Goal: Task Accomplishment & Management: Manage account settings

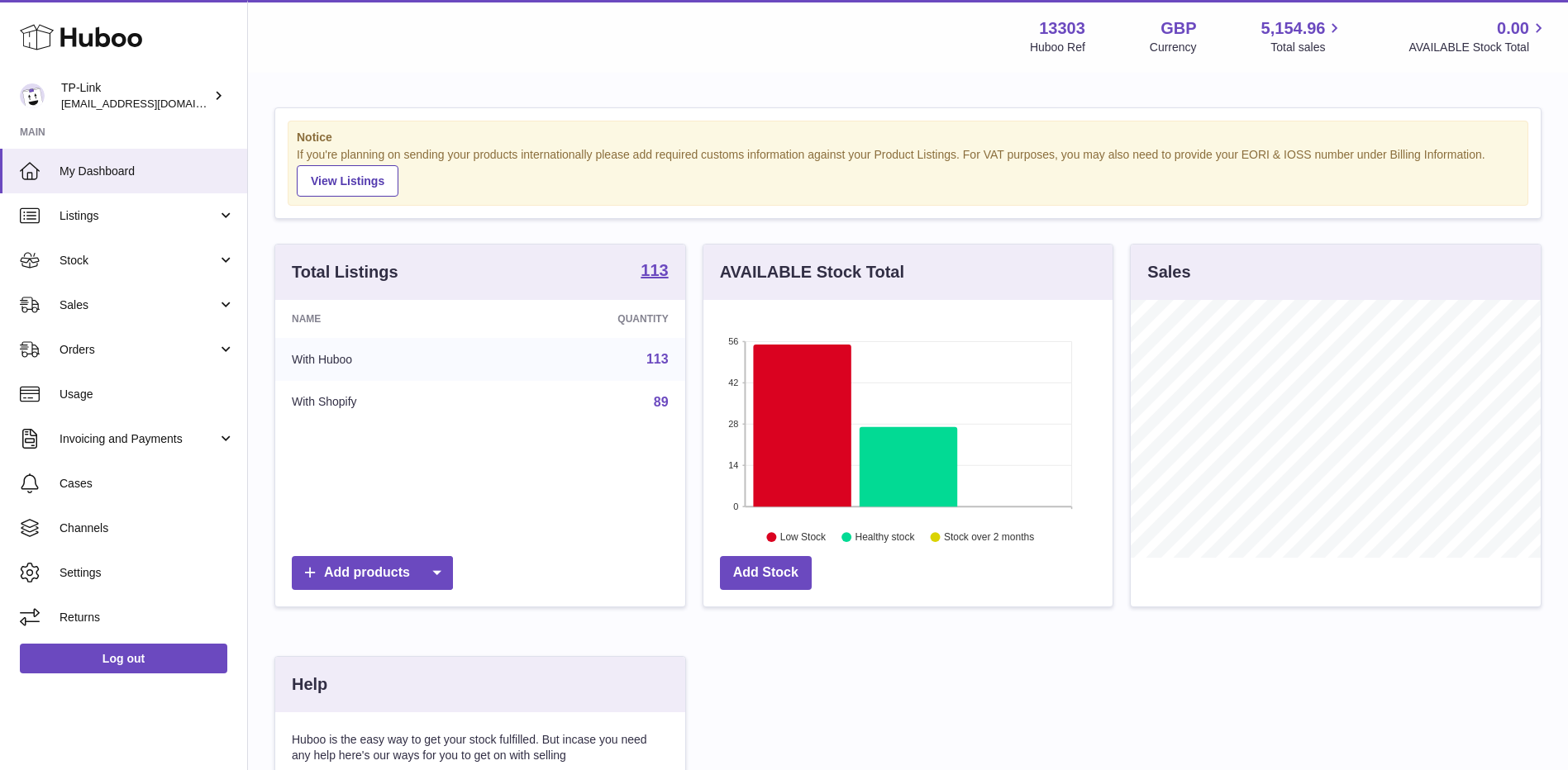
scroll to position [258, 409]
click at [129, 303] on span "Sales" at bounding box center [138, 305] width 158 height 16
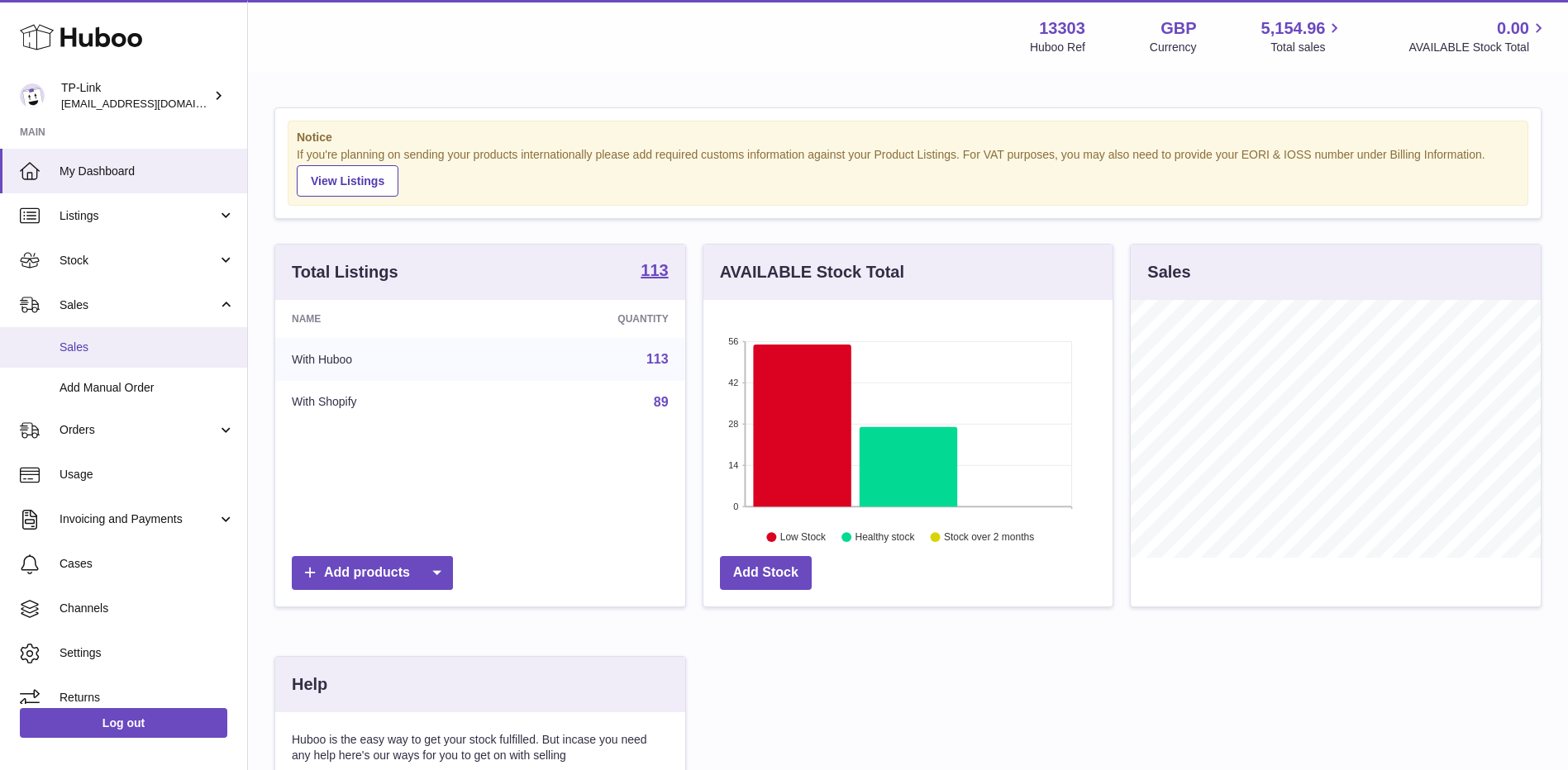
click at [86, 346] on span "Sales" at bounding box center [146, 347] width 175 height 16
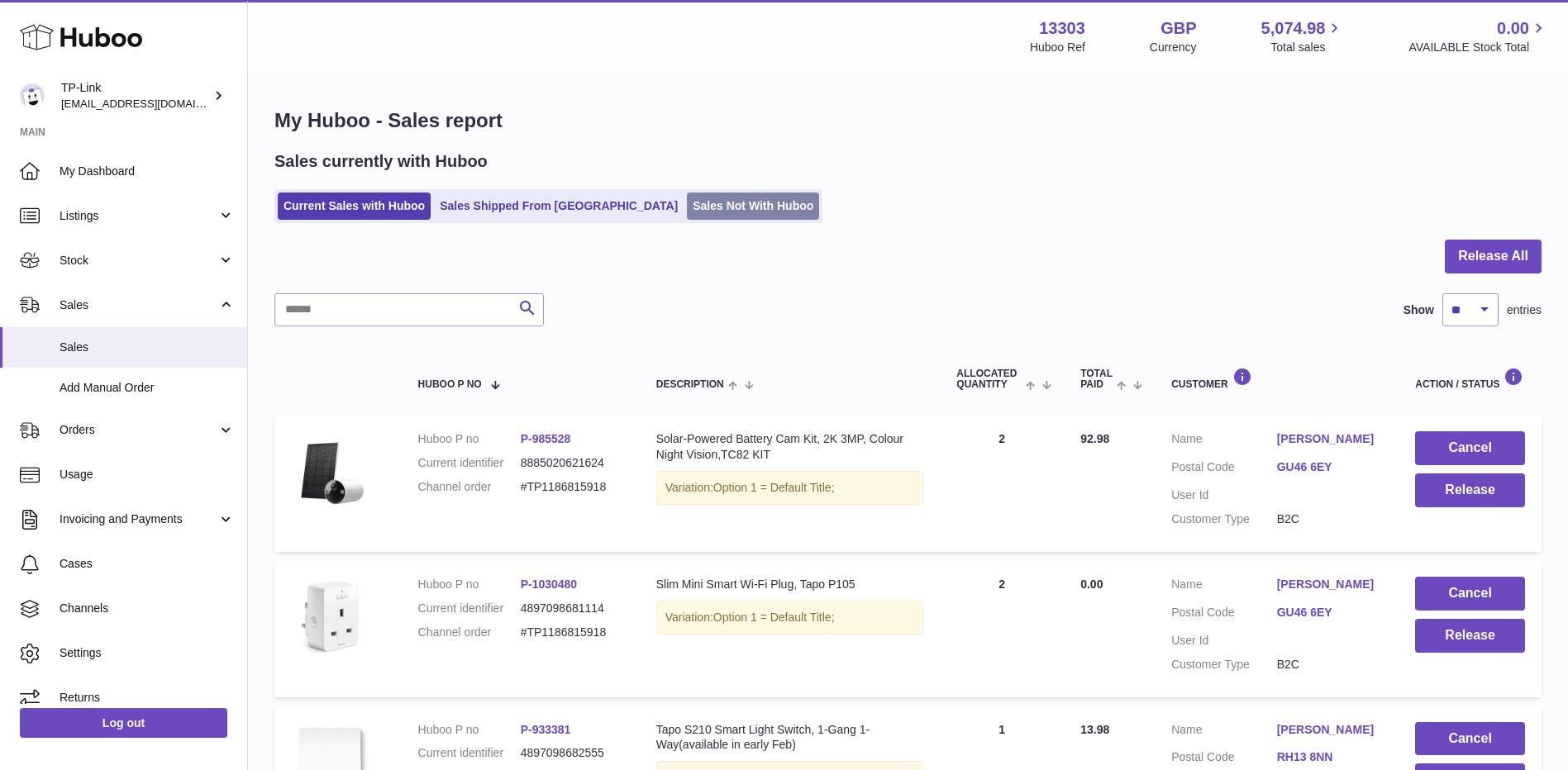
click at [686, 212] on link "Sales Not With Huboo" at bounding box center [752, 206] width 132 height 27
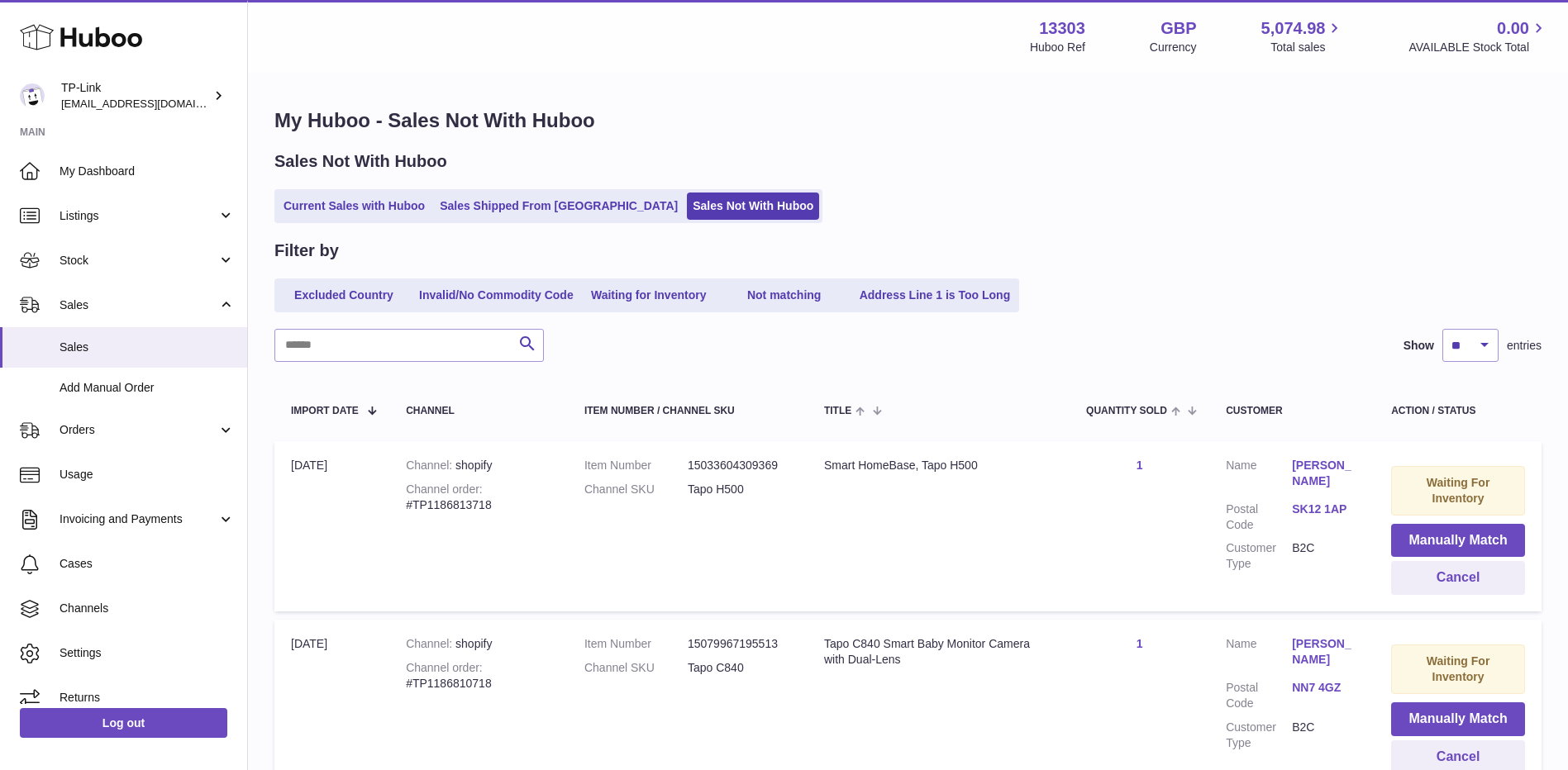
click at [451, 359] on input "text" at bounding box center [409, 345] width 270 height 33
paste input "**********"
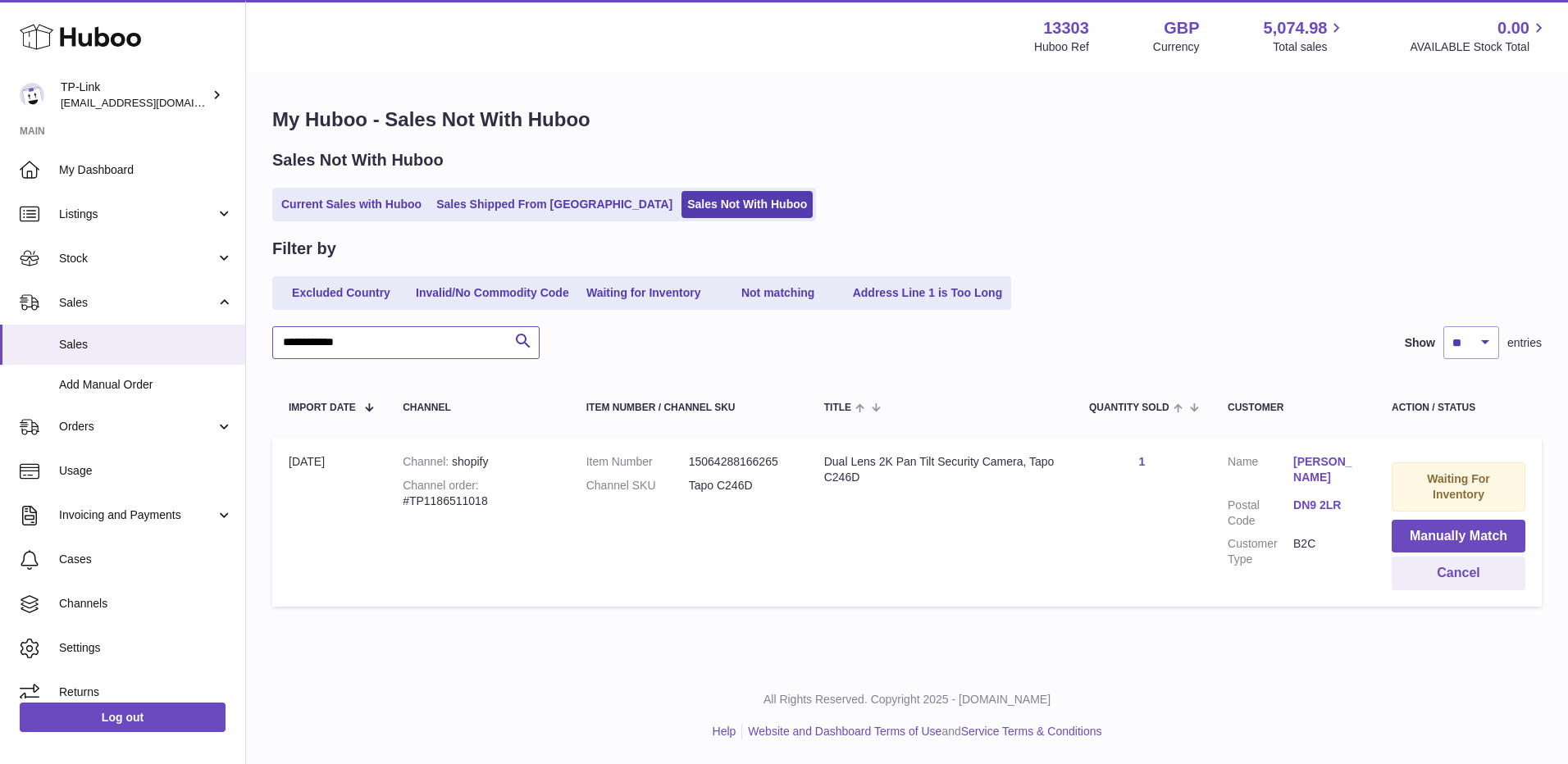
type input "**********"
click at [102, 263] on span "Stock" at bounding box center [137, 258] width 157 height 16
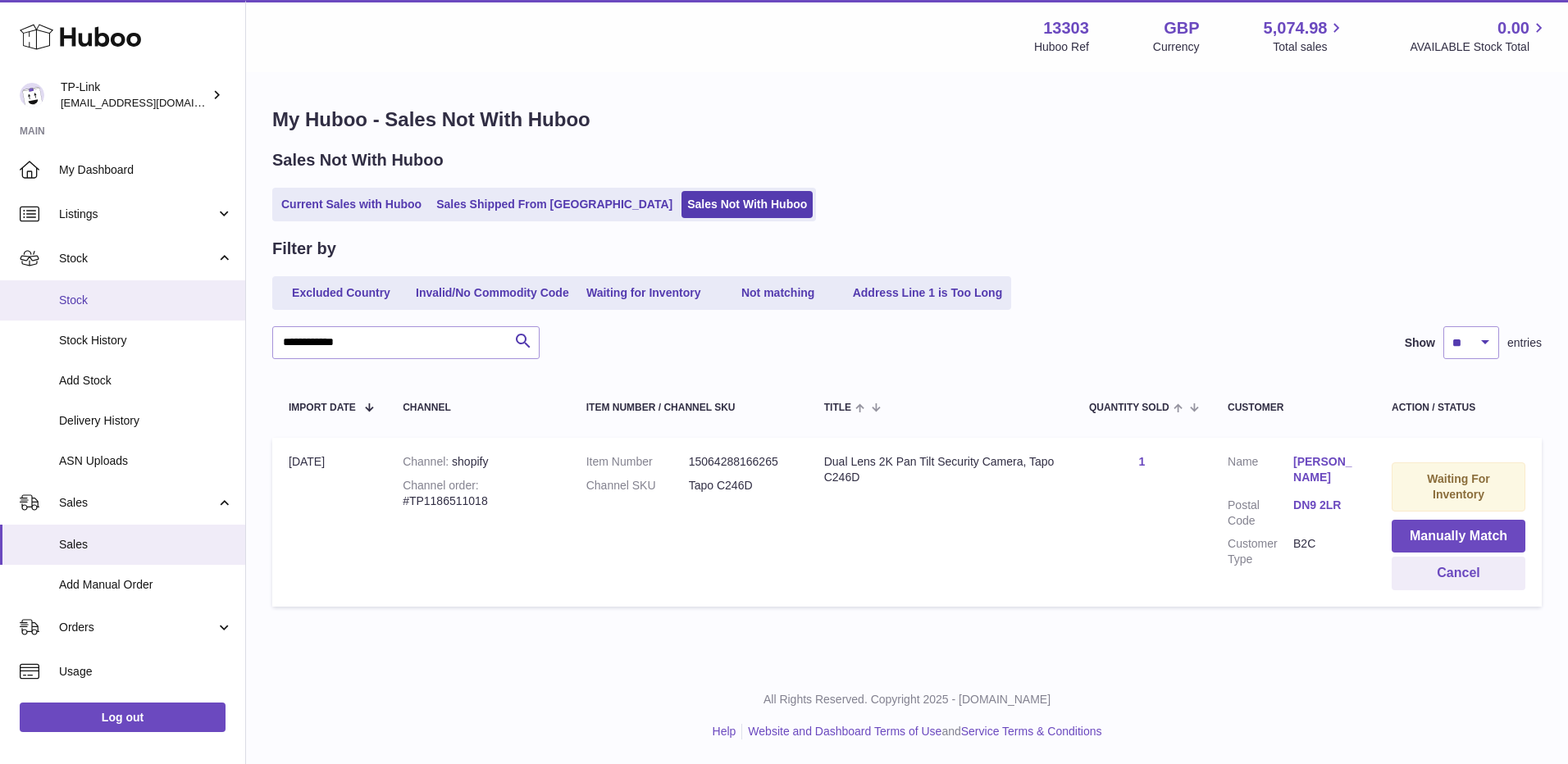
click at [110, 302] on span "Stock" at bounding box center [145, 300] width 174 height 16
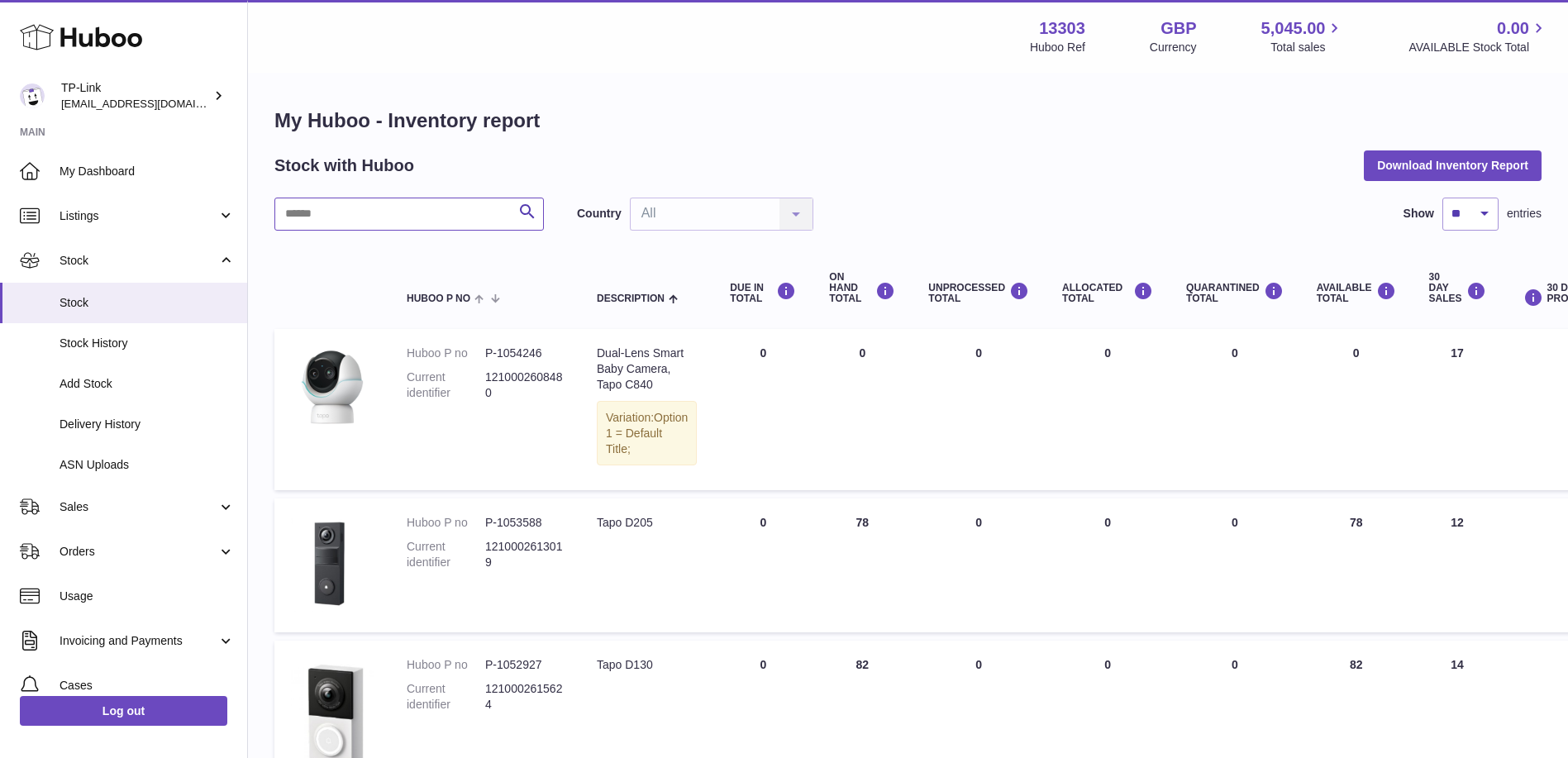
click at [406, 214] on input "text" at bounding box center [409, 214] width 270 height 33
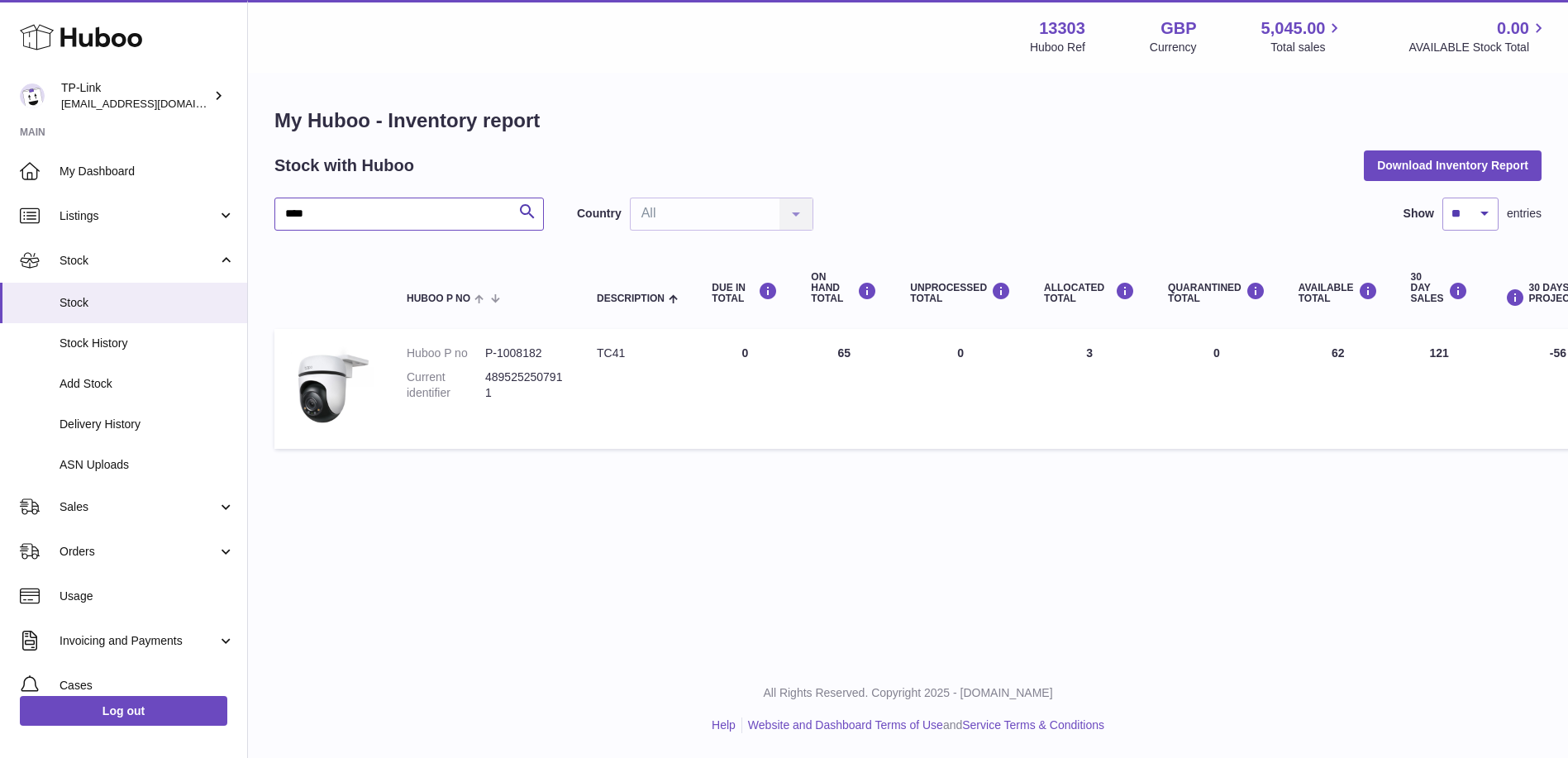
type input "****"
drag, startPoint x: 486, startPoint y: 353, endPoint x: 606, endPoint y: 346, distance: 120.2
click at [551, 352] on dd "P-1008182" at bounding box center [524, 353] width 79 height 16
copy dd "P-1008182"
click at [104, 445] on link "ASN Uploads" at bounding box center [123, 465] width 247 height 41
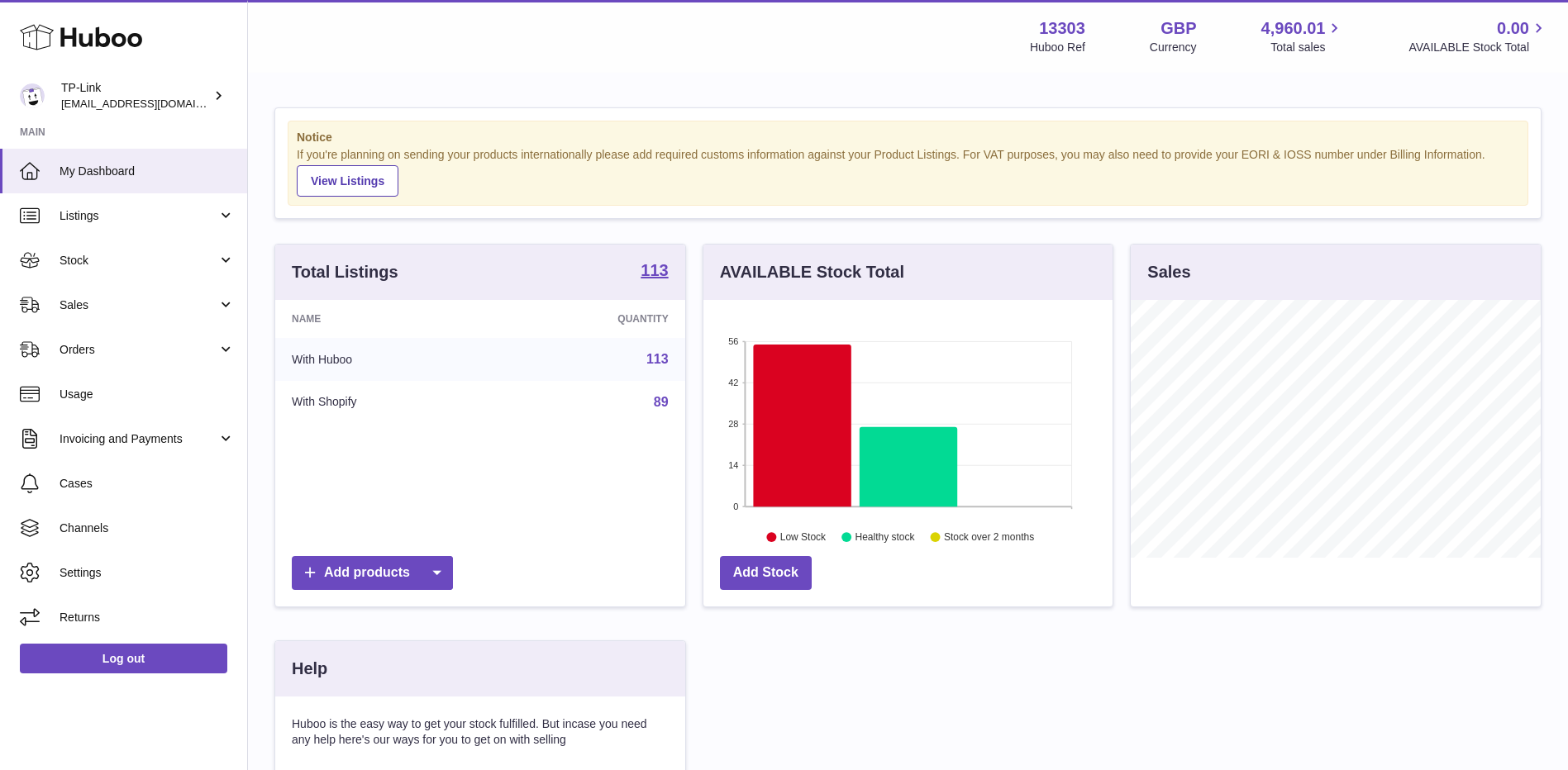
scroll to position [258, 409]
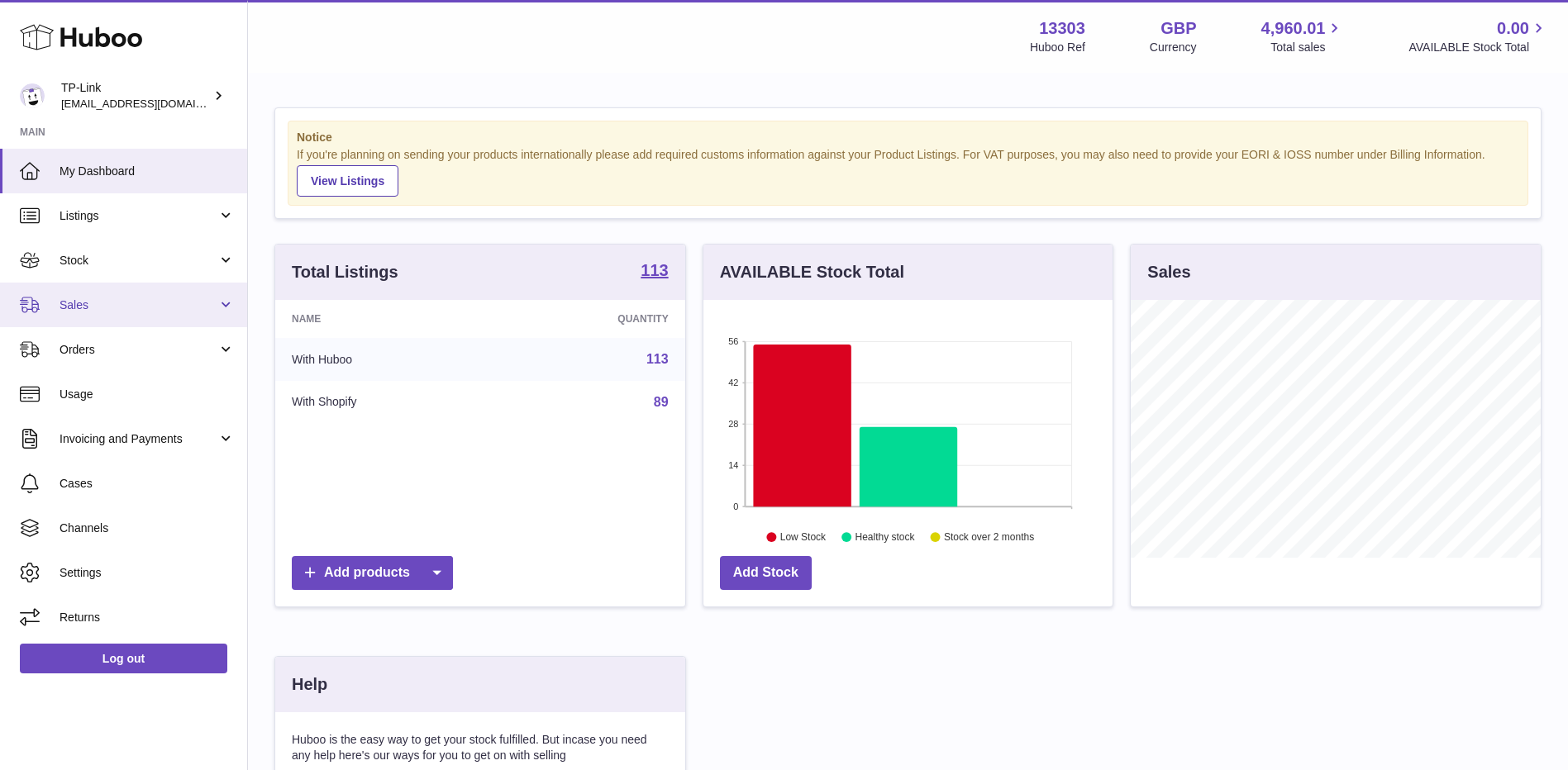
click at [126, 309] on span "Sales" at bounding box center [138, 305] width 158 height 16
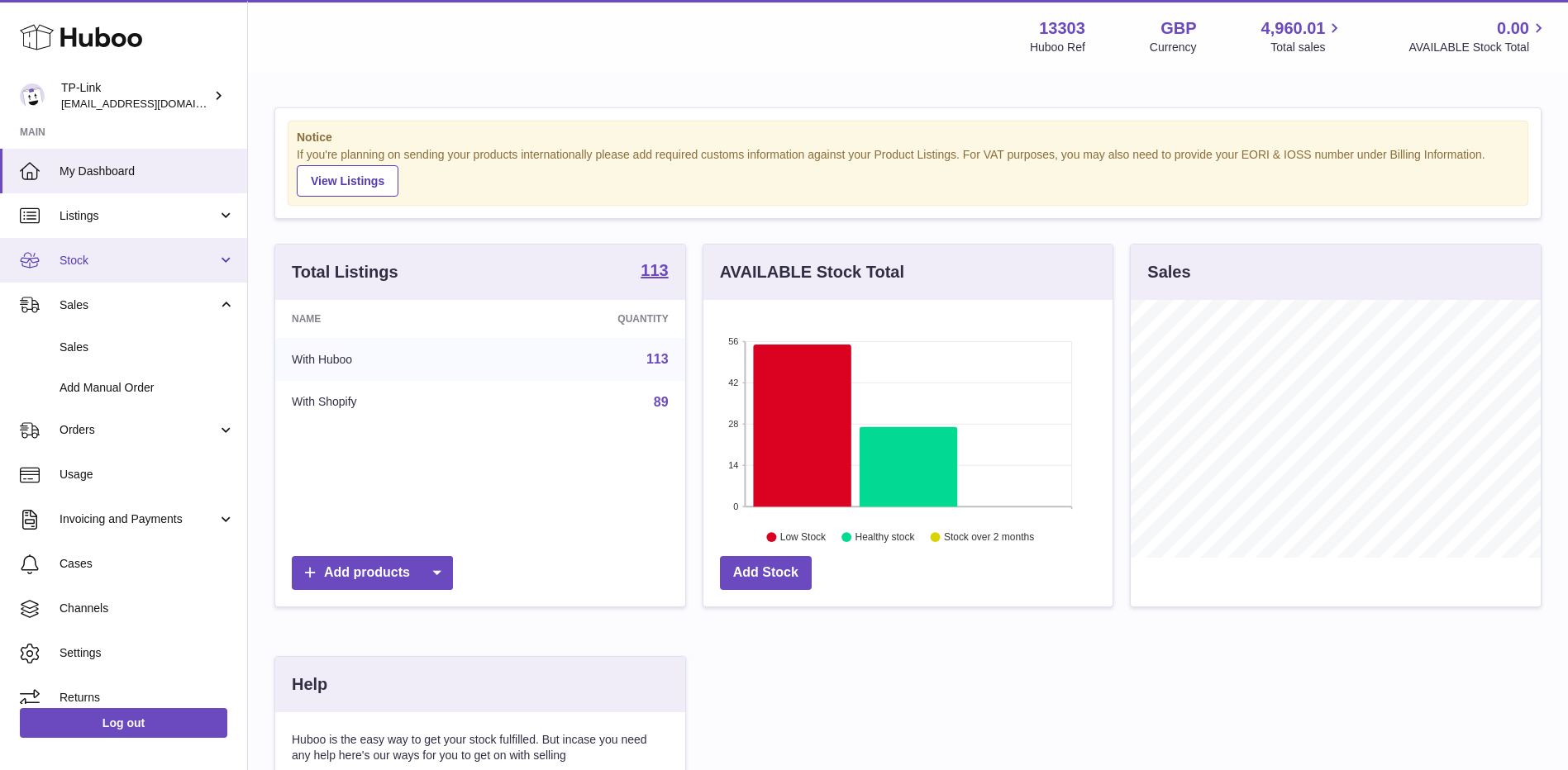
click at [102, 257] on span "Stock" at bounding box center [138, 260] width 158 height 16
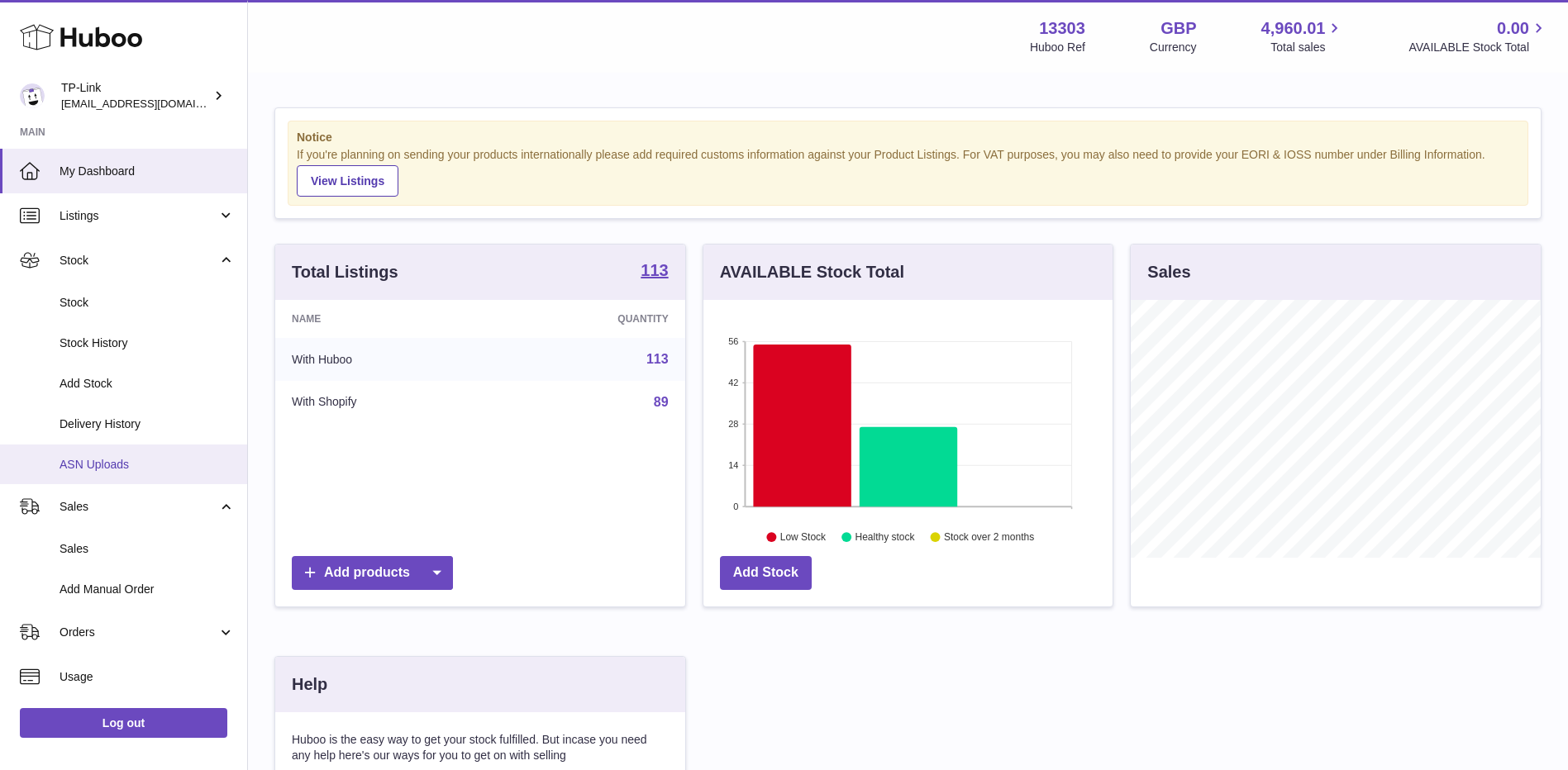
click at [131, 458] on span "ASN Uploads" at bounding box center [146, 465] width 175 height 16
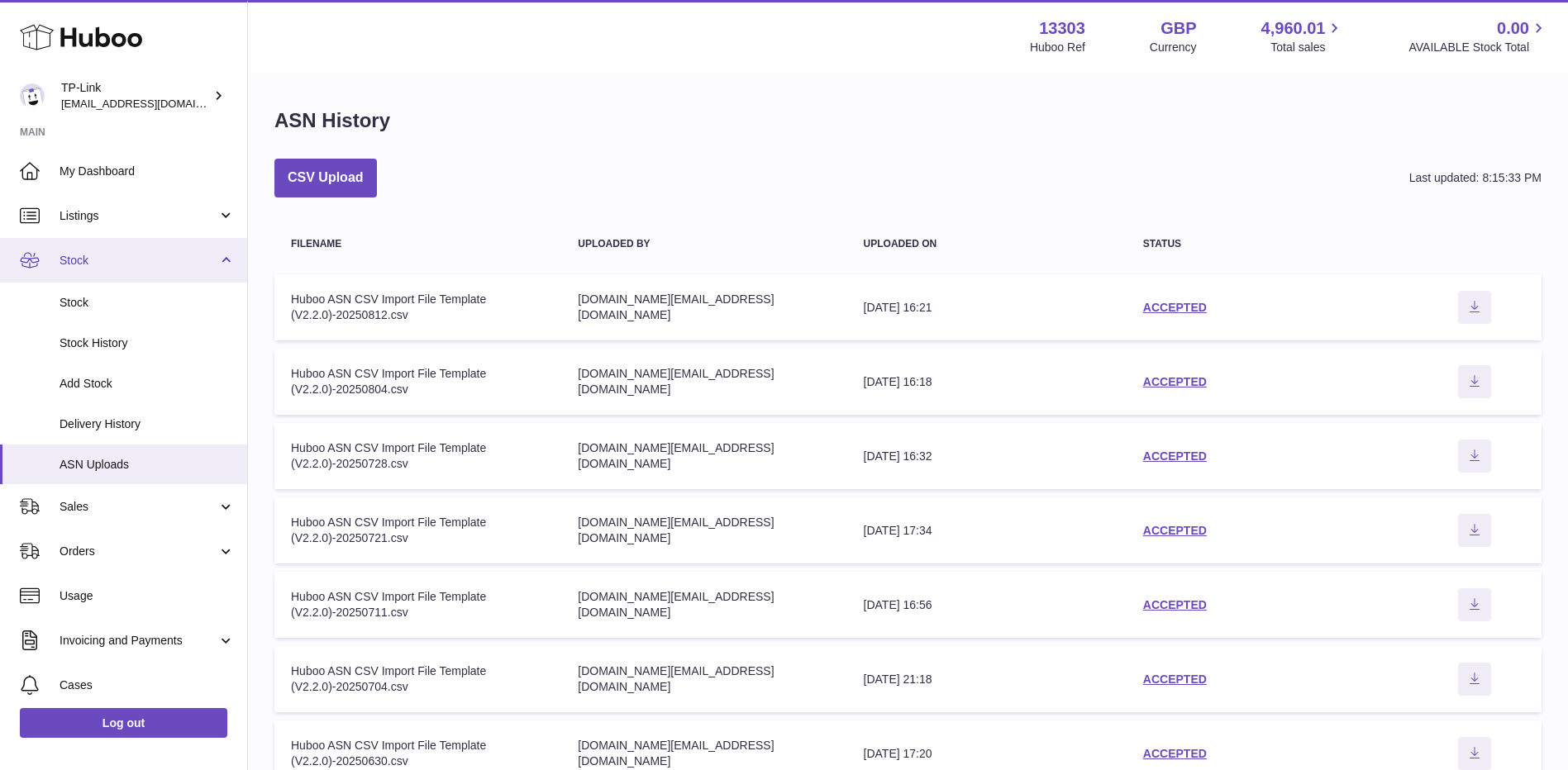
click at [123, 255] on span "Stock" at bounding box center [138, 260] width 158 height 16
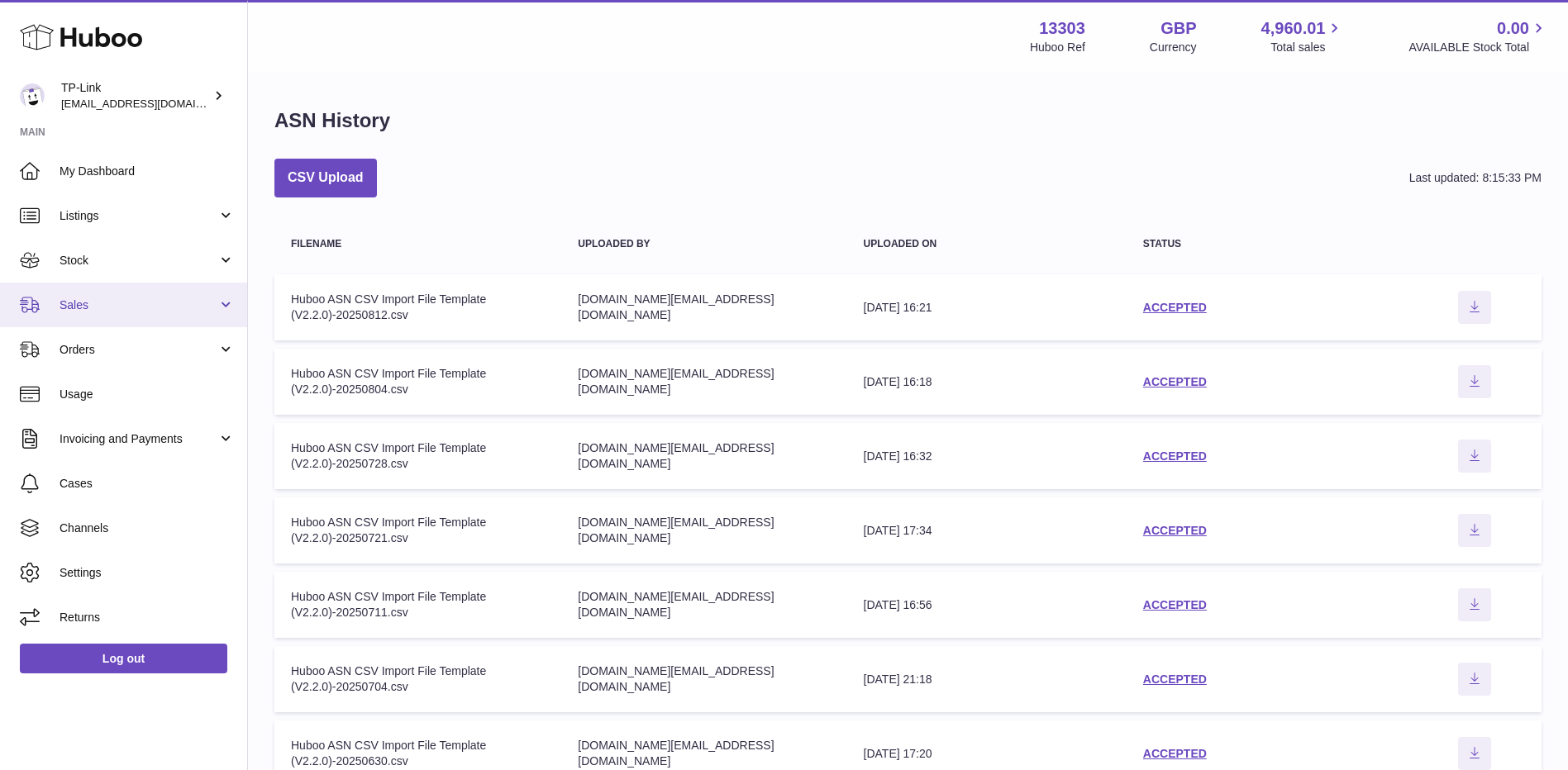
click at [100, 315] on link "Sales" at bounding box center [123, 304] width 247 height 45
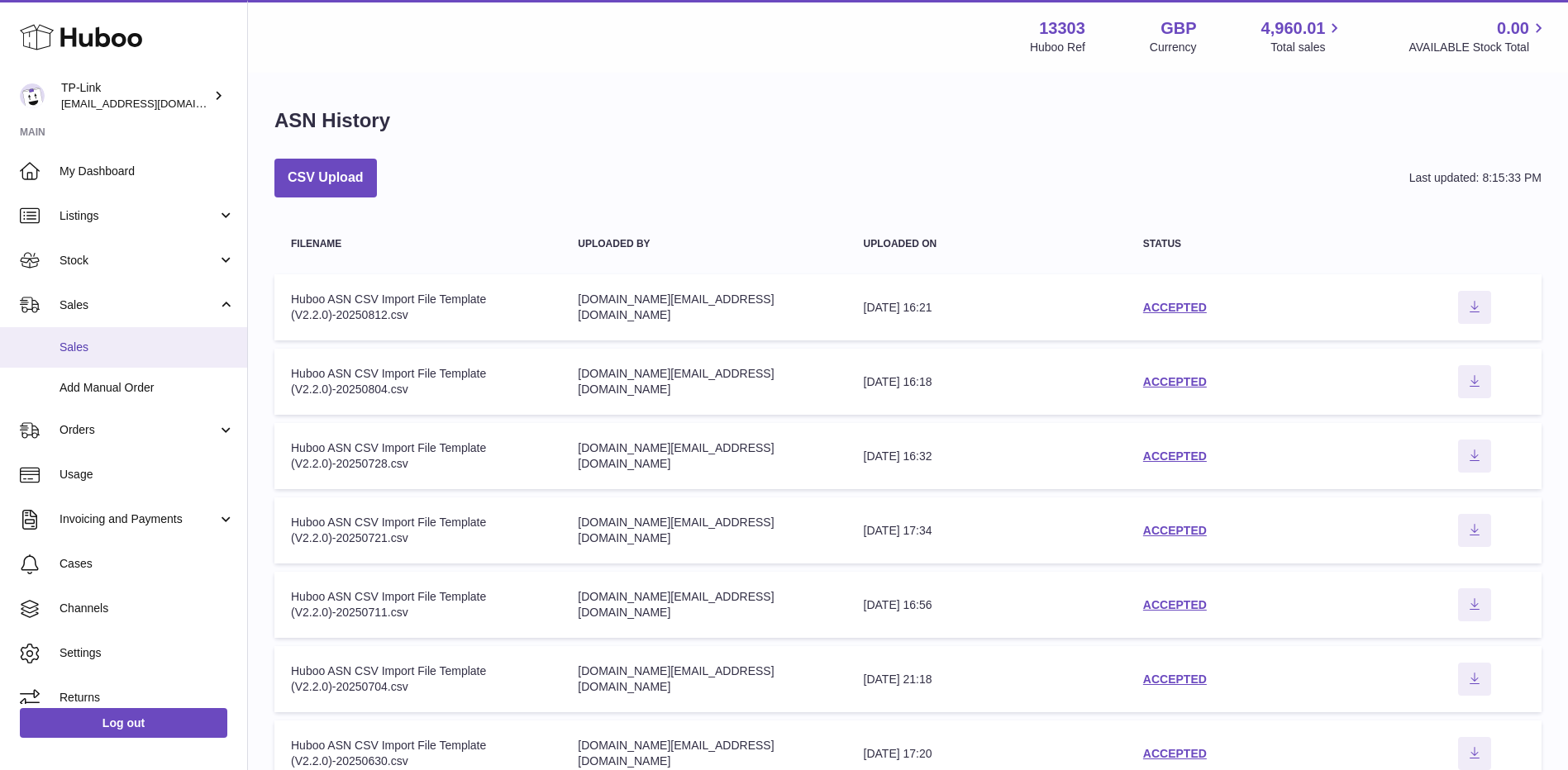
click at [107, 348] on span "Sales" at bounding box center [146, 347] width 175 height 16
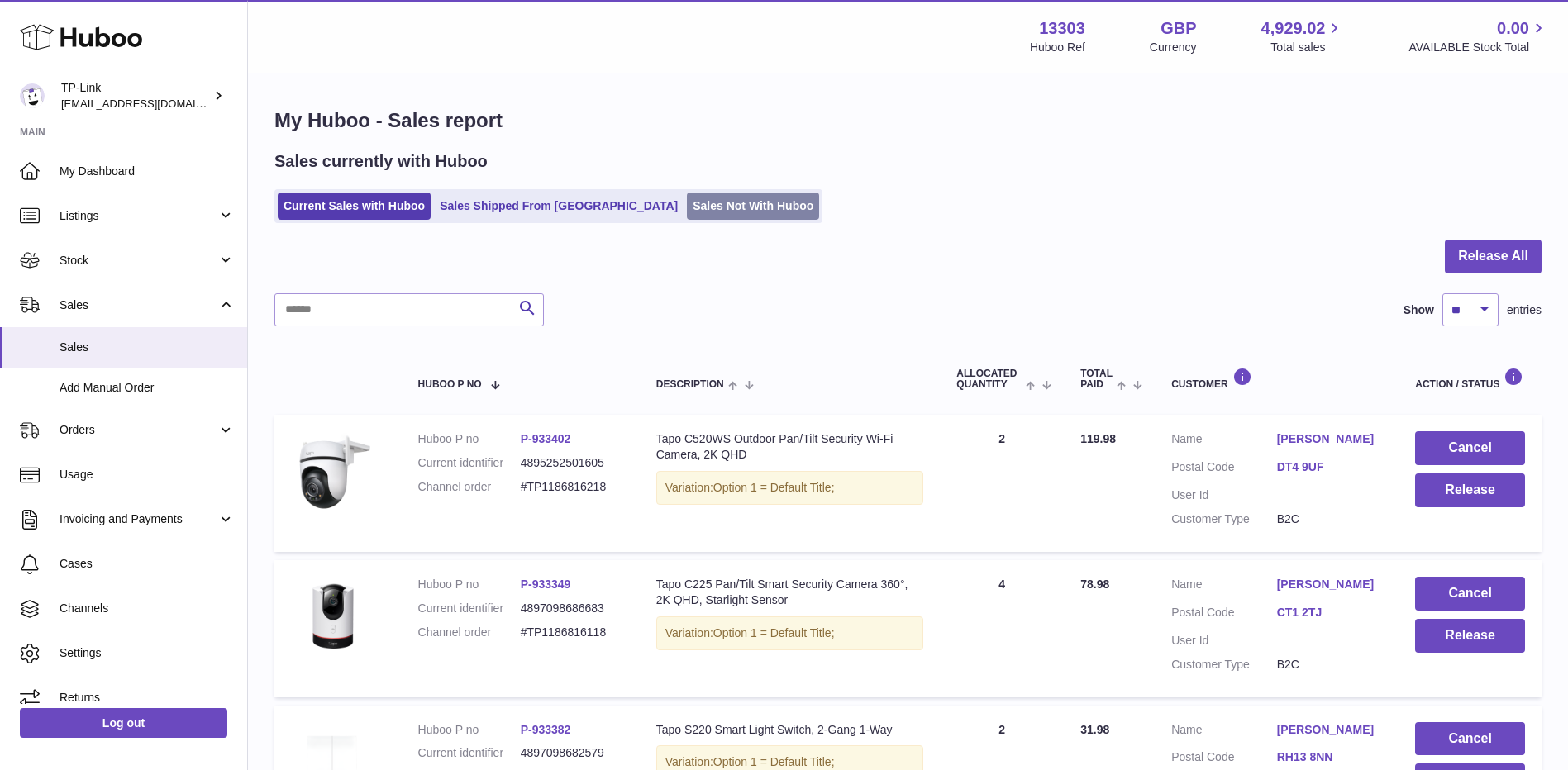
click at [686, 198] on link "Sales Not With Huboo" at bounding box center [752, 206] width 132 height 27
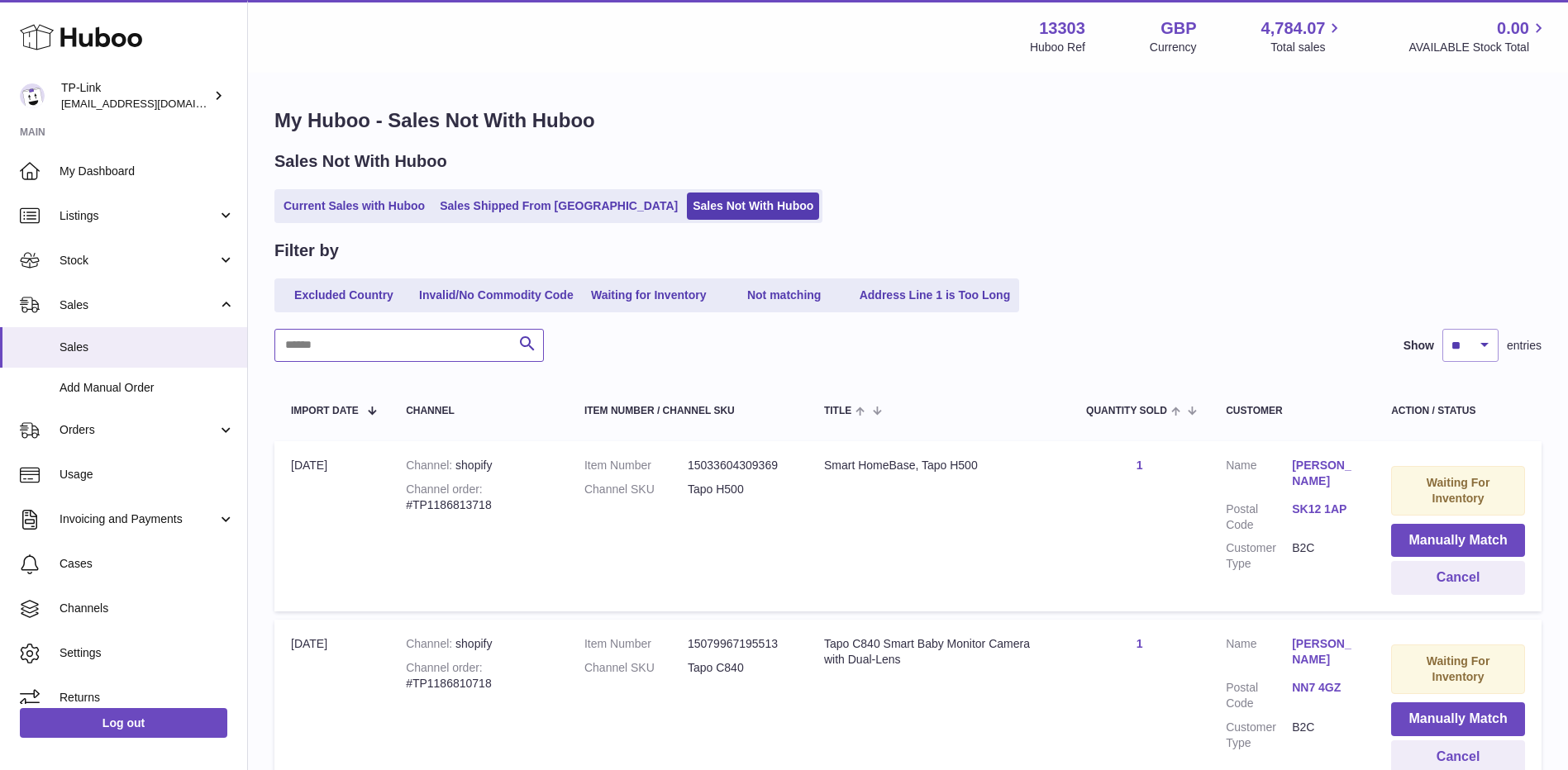
click at [447, 354] on input "text" at bounding box center [409, 345] width 270 height 33
paste input "**********"
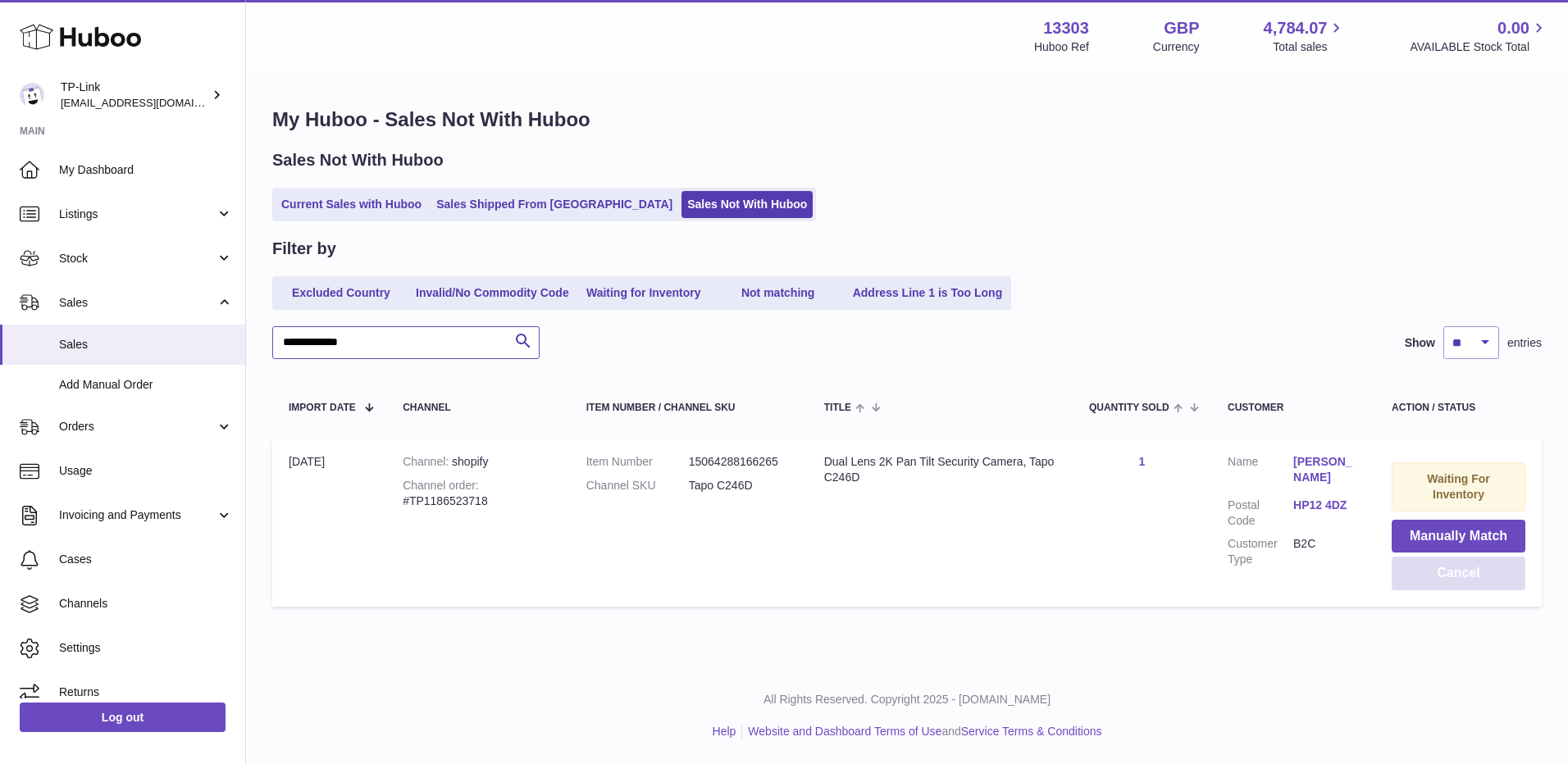
type input "**********"
click at [1434, 576] on button "Cancel" at bounding box center [1458, 574] width 133 height 34
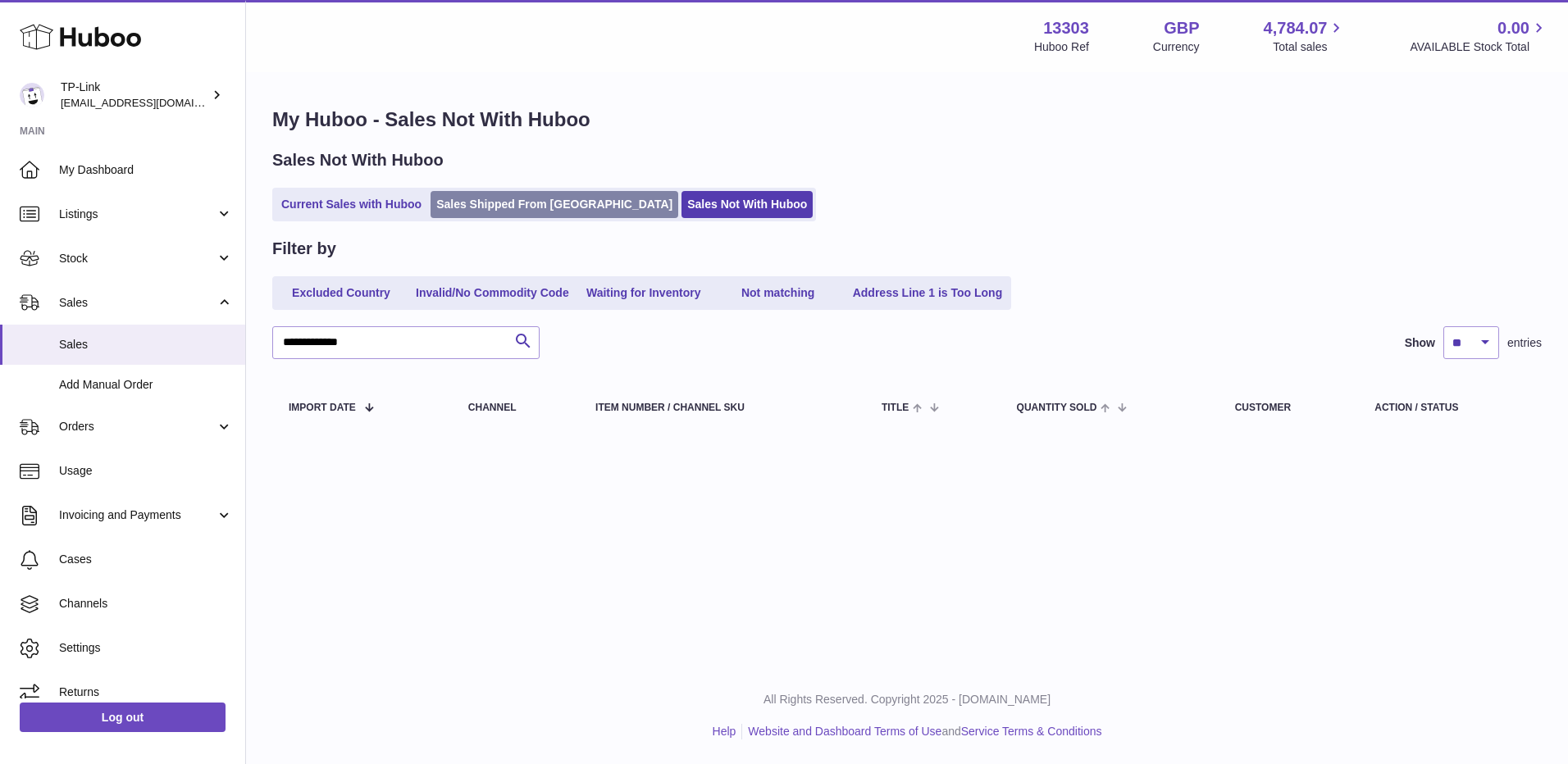
click at [465, 216] on link "Sales Shipped From [GEOGRAPHIC_DATA]" at bounding box center [554, 205] width 247 height 27
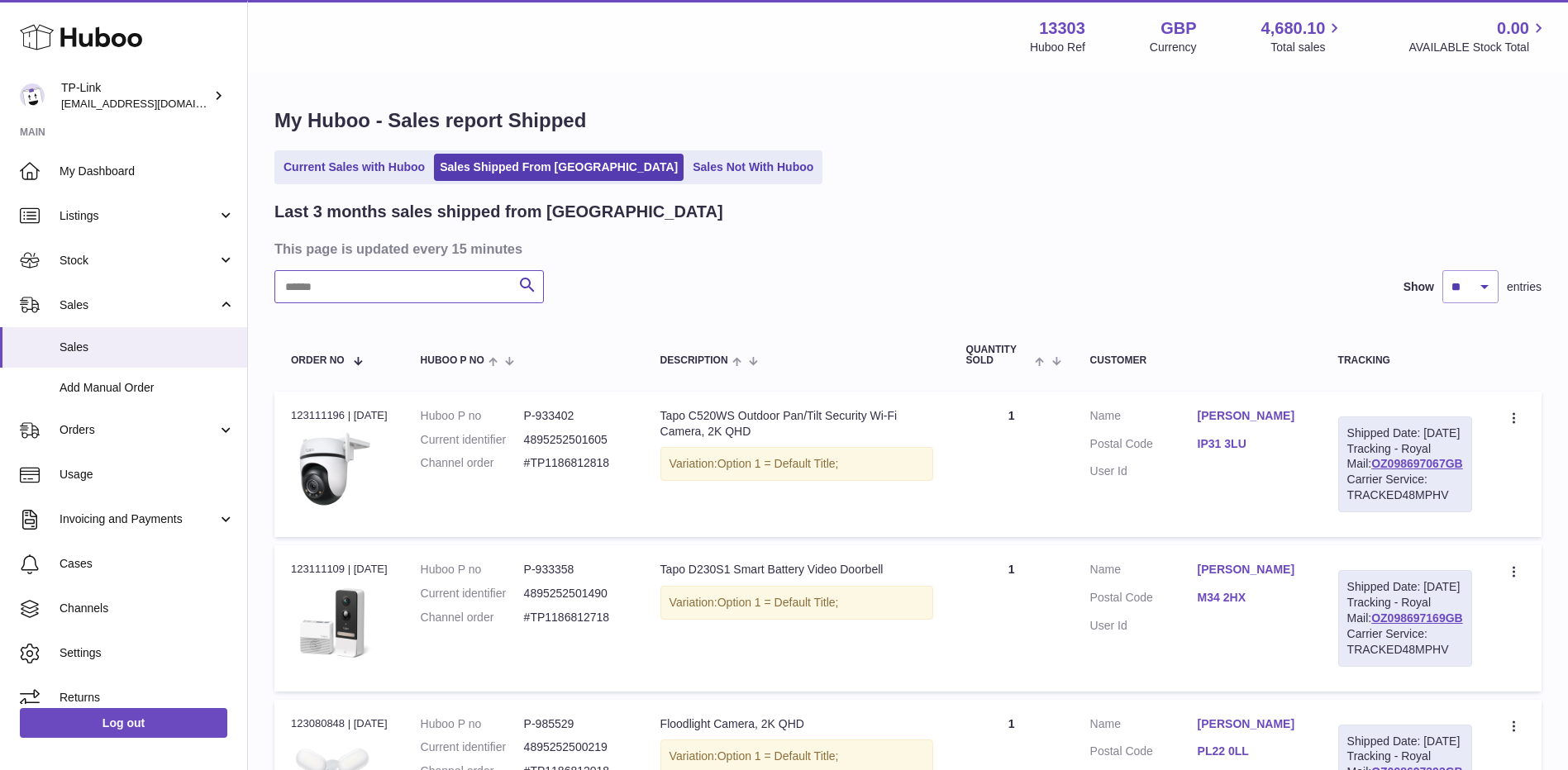
click at [416, 301] on input "text" at bounding box center [409, 287] width 270 height 33
paste input "**********"
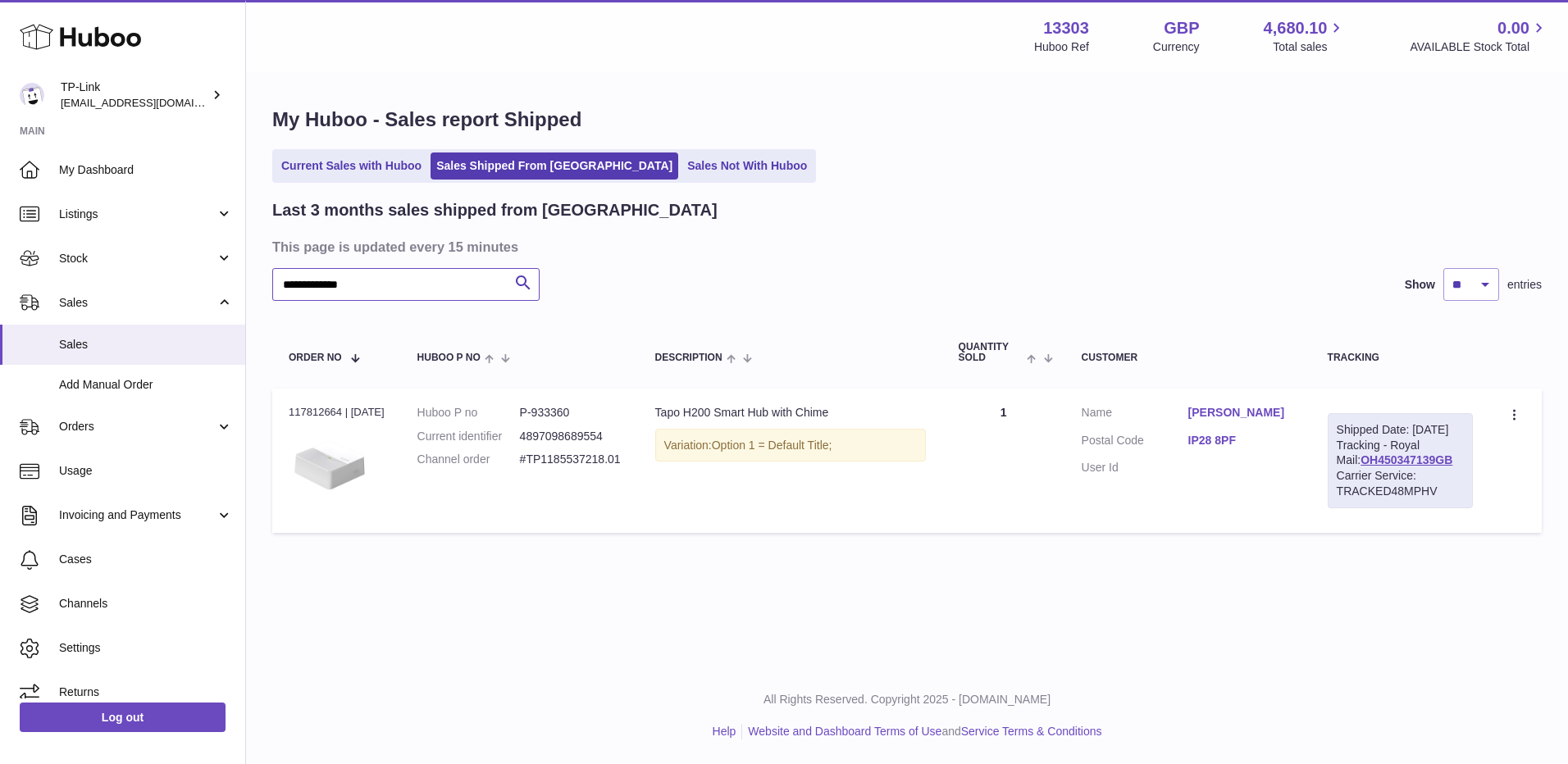
type input "**********"
drag, startPoint x: 1447, startPoint y: 478, endPoint x: 1346, endPoint y: 476, distance: 101.0
click at [1346, 476] on div "Shipped Date: 31st May 2025 Tracking - Royal Mail: OH450347139GB Carrier Servic…" at bounding box center [1400, 460] width 145 height 95
copy link "OH450347139GB"
click at [681, 164] on link "Sales Not With Huboo" at bounding box center [747, 166] width 131 height 27
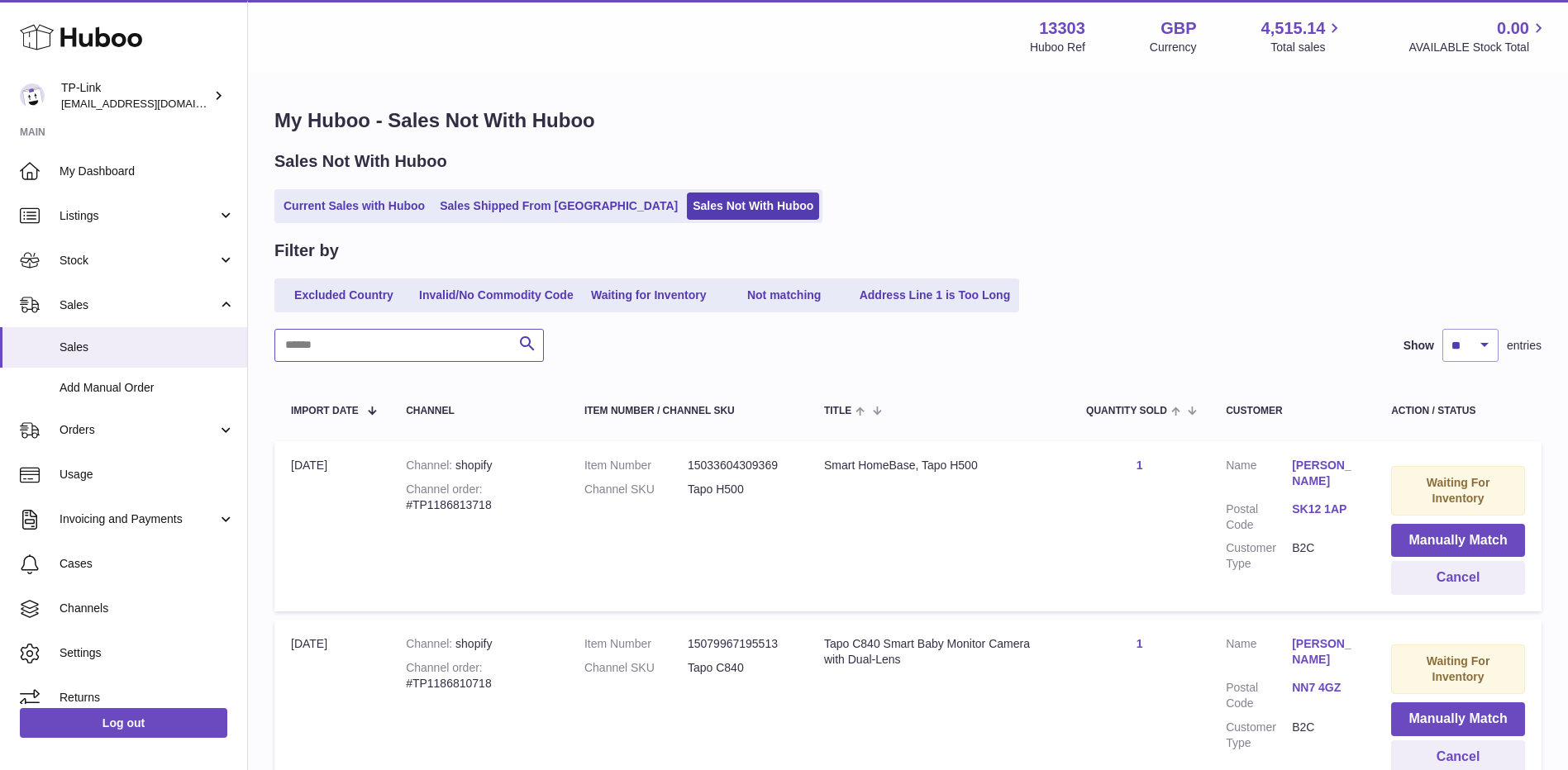
click at [455, 344] on input "text" at bounding box center [409, 345] width 270 height 33
paste input "**********"
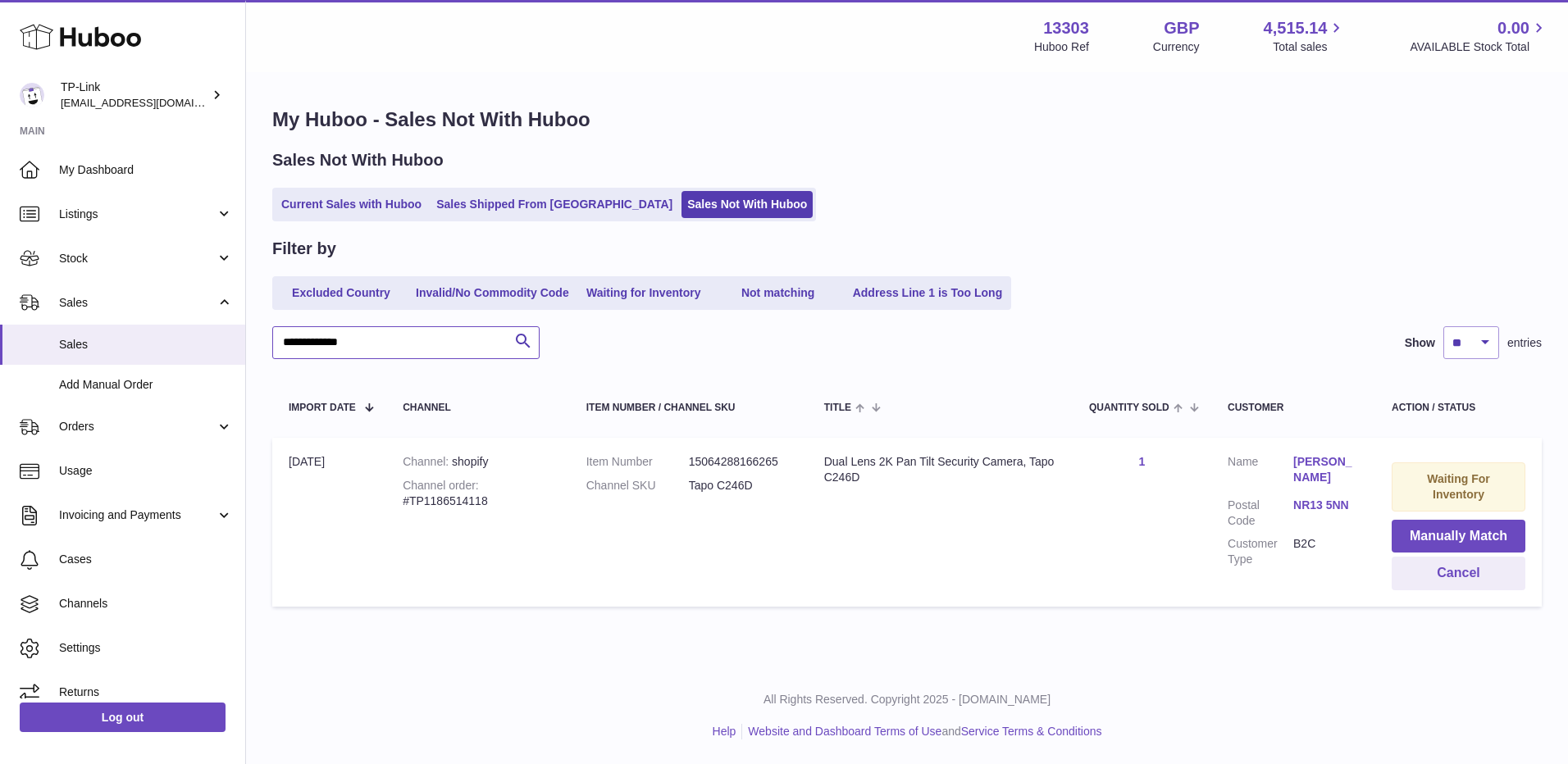
type input "**********"
click at [366, 202] on link "Current Sales with Huboo" at bounding box center [352, 205] width 152 height 27
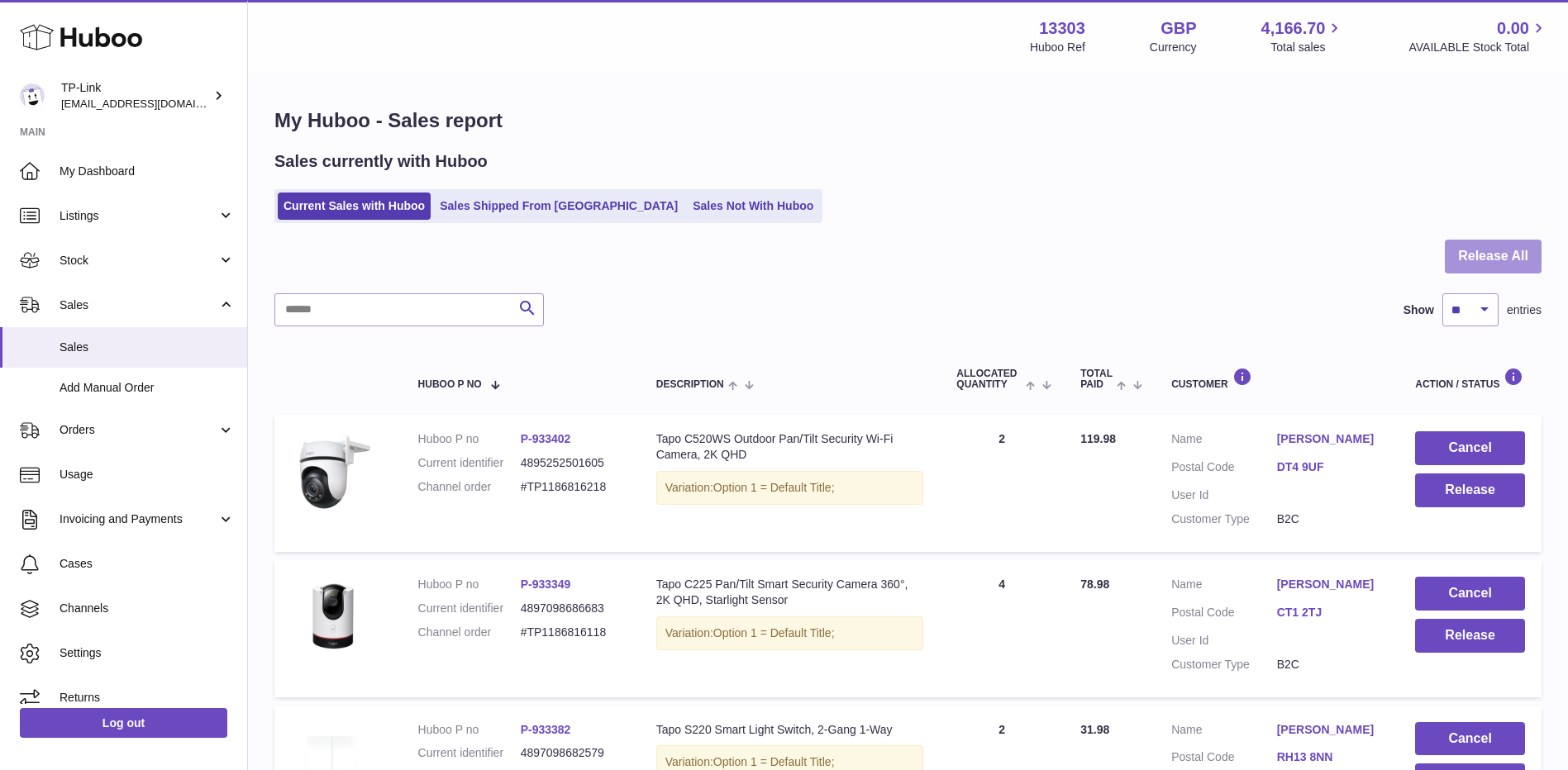
click at [1482, 259] on button "Release All" at bounding box center [1493, 257] width 96 height 34
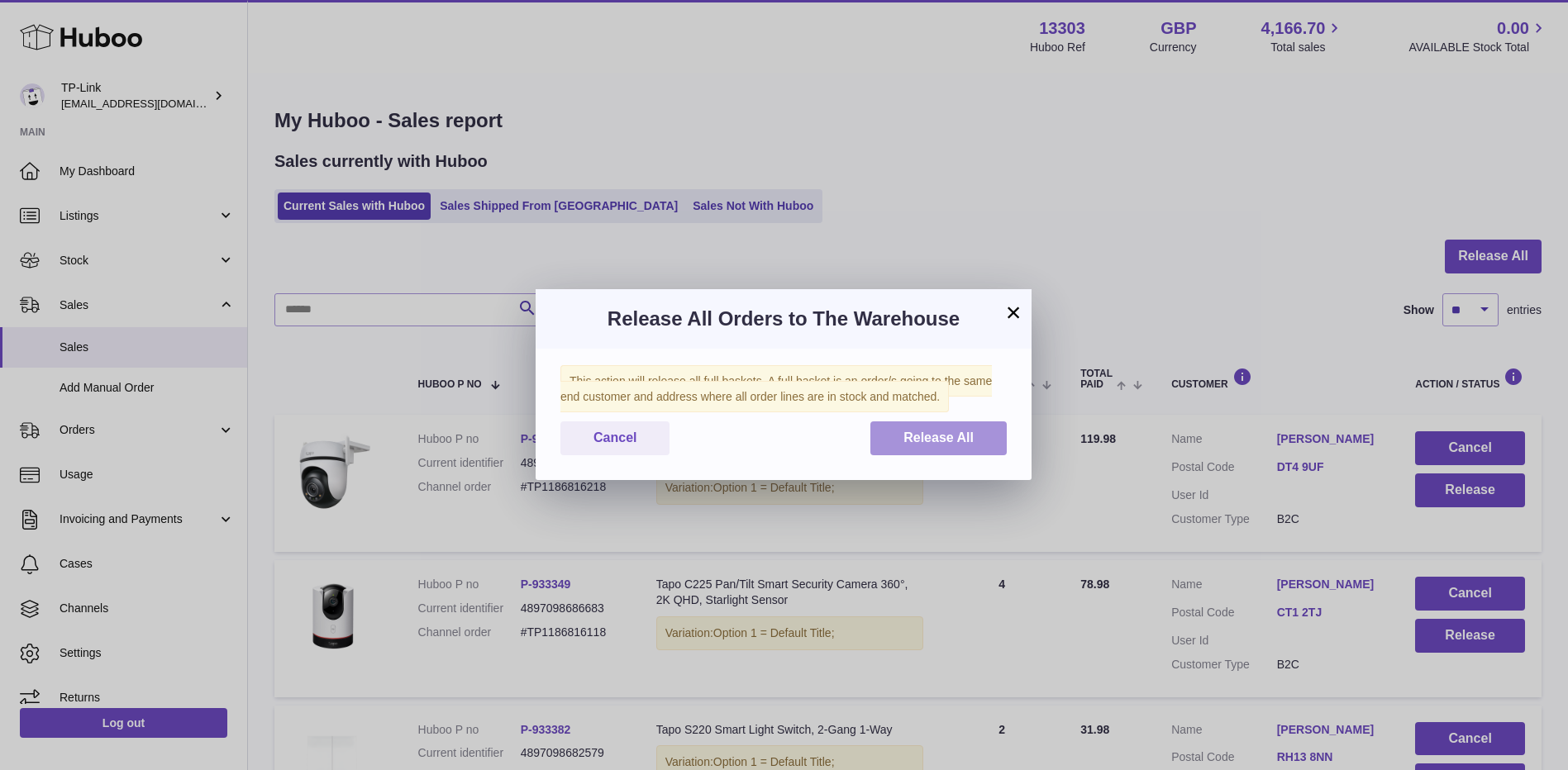
click at [969, 434] on span "Release All" at bounding box center [938, 437] width 70 height 14
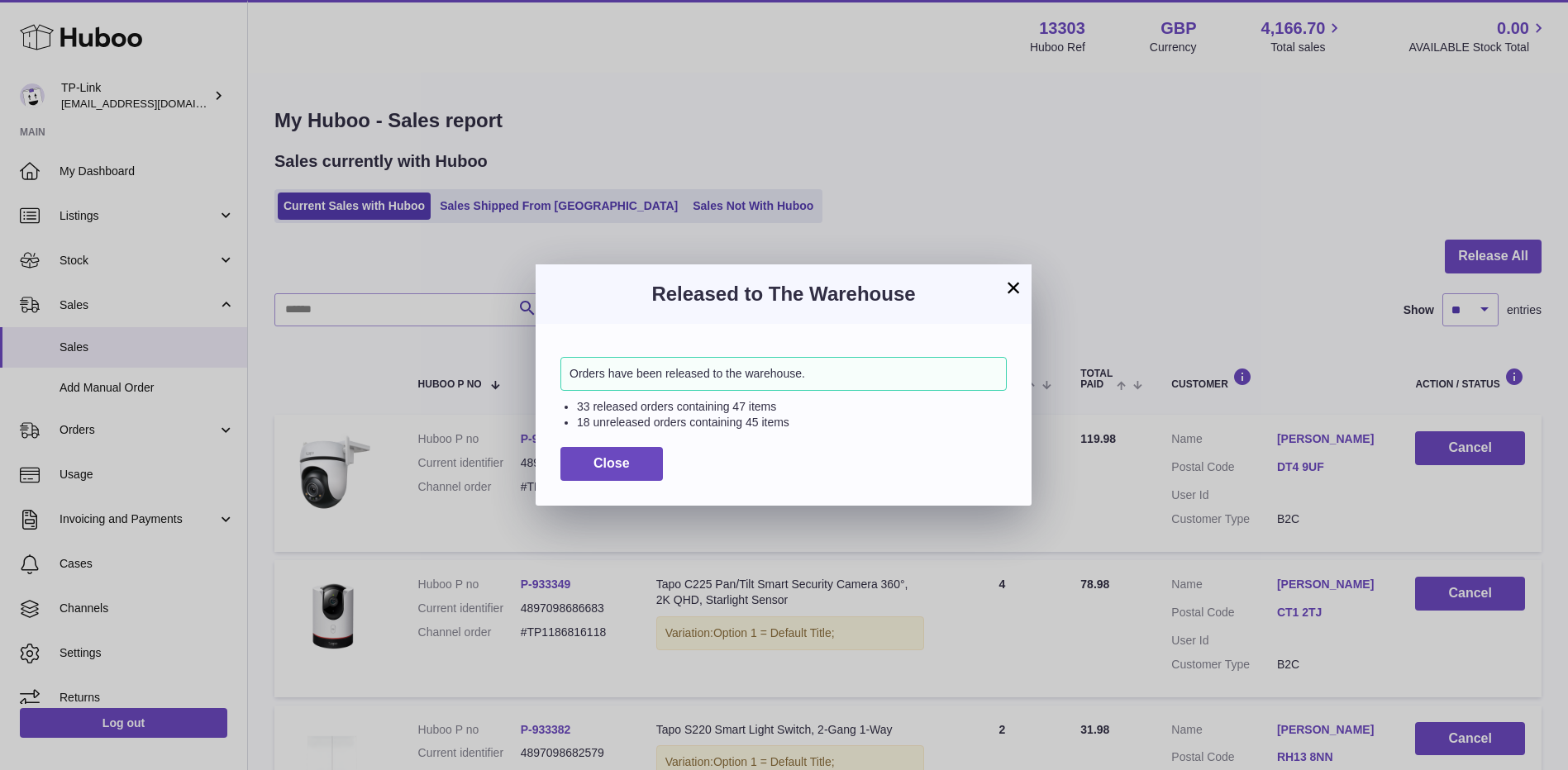
click at [1011, 287] on button "×" at bounding box center [1013, 287] width 19 height 19
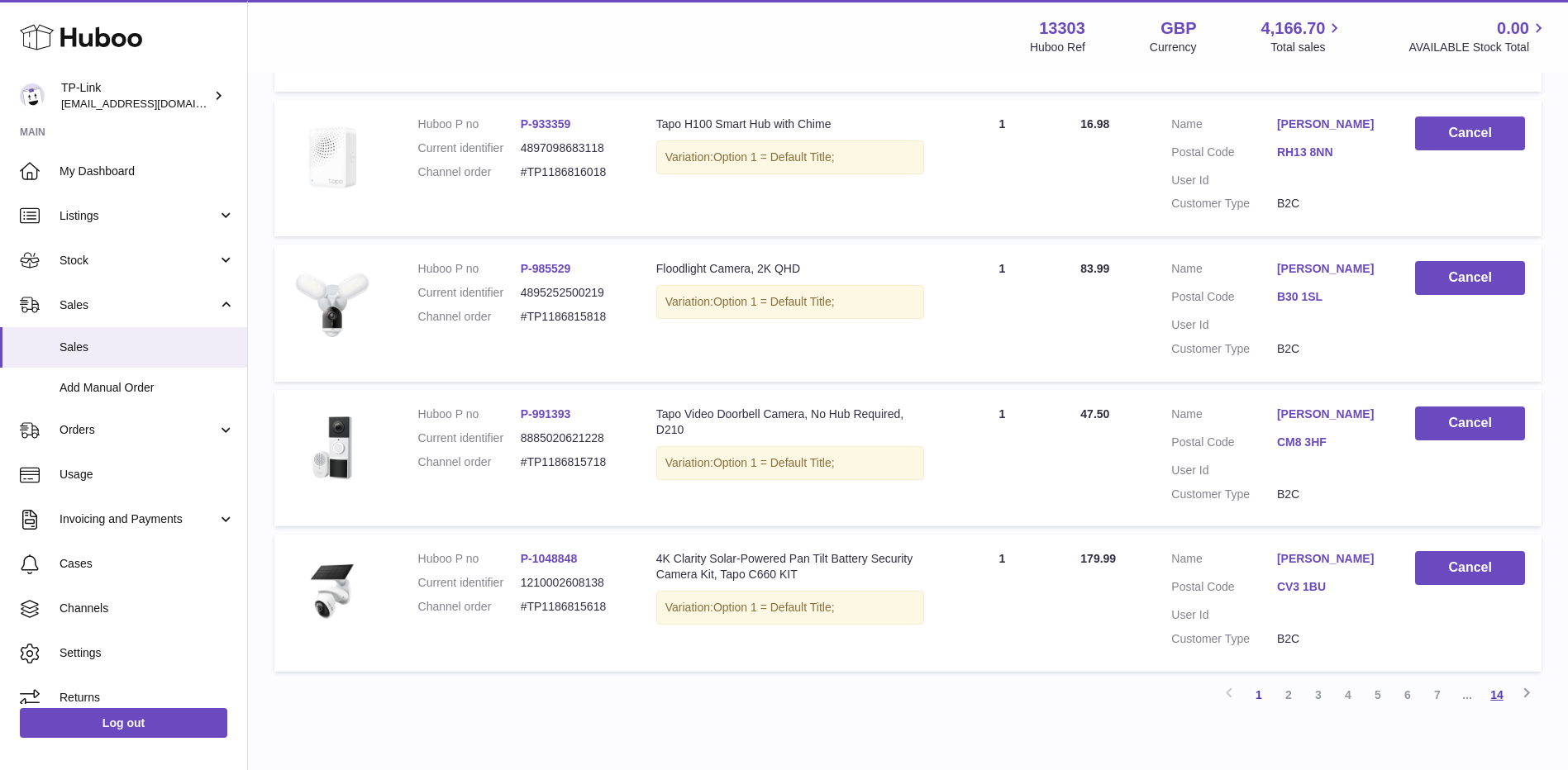
click at [1501, 700] on link "14" at bounding box center [1496, 695] width 30 height 30
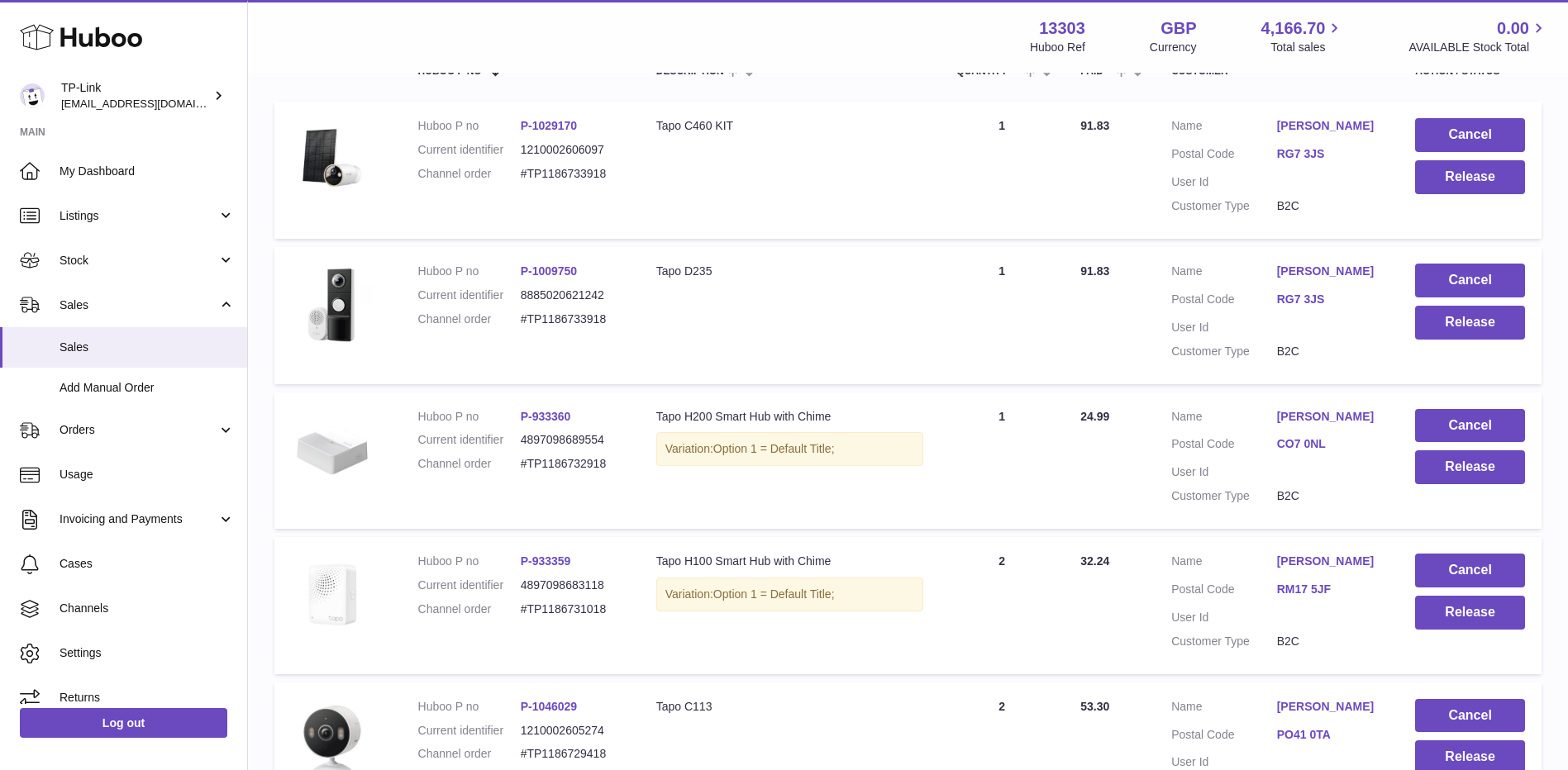
scroll to position [543, 0]
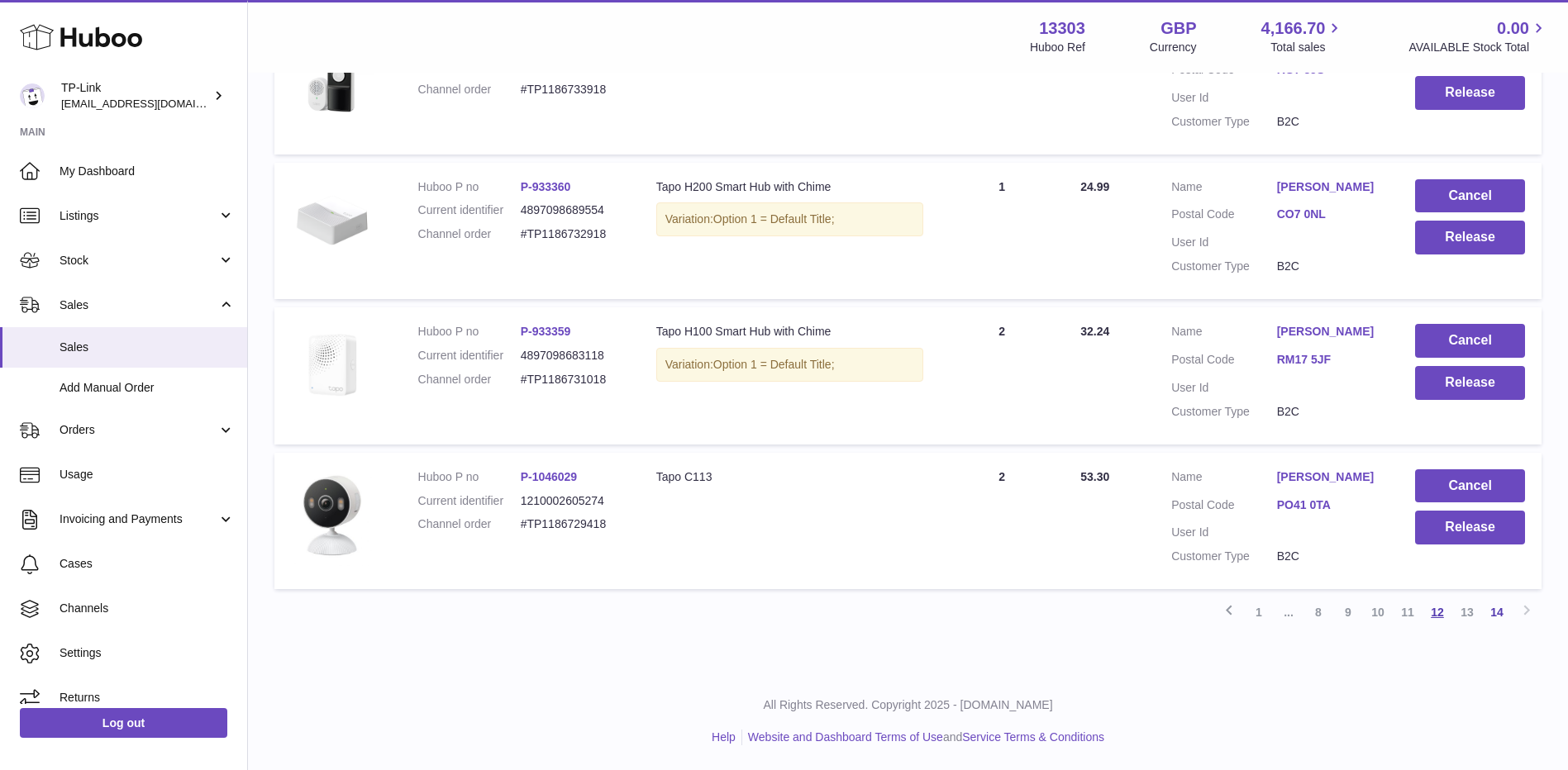
click at [1436, 612] on link "12" at bounding box center [1437, 612] width 30 height 30
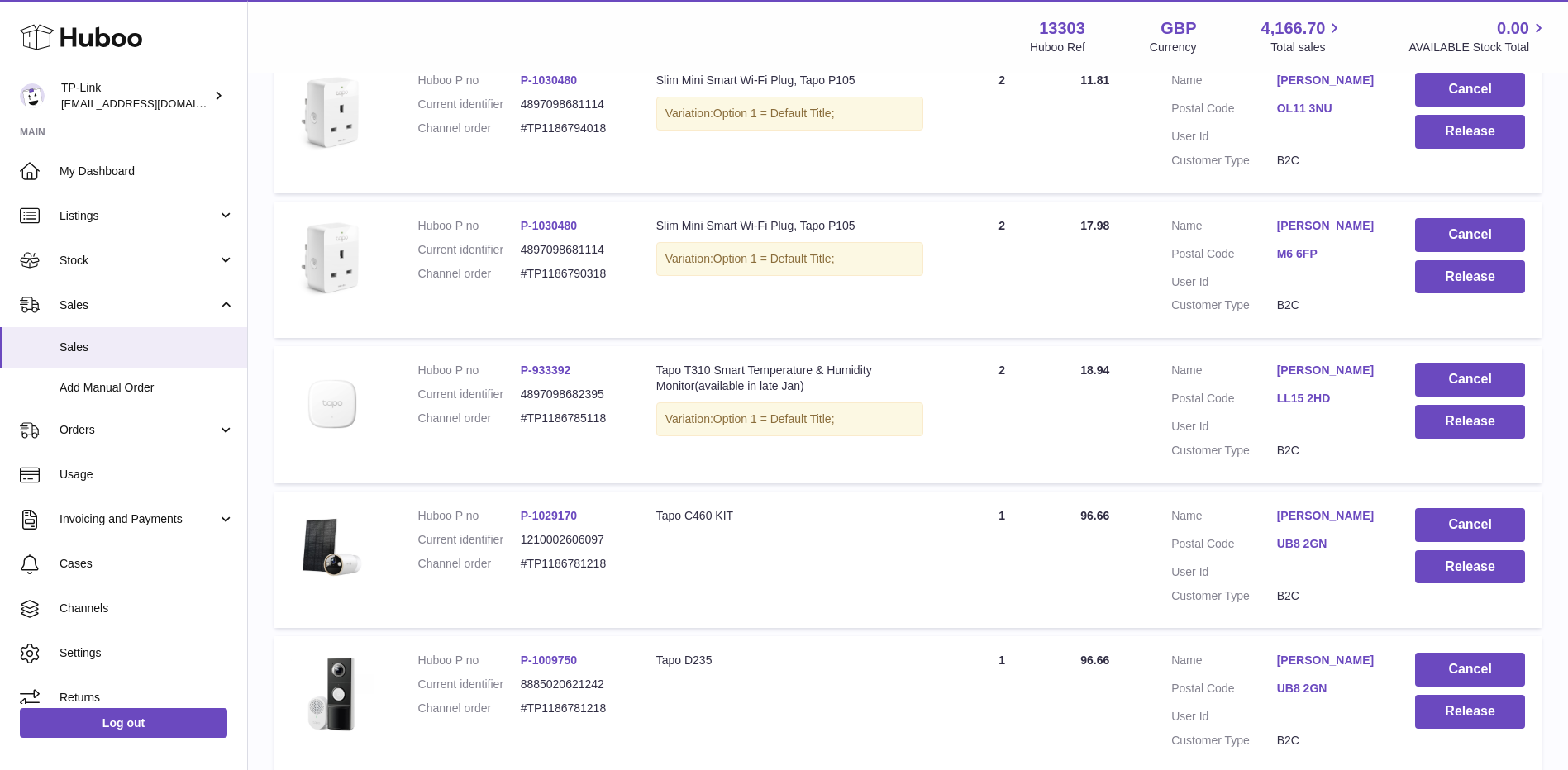
scroll to position [1157, 0]
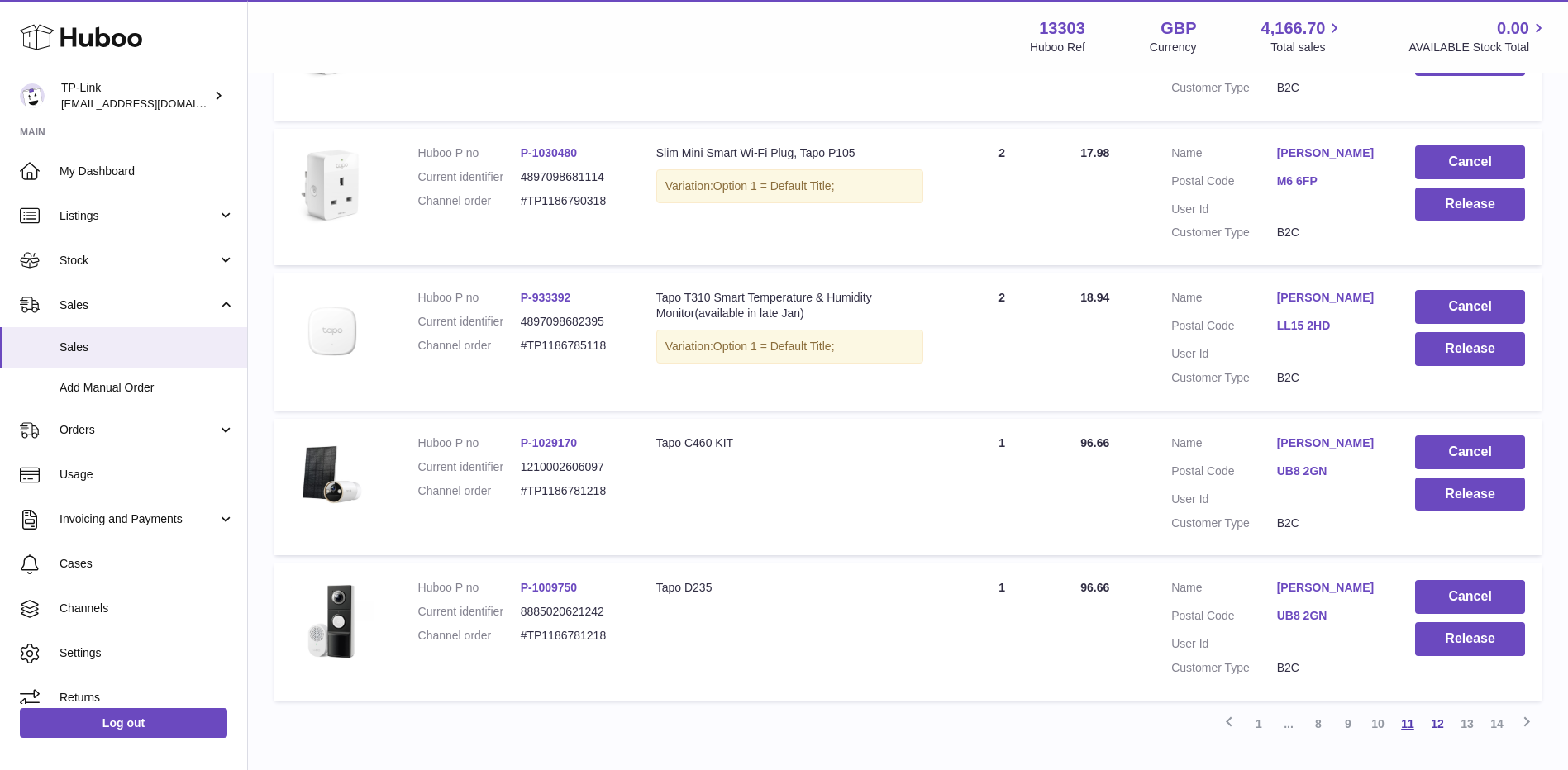
click at [1402, 726] on link "11" at bounding box center [1407, 724] width 30 height 30
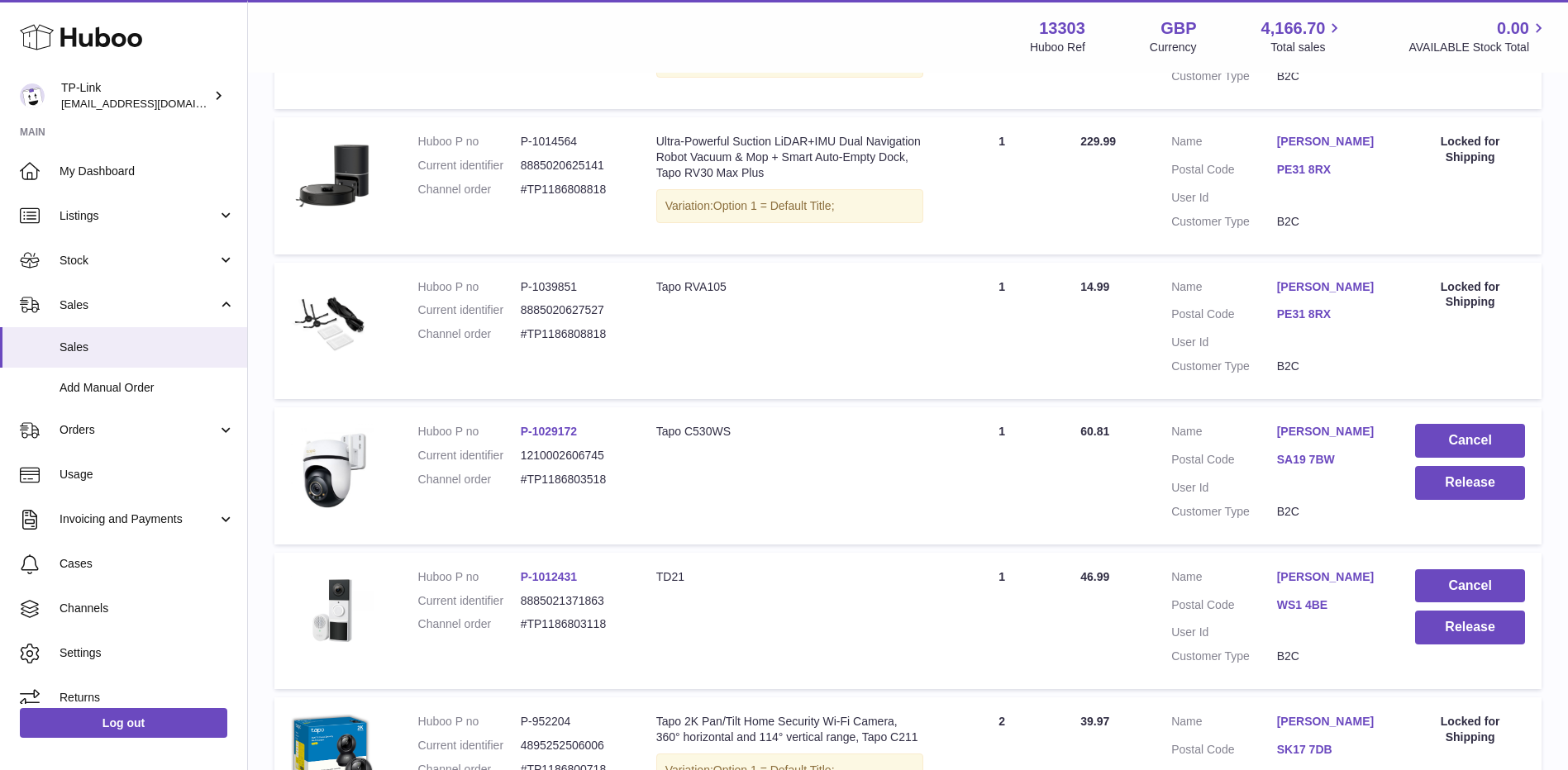
scroll to position [571, 0]
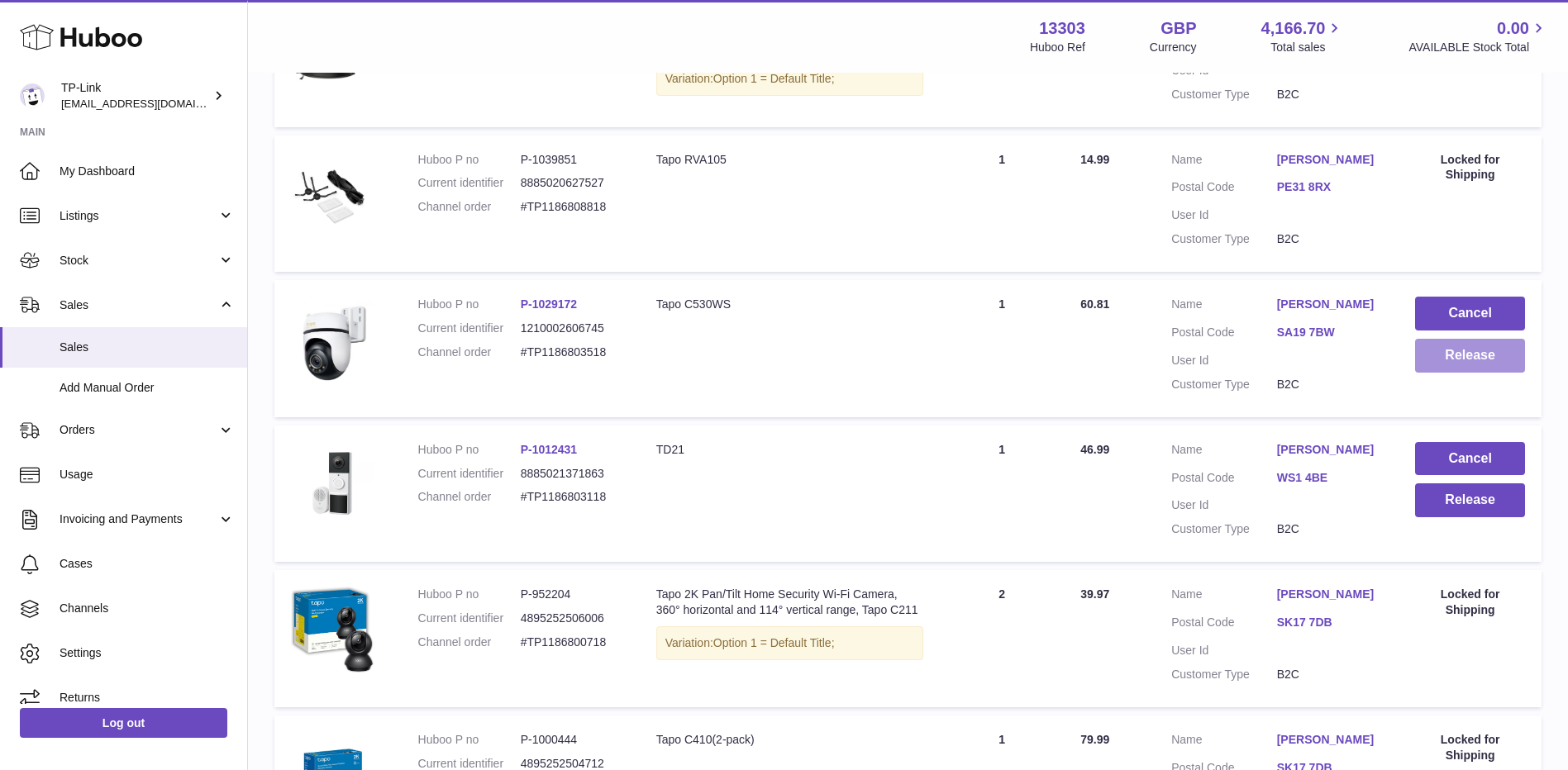
click at [1455, 364] on button "Release" at bounding box center [1470, 356] width 110 height 34
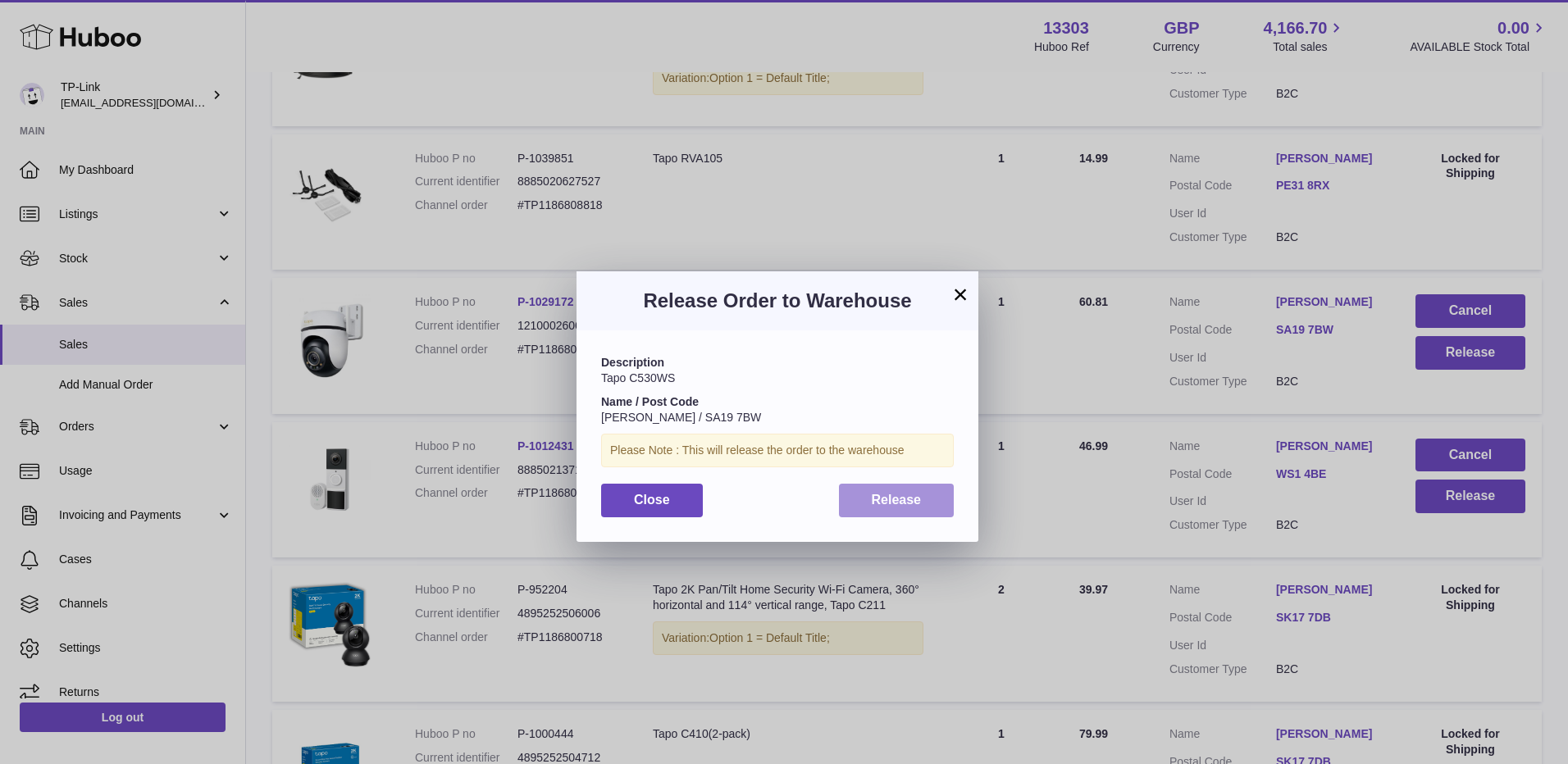
click at [911, 503] on span "Release" at bounding box center [897, 500] width 50 height 14
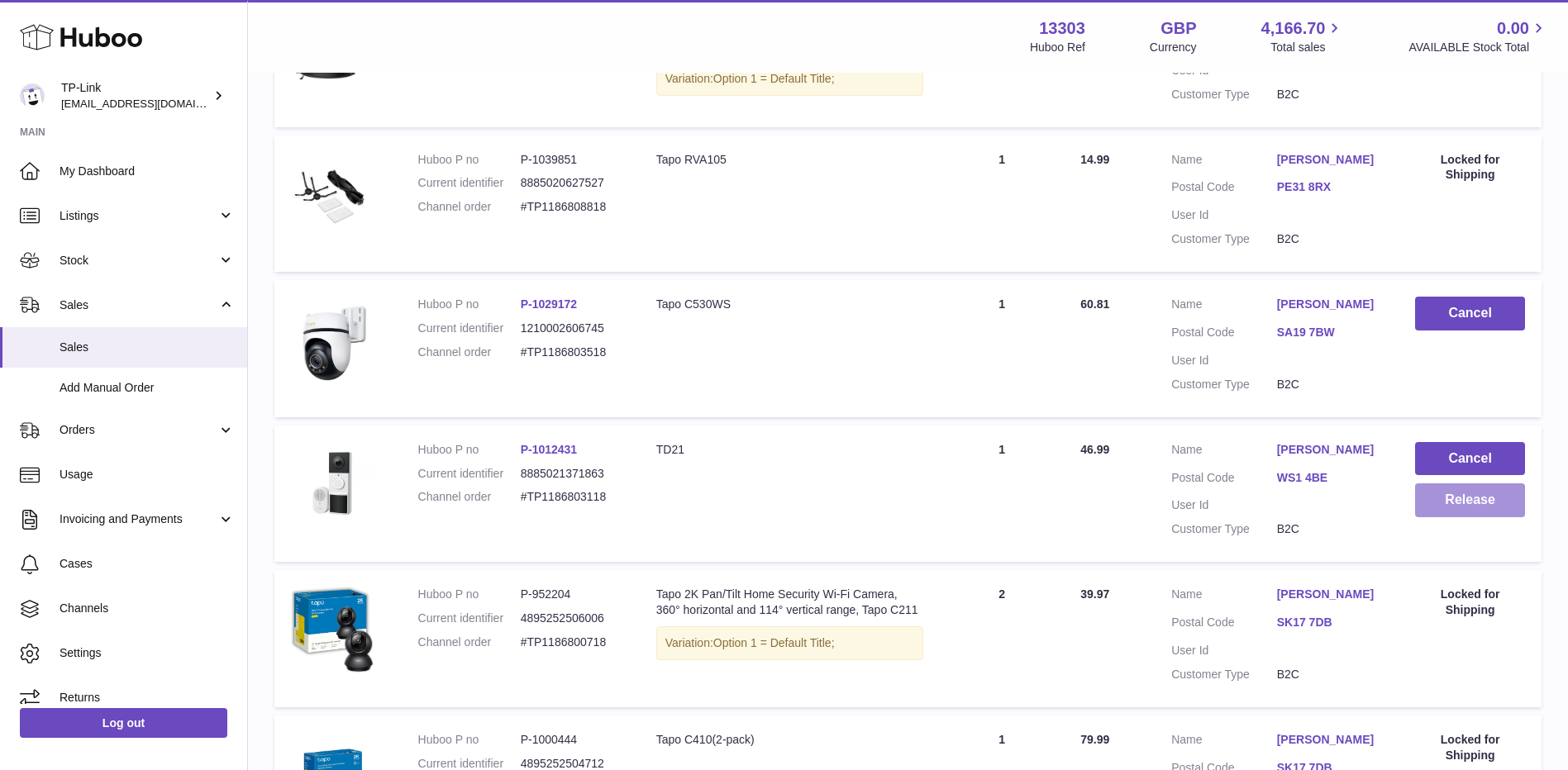
click at [1485, 507] on button "Release" at bounding box center [1470, 500] width 110 height 34
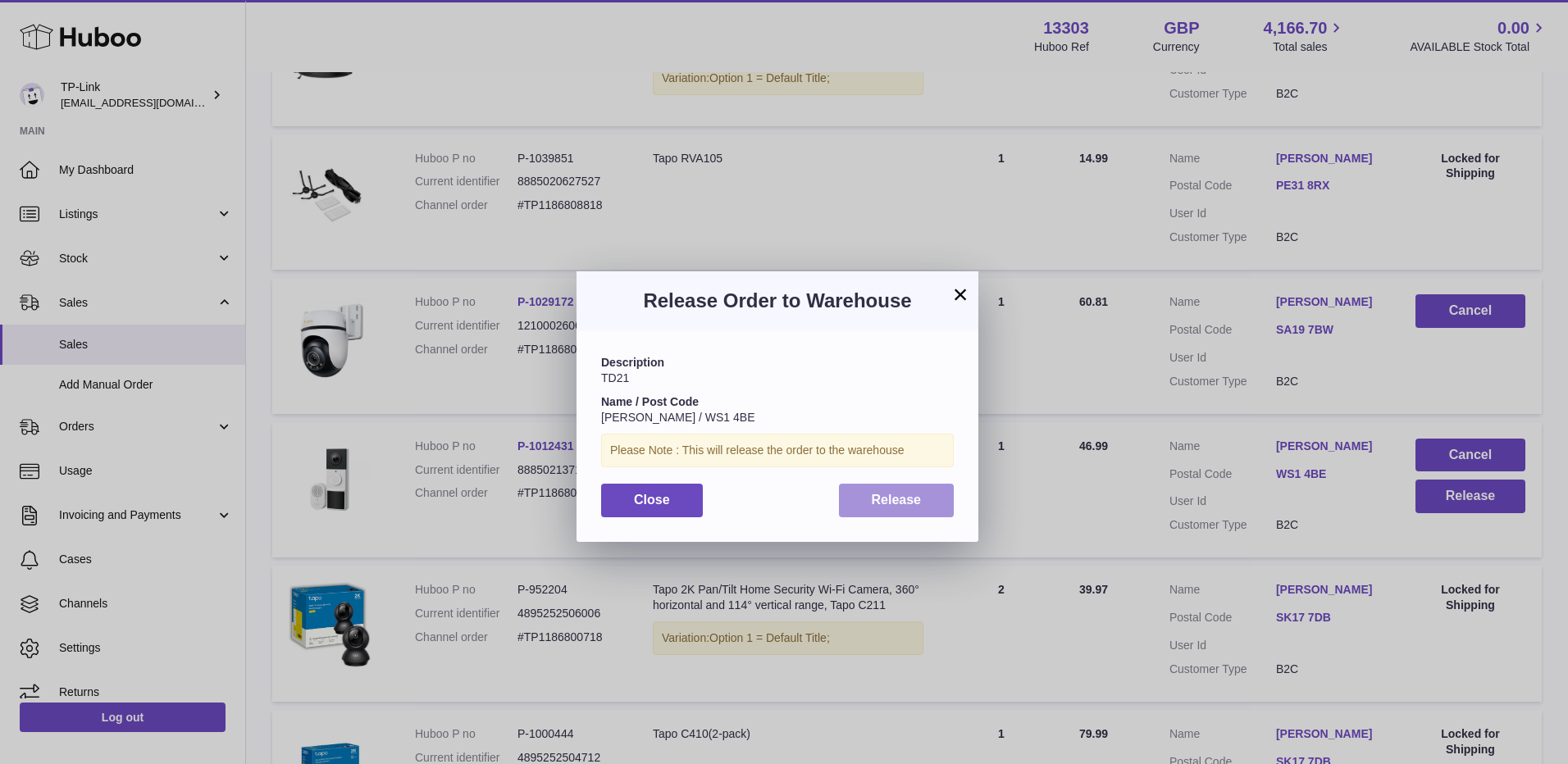
click at [905, 507] on button "Release" at bounding box center [897, 501] width 116 height 34
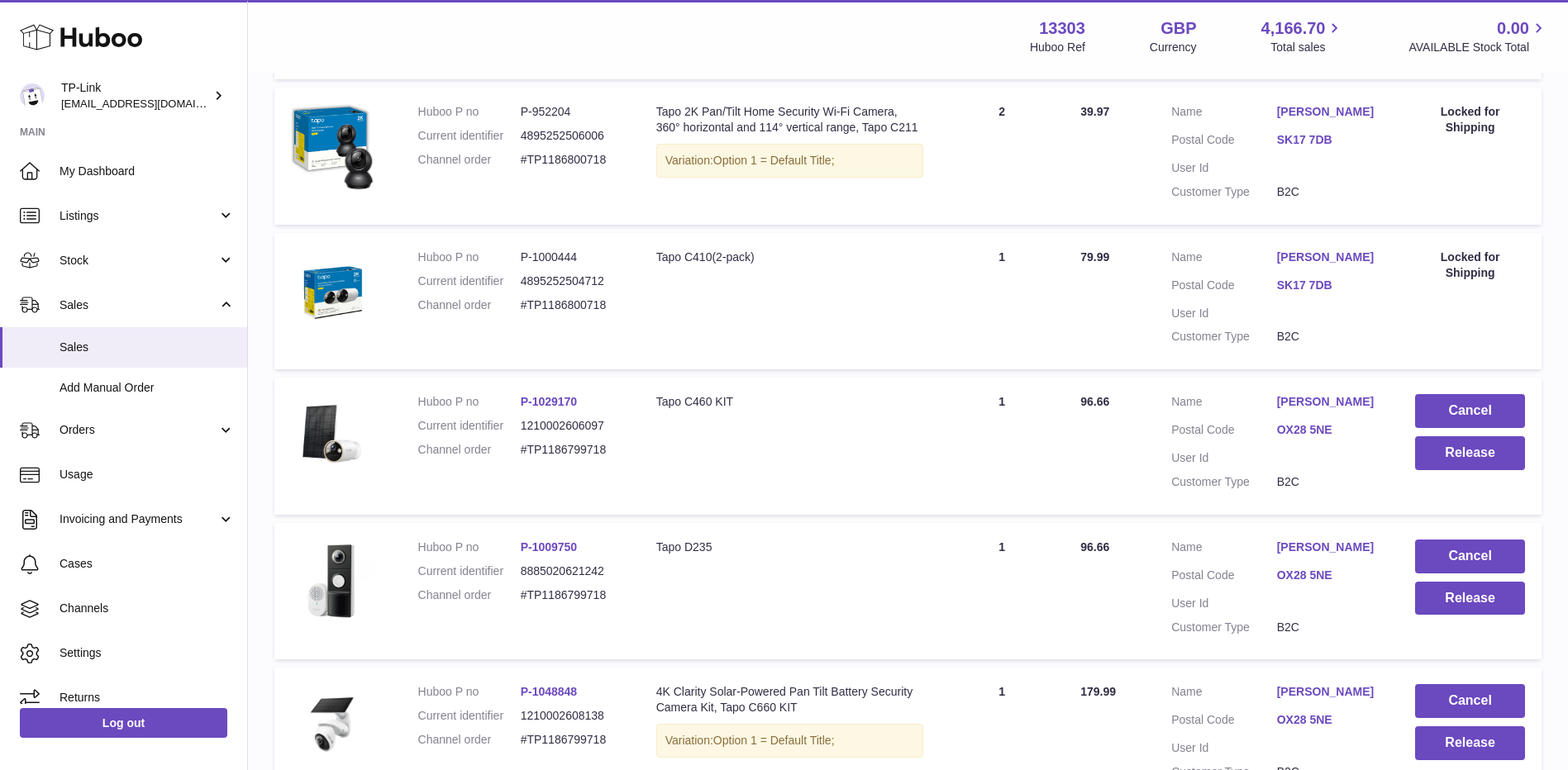
scroll to position [1149, 0]
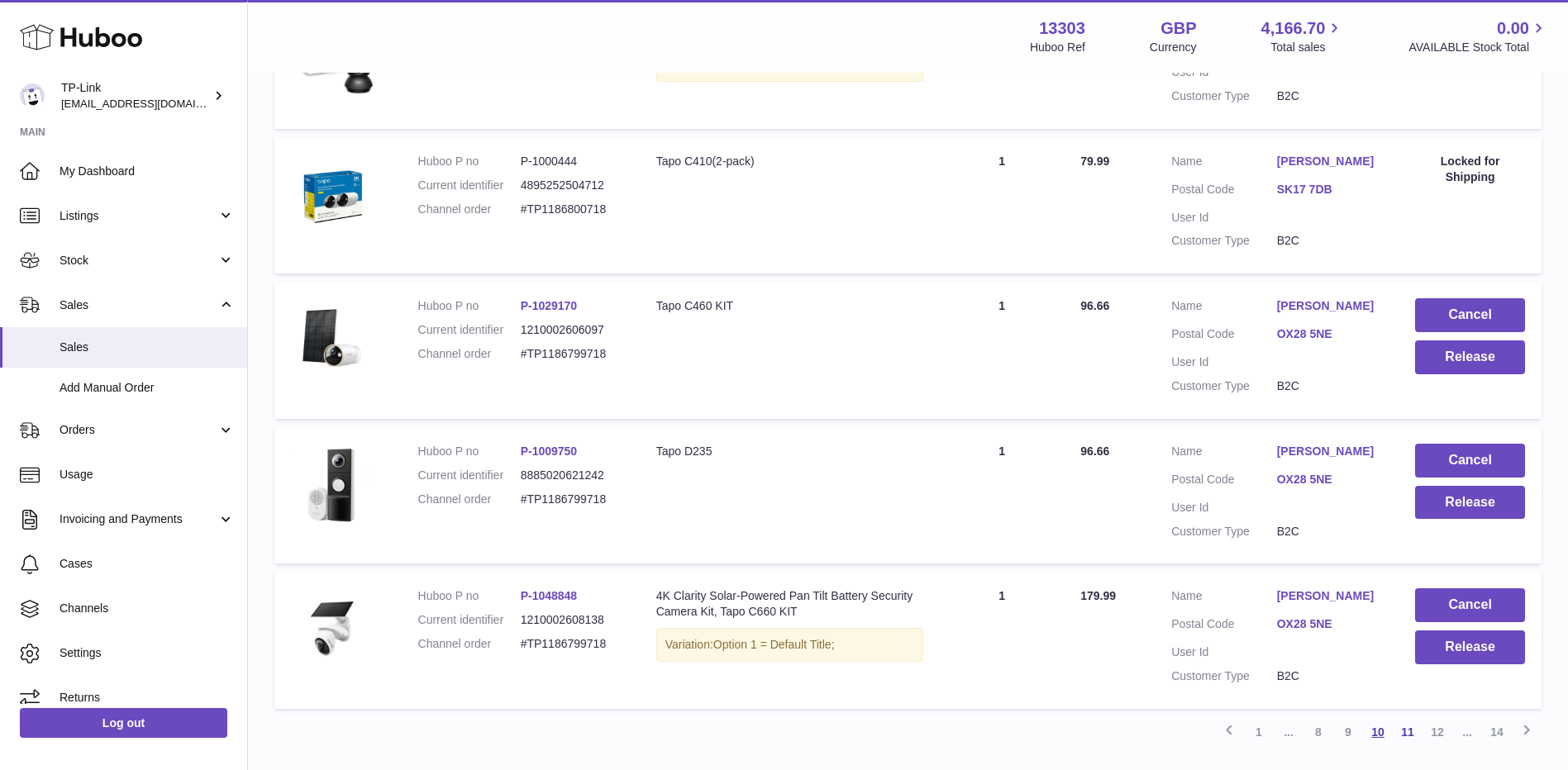
click at [1373, 732] on link "10" at bounding box center [1377, 732] width 30 height 30
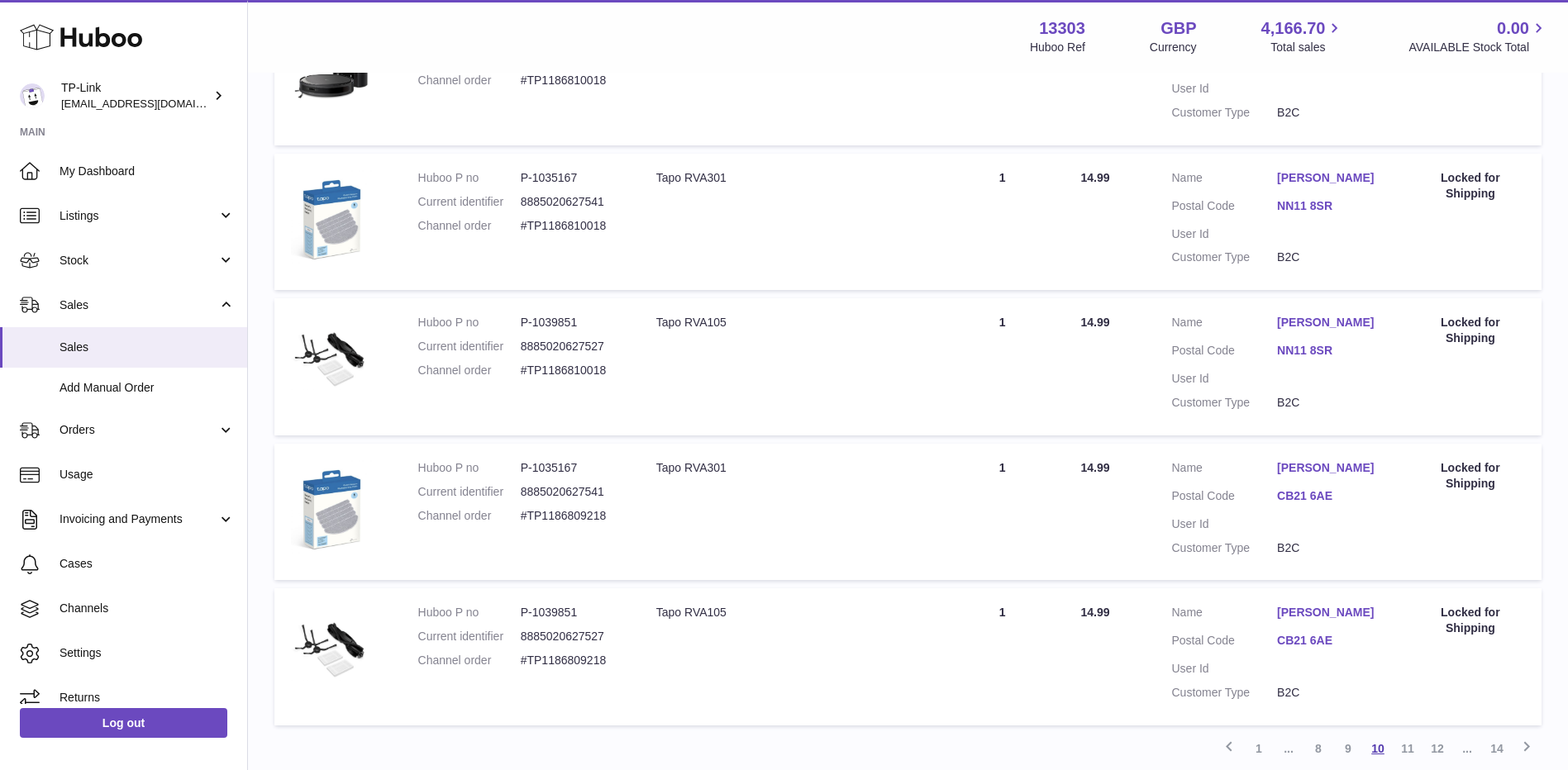
scroll to position [1149, 0]
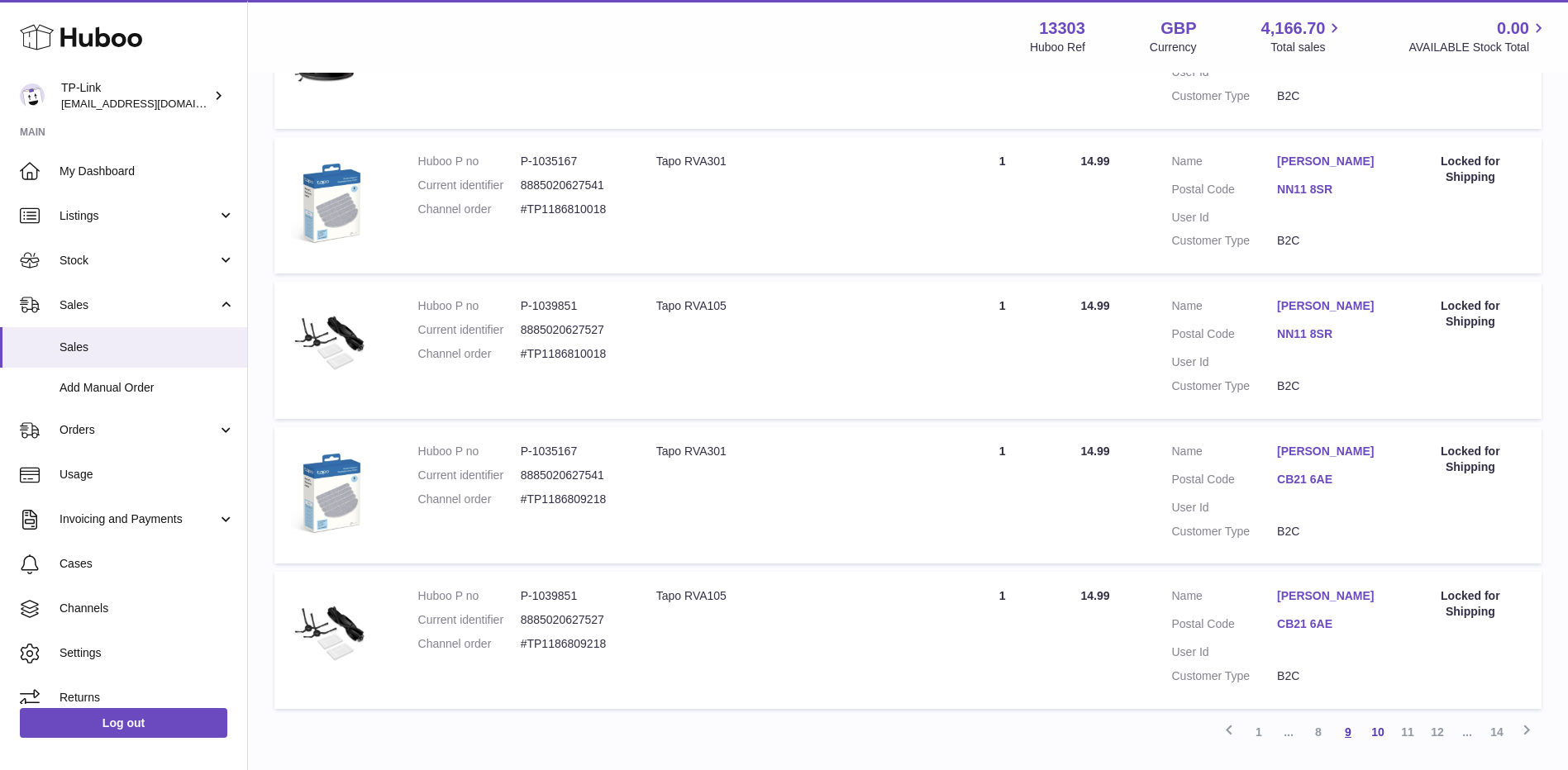
click at [1347, 740] on link "9" at bounding box center [1347, 732] width 30 height 30
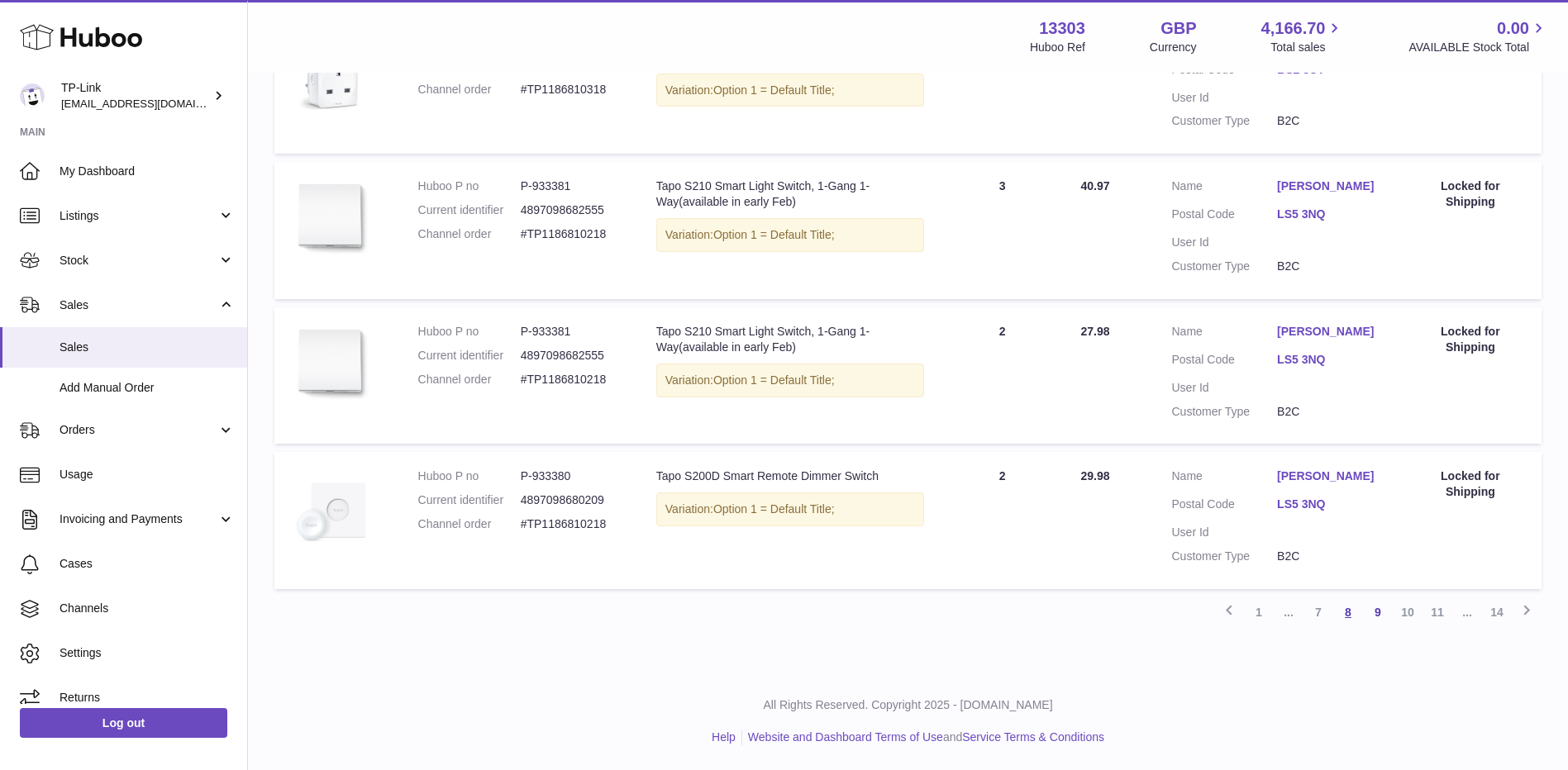
click at [1352, 613] on link "8" at bounding box center [1347, 612] width 30 height 30
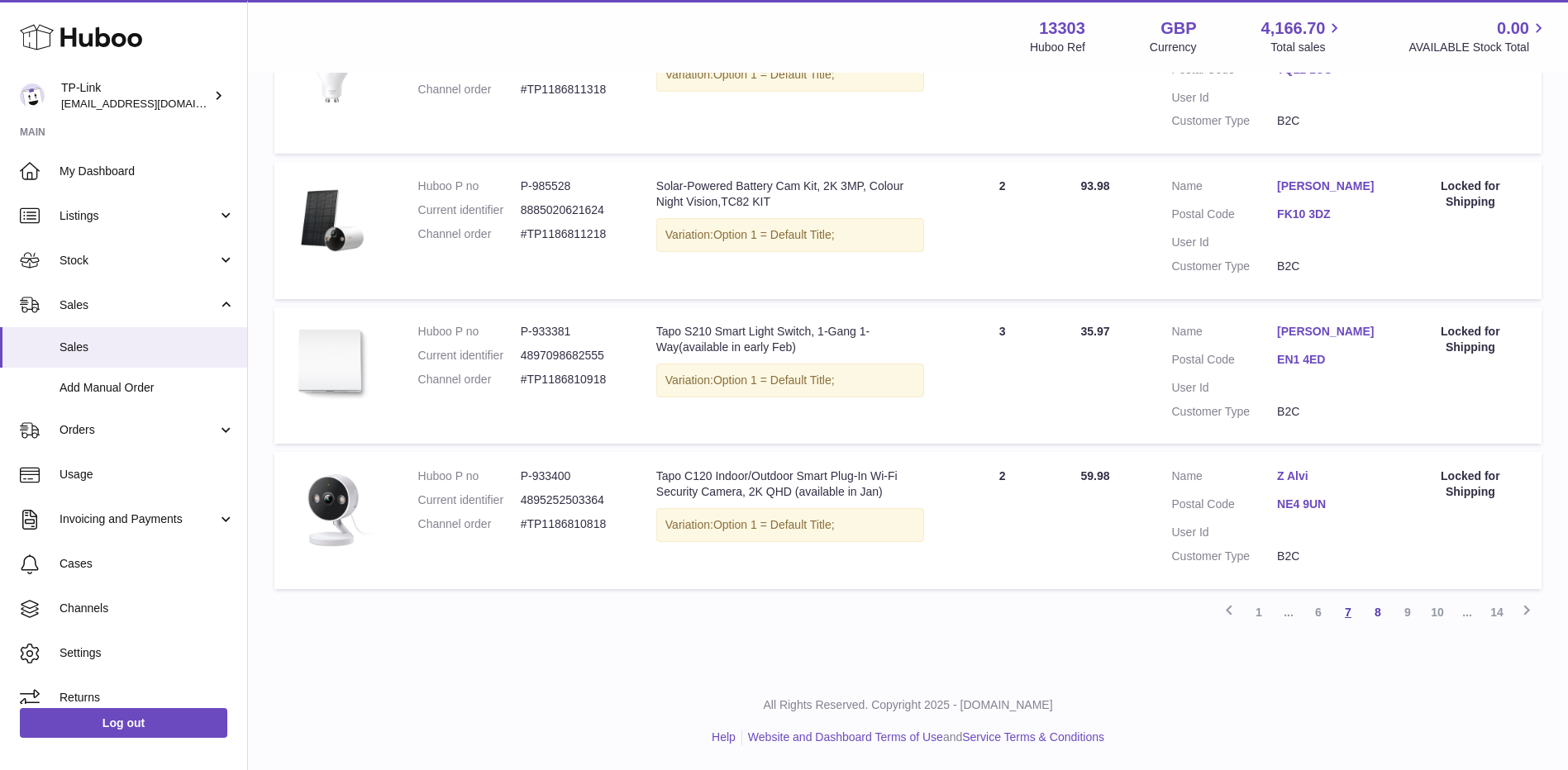
click at [1346, 619] on link "7" at bounding box center [1347, 612] width 30 height 30
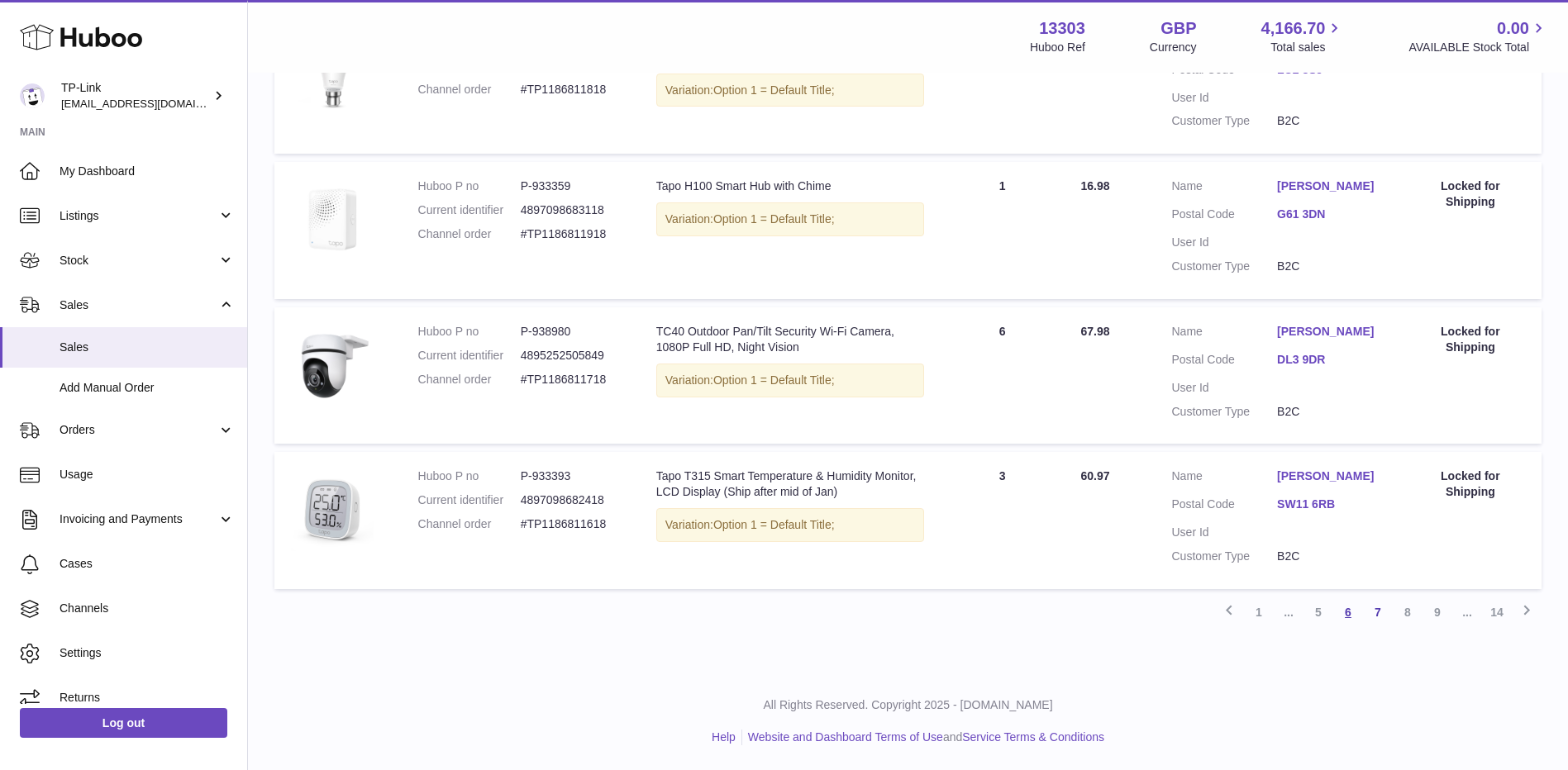
click at [1352, 621] on link "6" at bounding box center [1347, 612] width 30 height 30
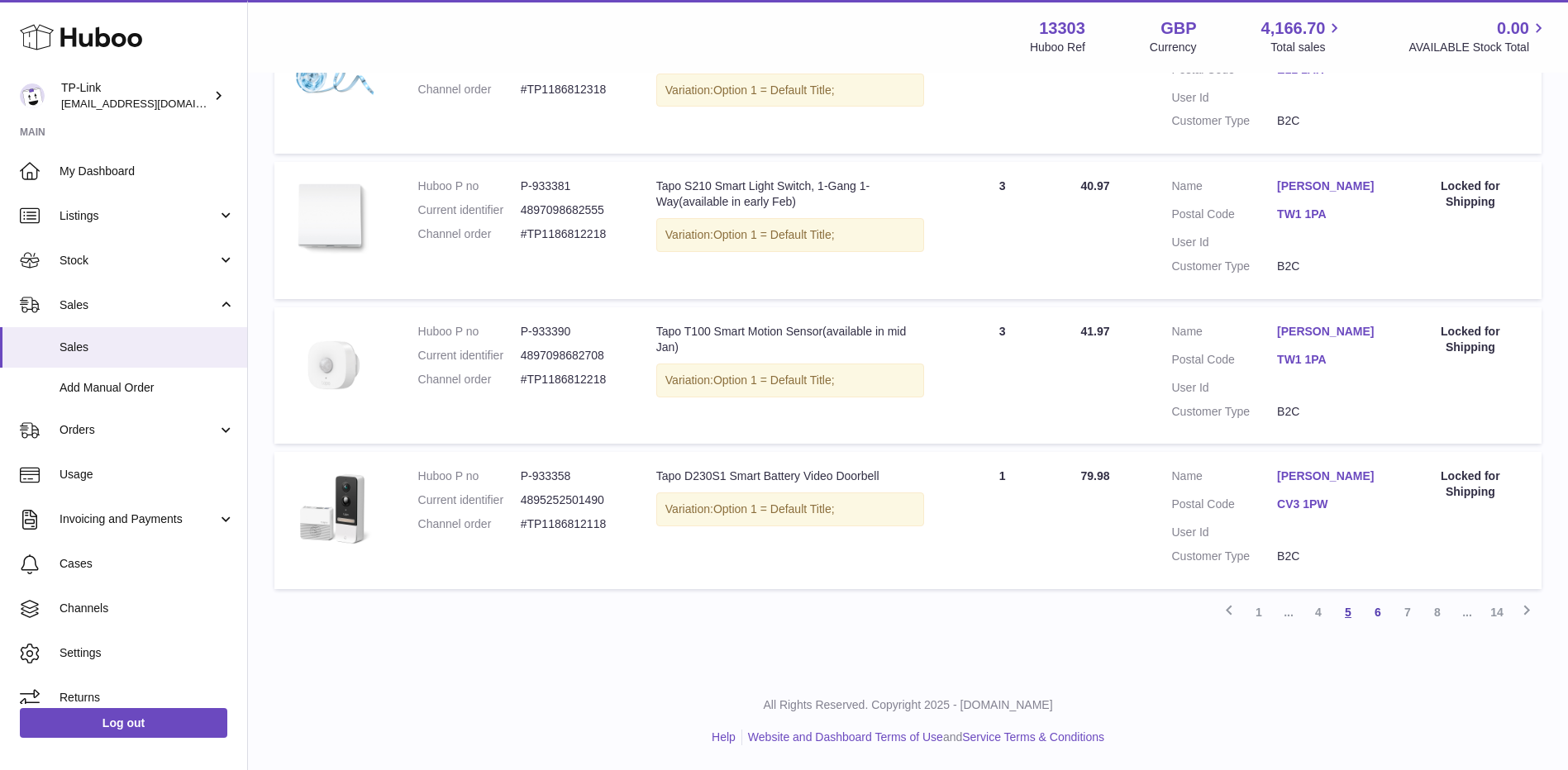
click at [1344, 625] on link "5" at bounding box center [1347, 612] width 30 height 30
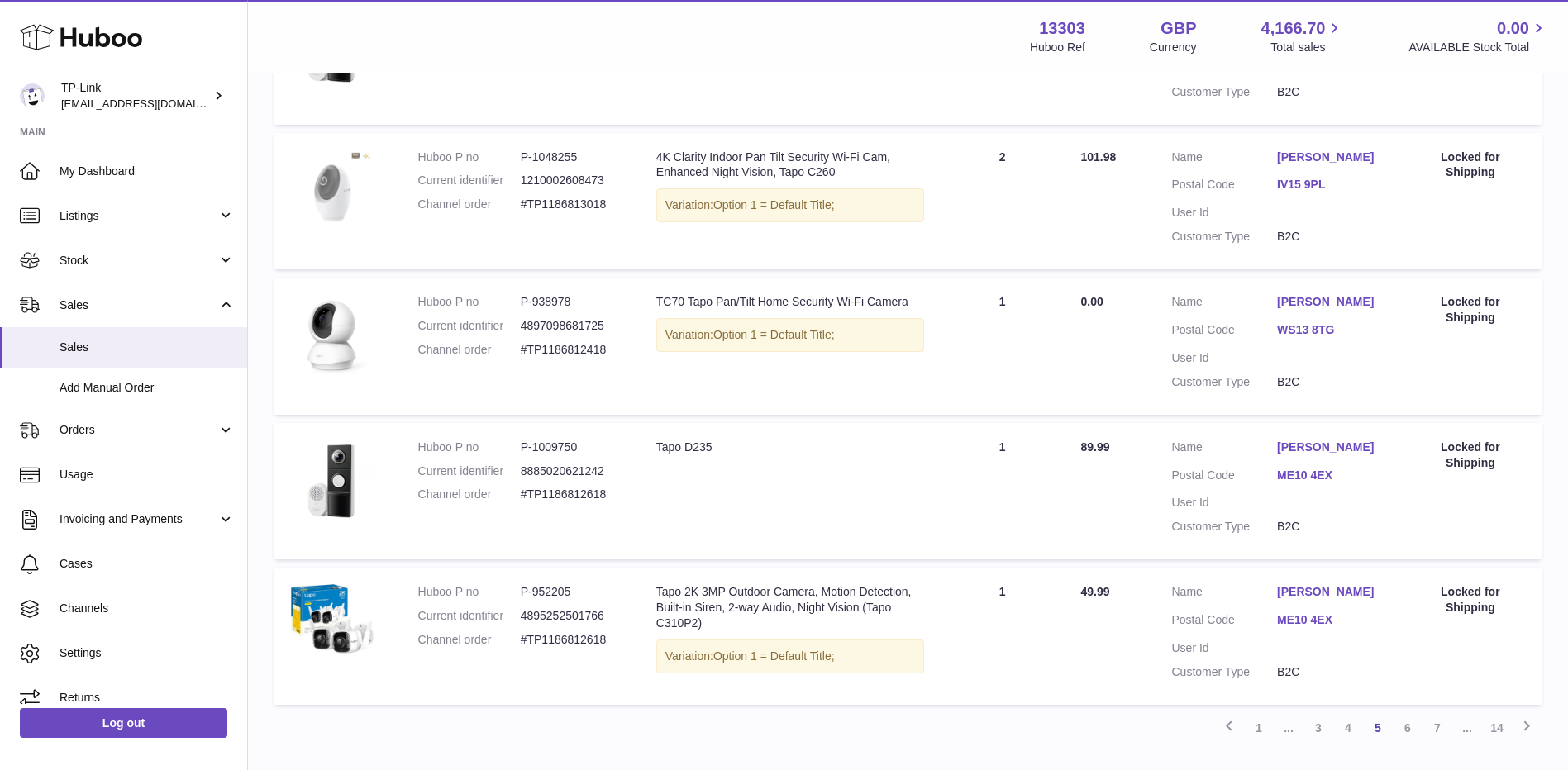
scroll to position [1103, 0]
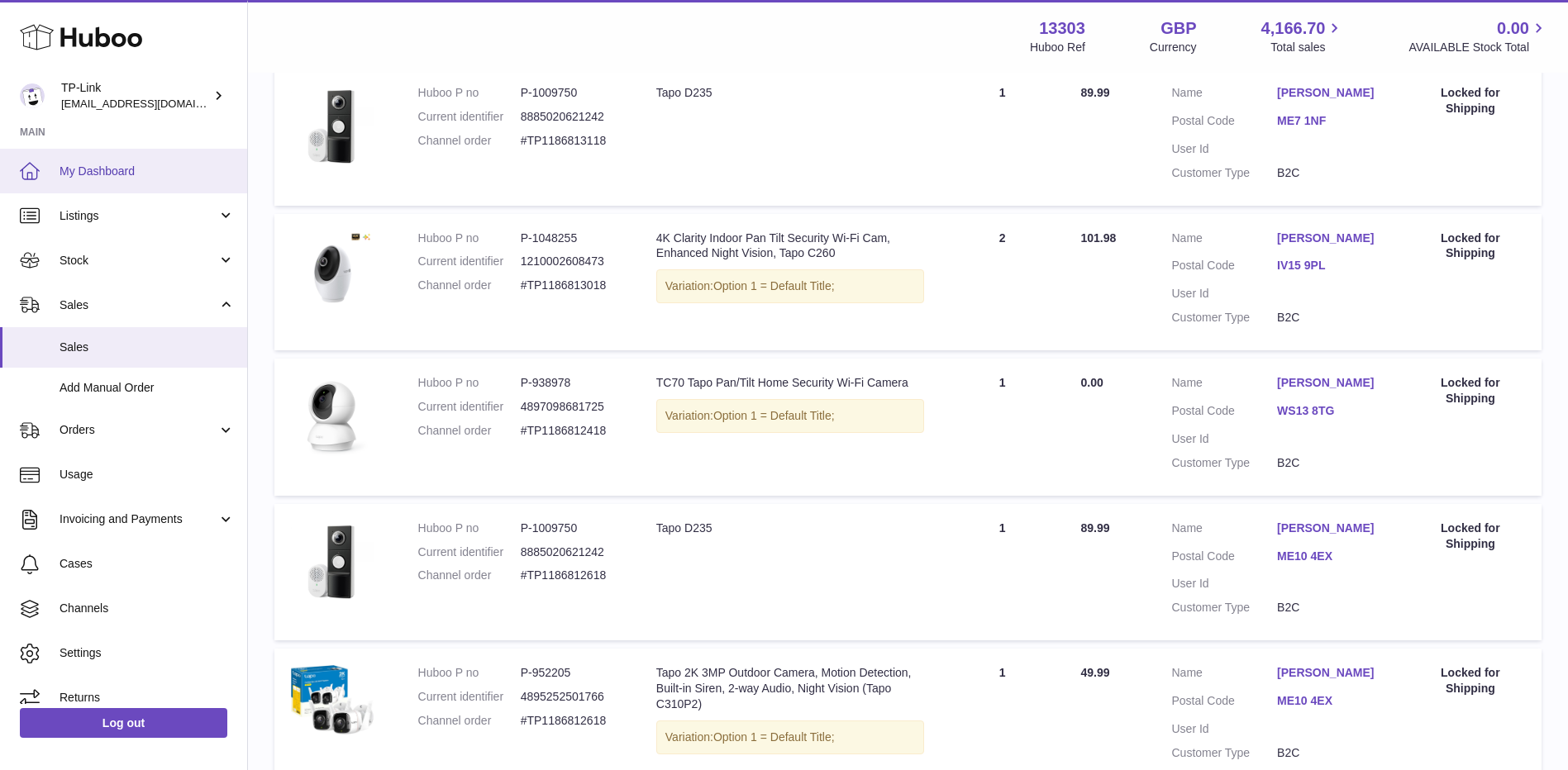
click at [131, 177] on span "My Dashboard" at bounding box center [146, 172] width 175 height 16
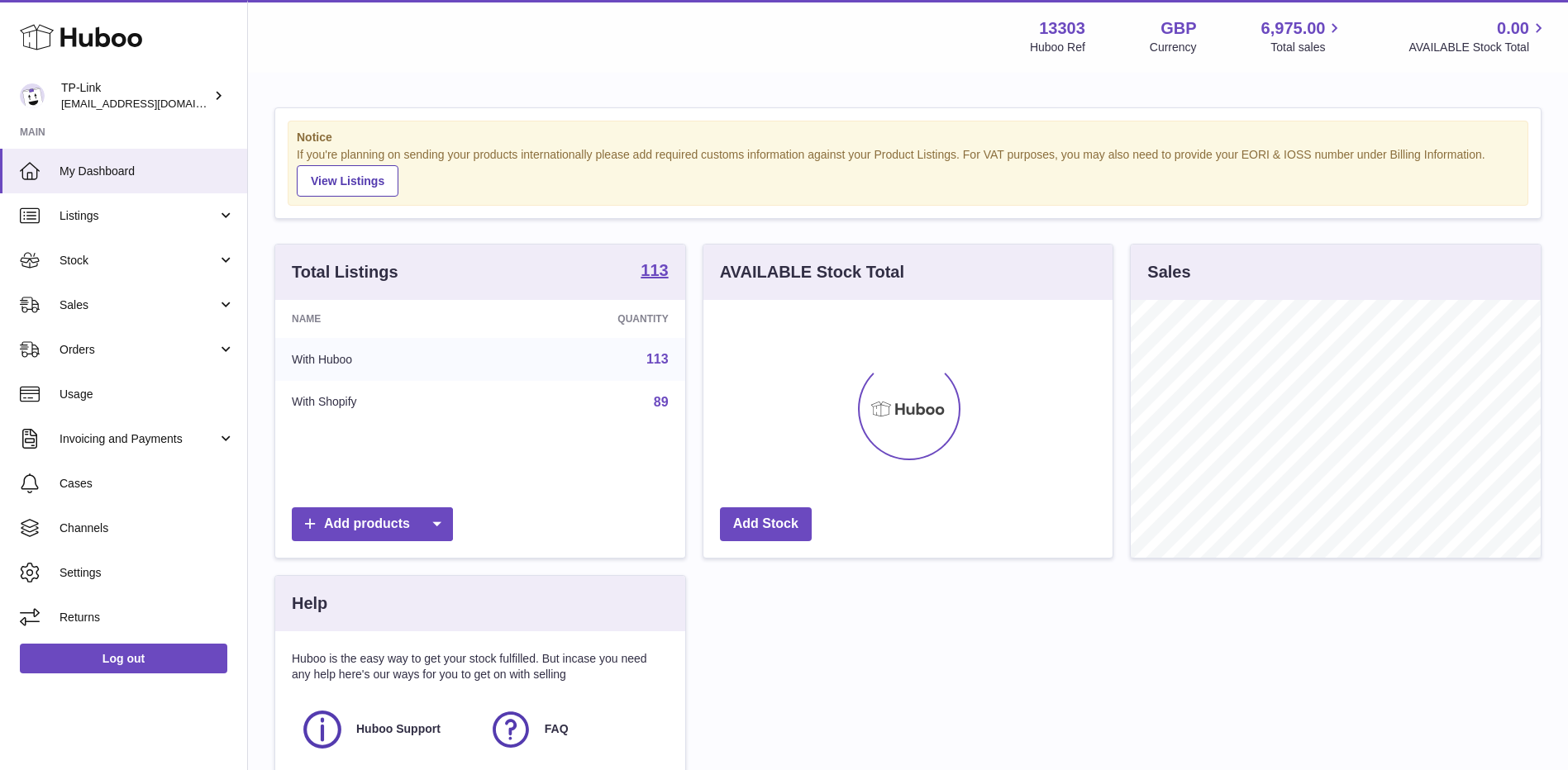
scroll to position [258, 409]
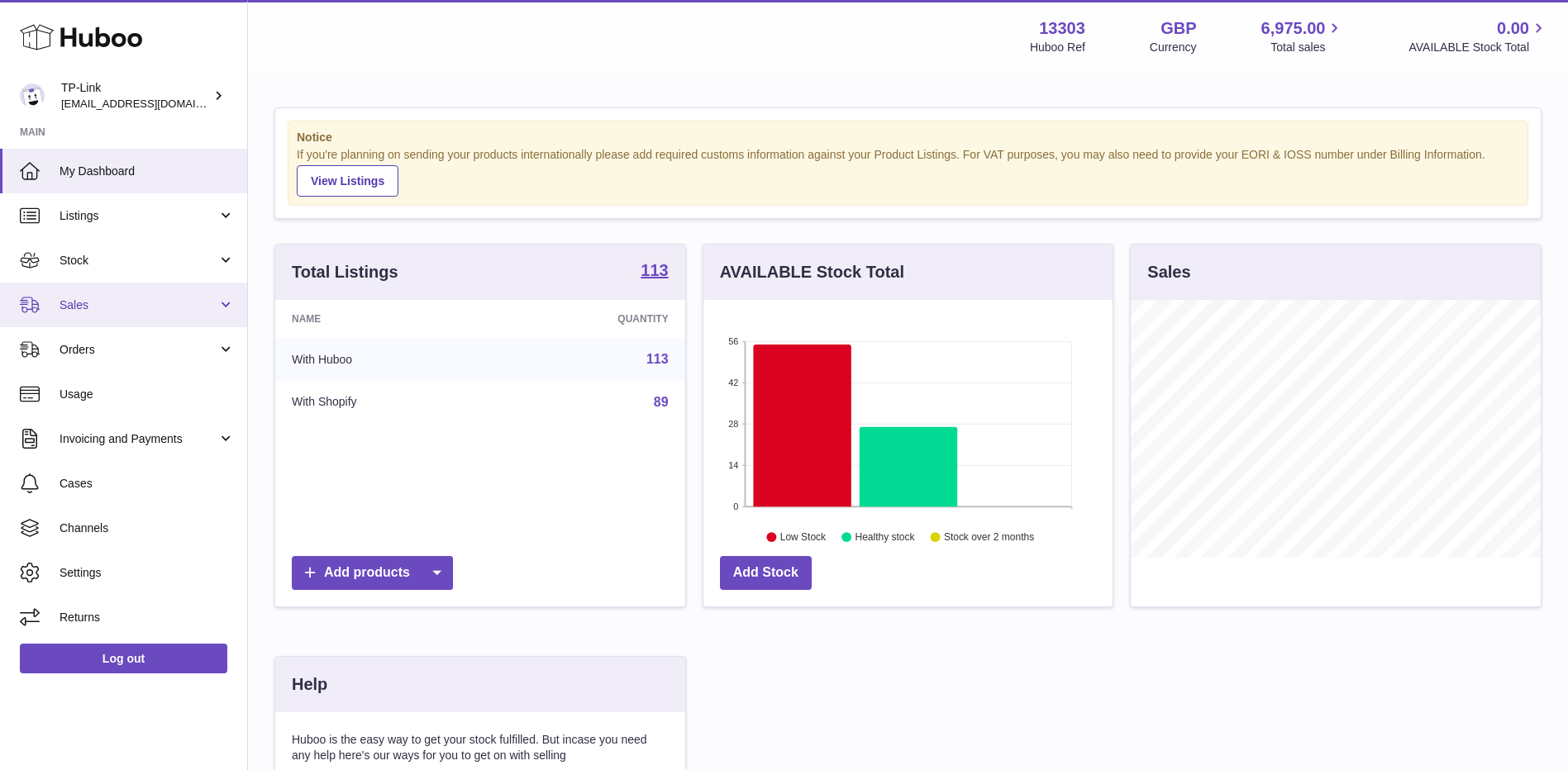
click at [212, 298] on span "Sales" at bounding box center [138, 305] width 158 height 16
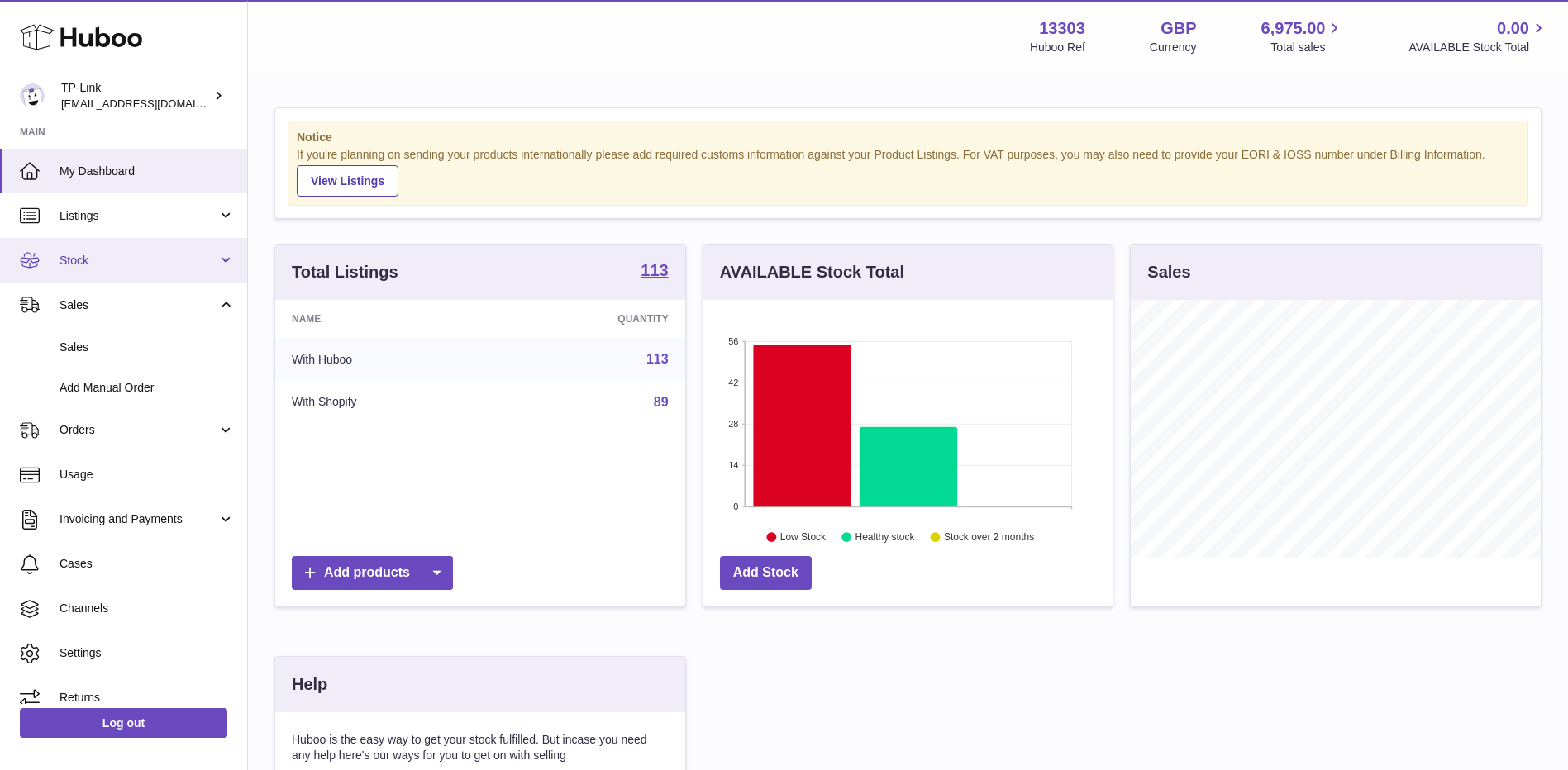
click at [126, 256] on span "Stock" at bounding box center [138, 260] width 158 height 16
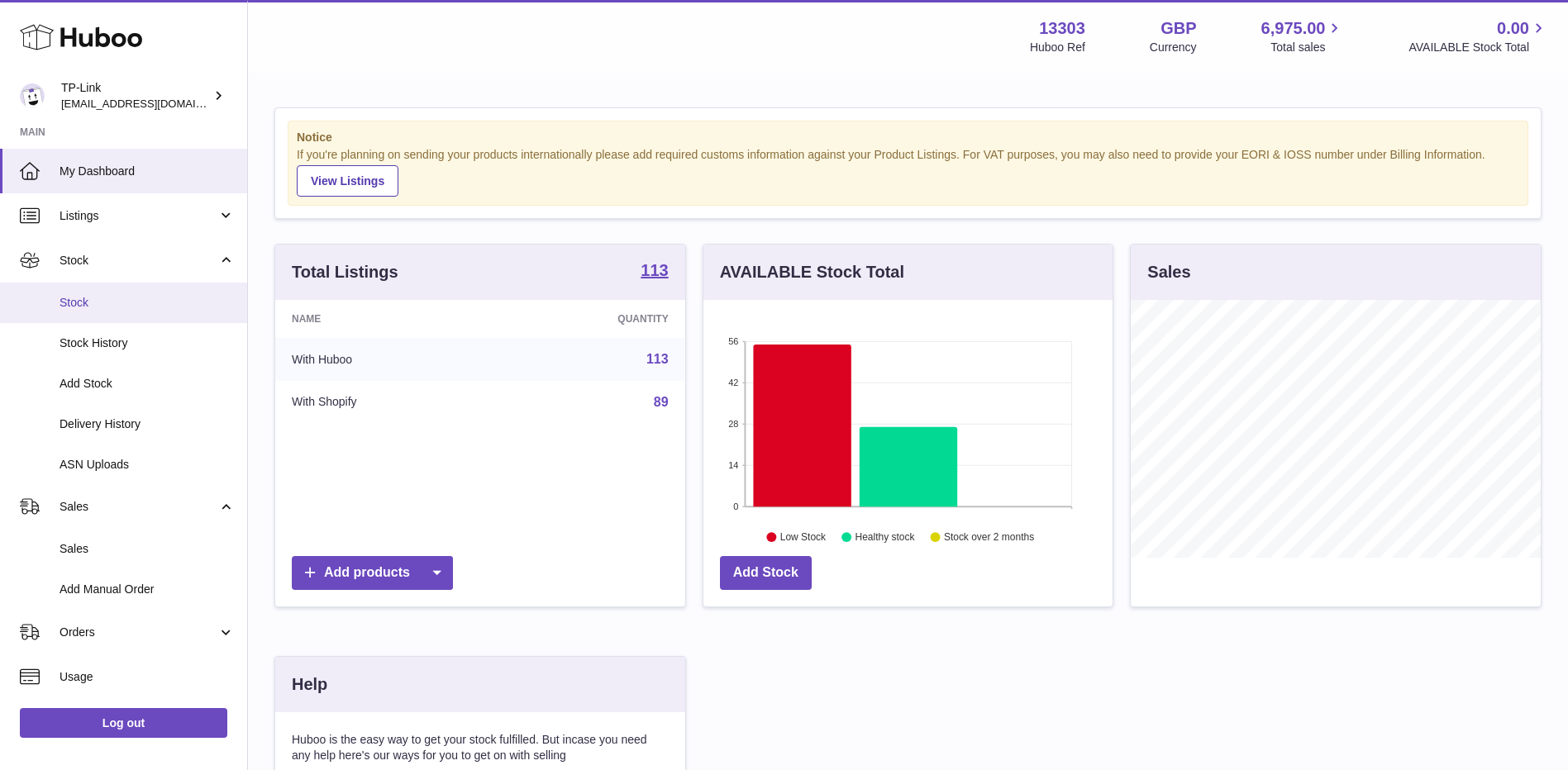
click at [117, 302] on span "Stock" at bounding box center [146, 303] width 175 height 16
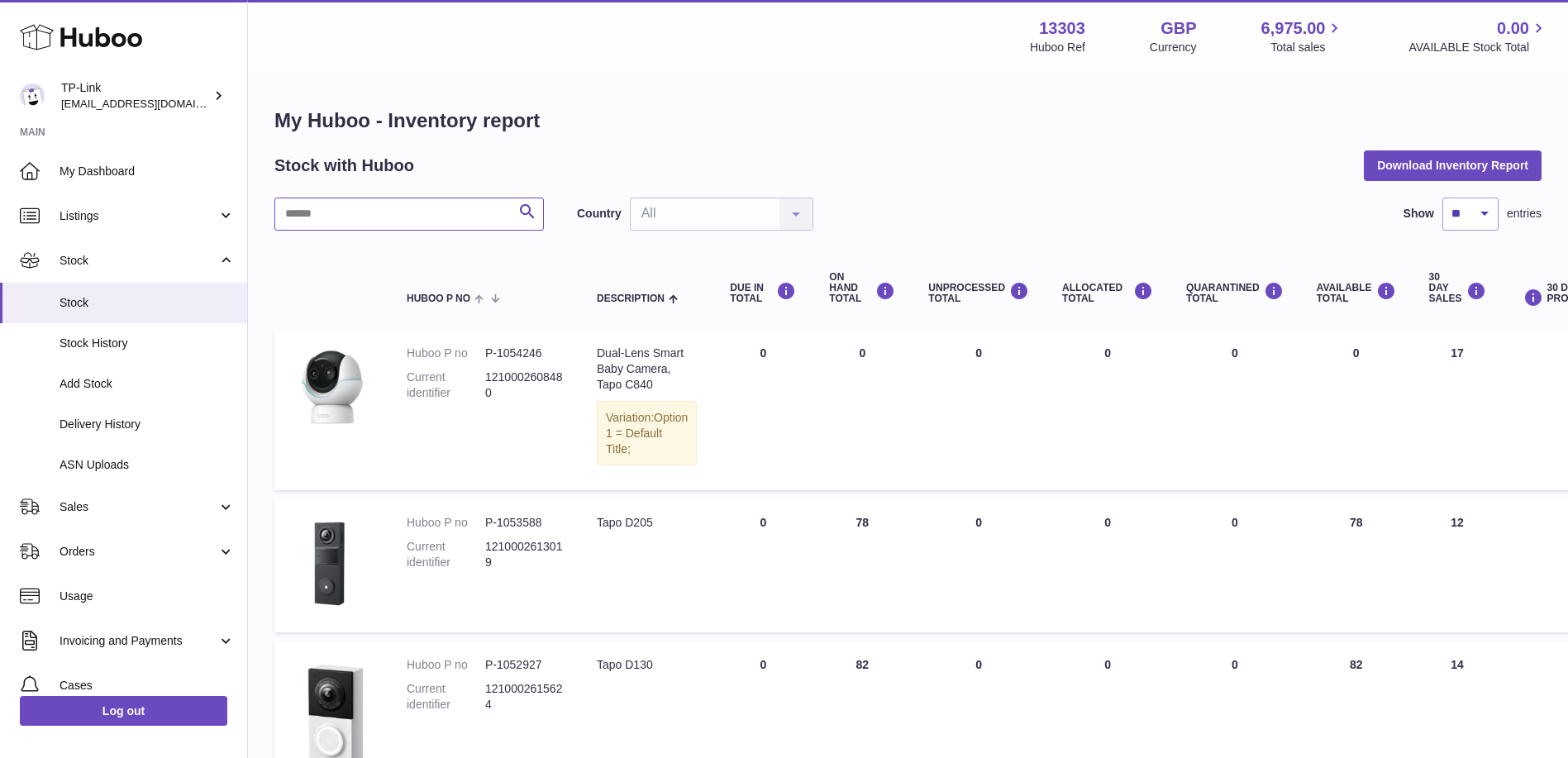
click at [429, 214] on input "text" at bounding box center [409, 214] width 270 height 33
type input "*"
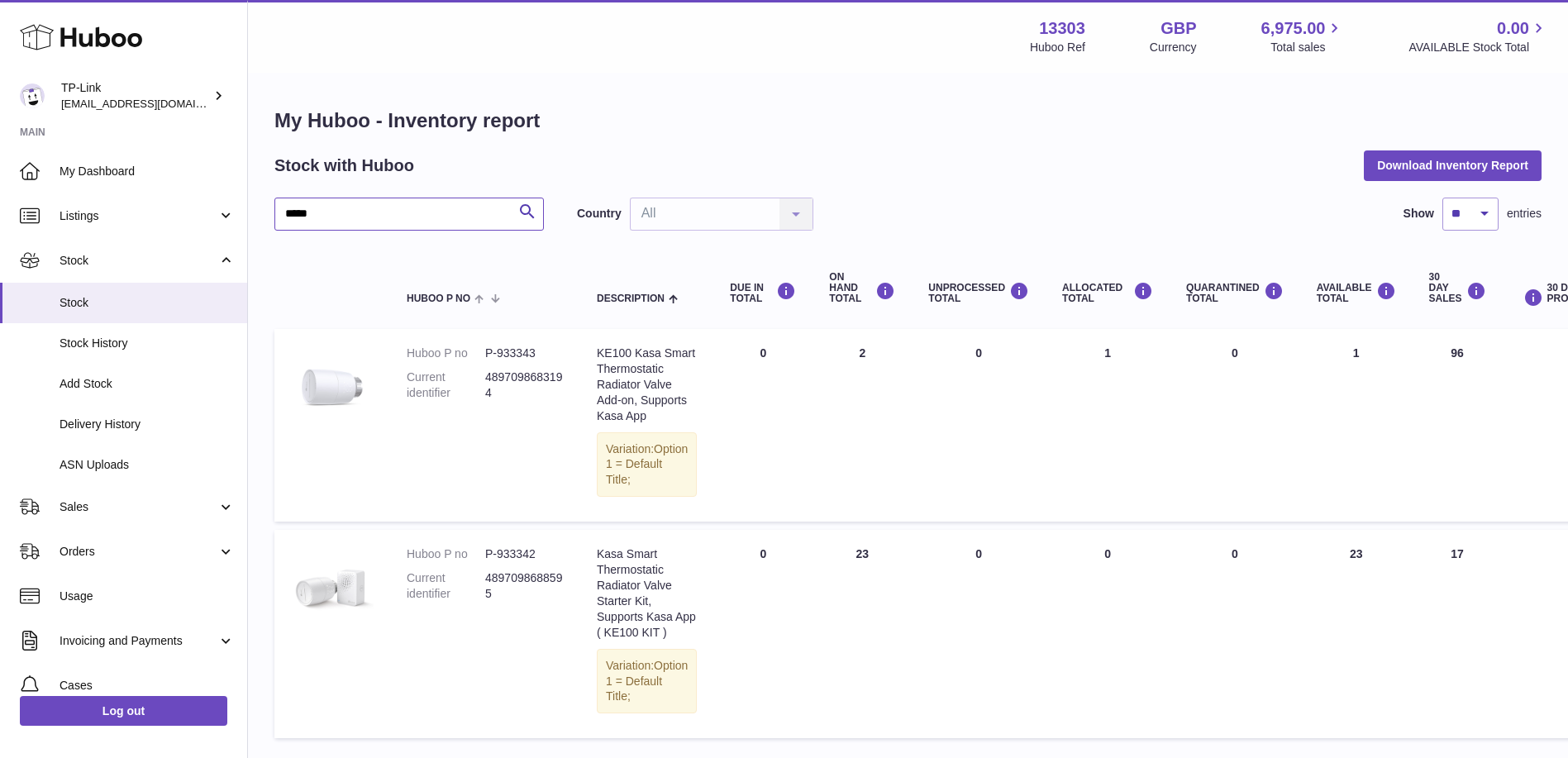
type input "*****"
click at [130, 278] on link "Stock" at bounding box center [123, 260] width 247 height 45
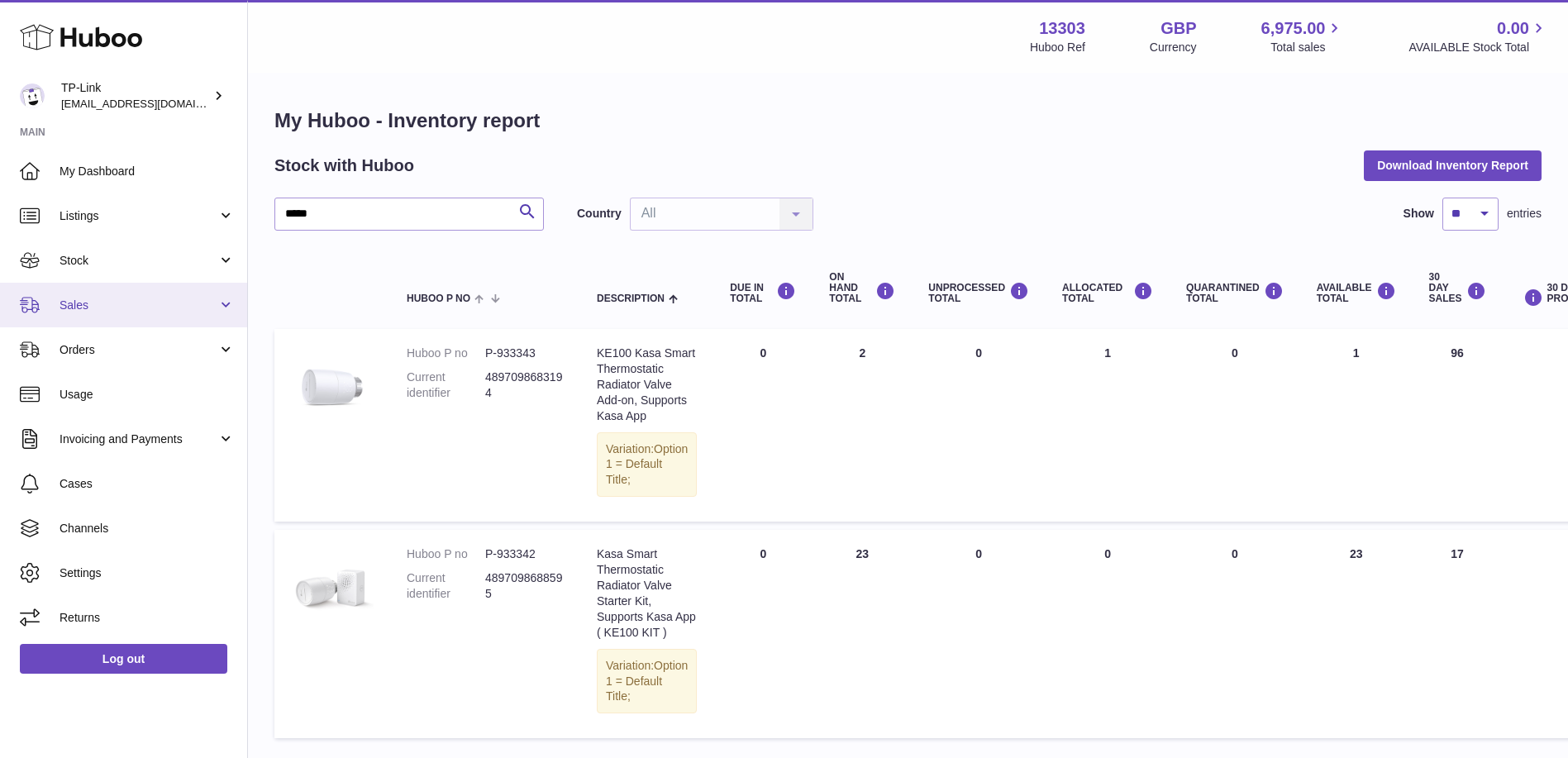
click at [121, 300] on span "Sales" at bounding box center [138, 305] width 158 height 16
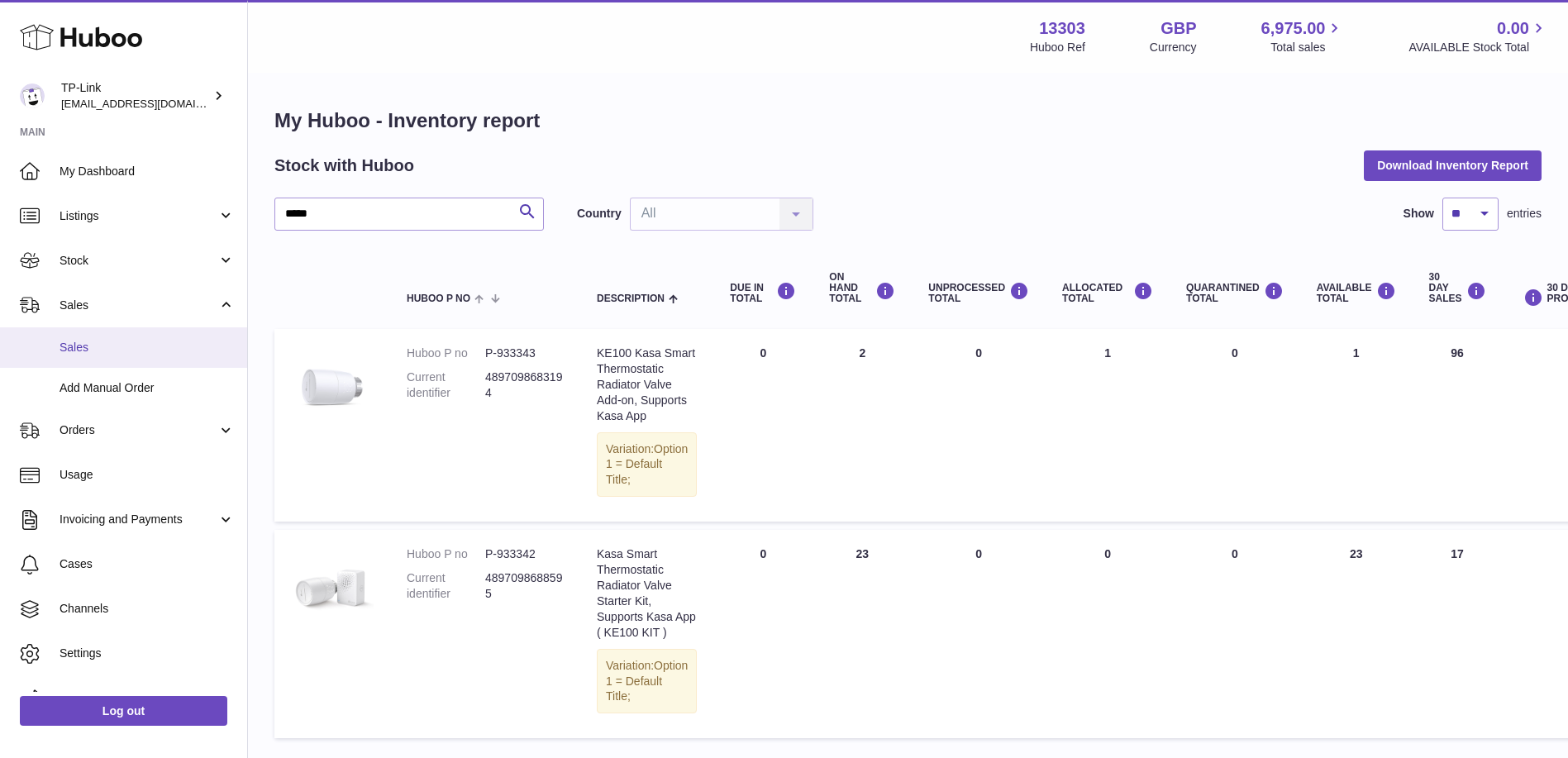
click at [93, 340] on span "Sales" at bounding box center [146, 347] width 175 height 16
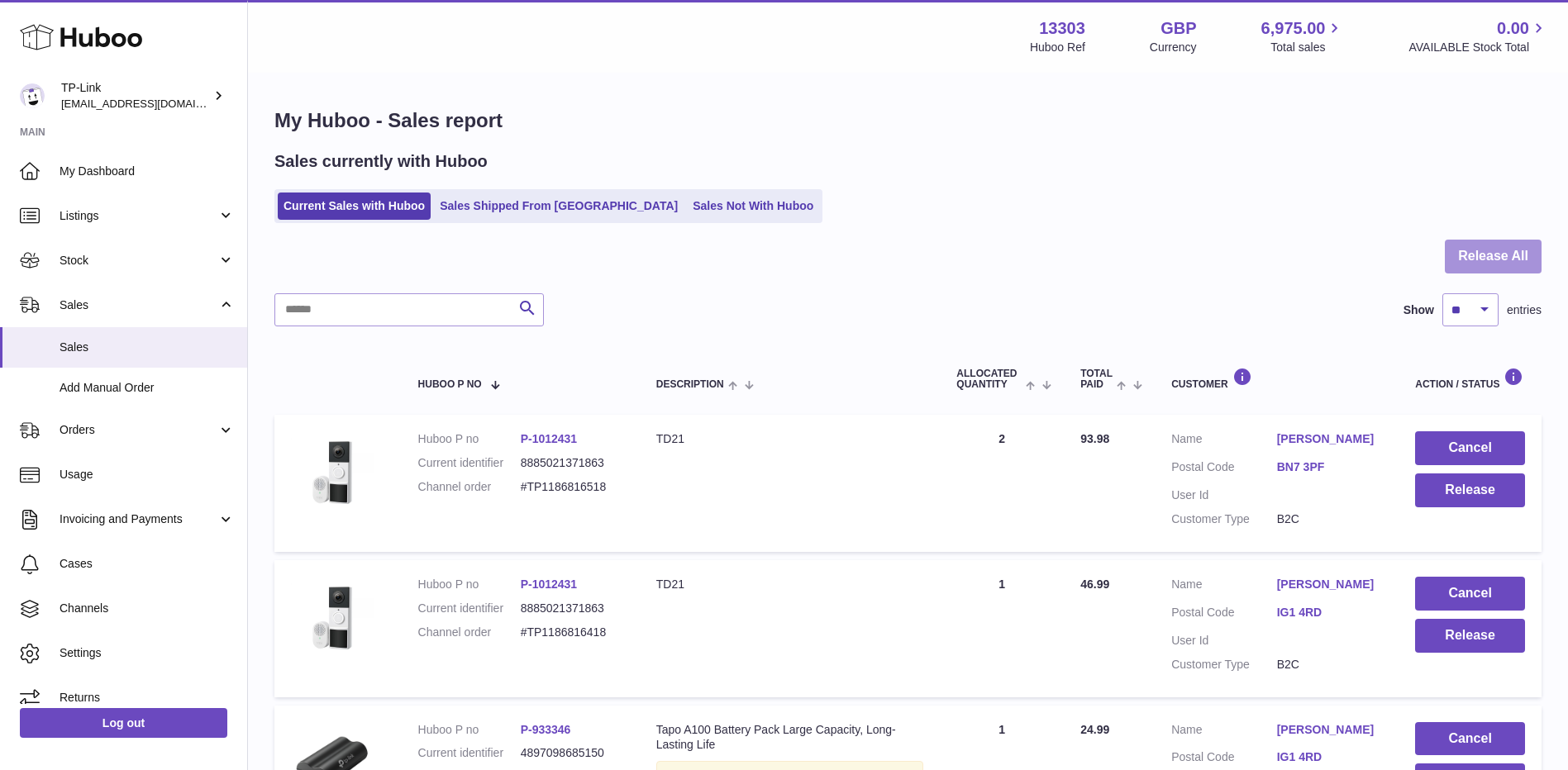
click at [1467, 247] on button "Release All" at bounding box center [1493, 257] width 96 height 34
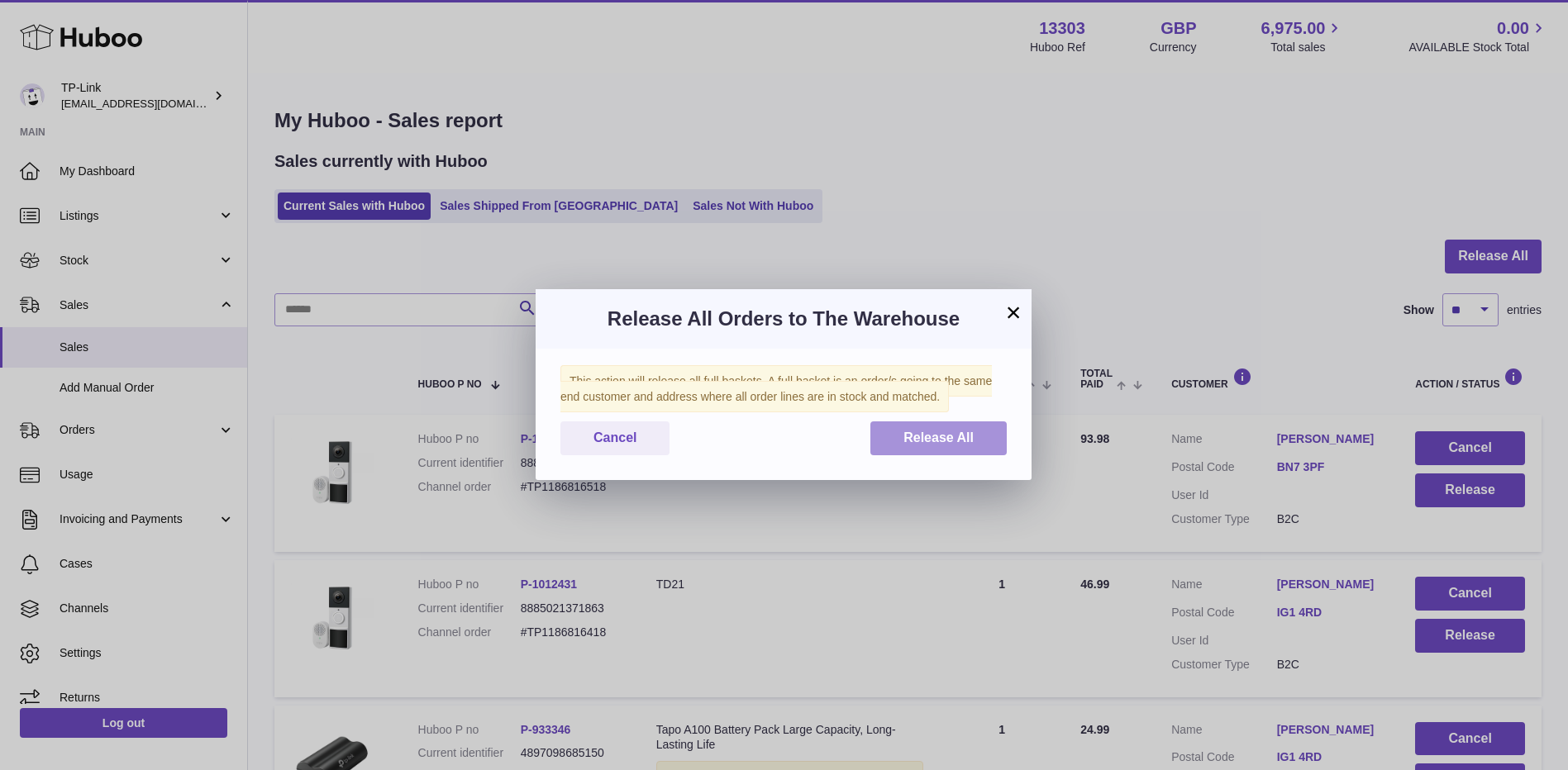
click at [948, 432] on span "Release All" at bounding box center [938, 437] width 70 height 14
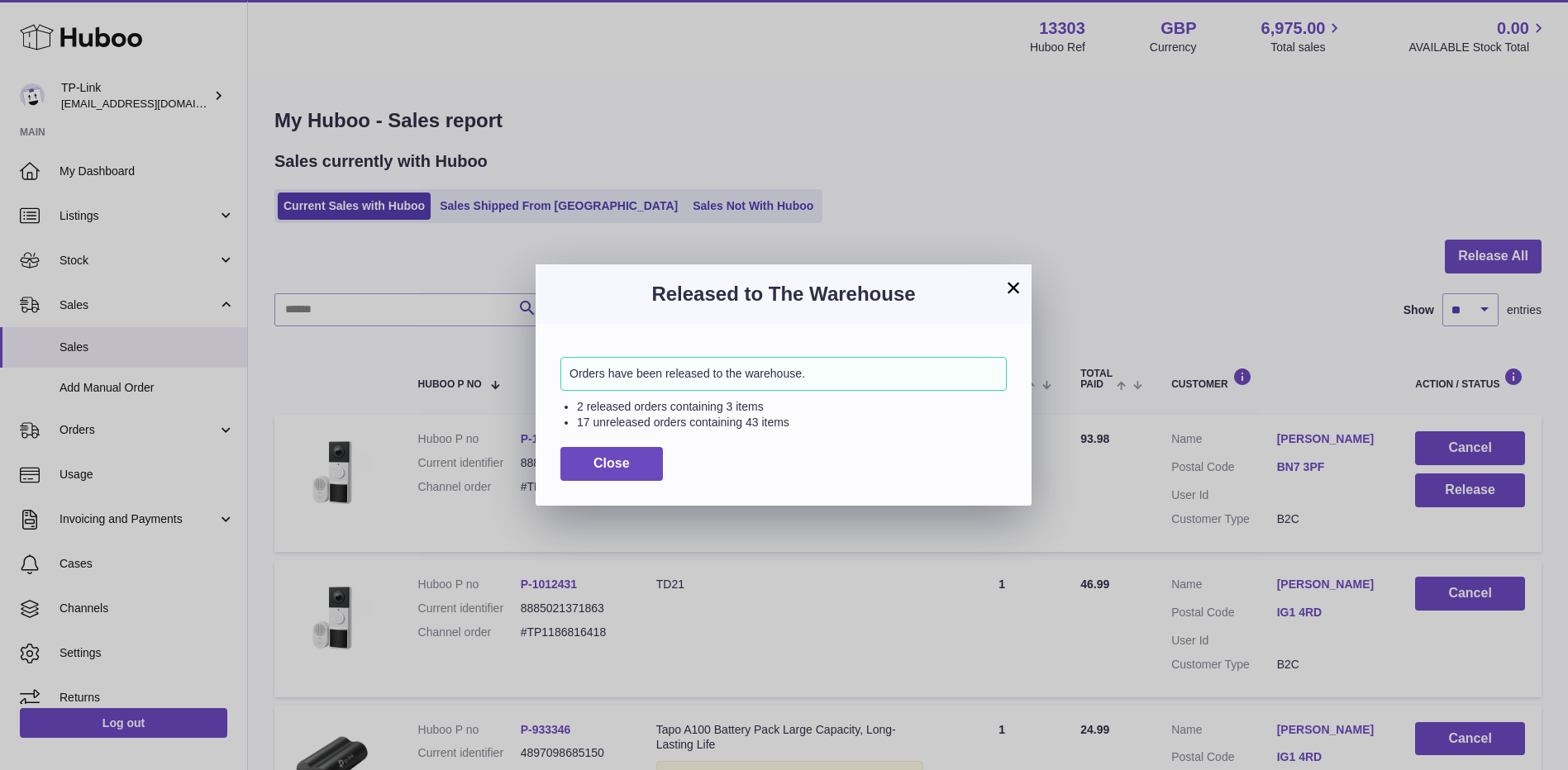
click at [1019, 283] on button "×" at bounding box center [1013, 287] width 19 height 19
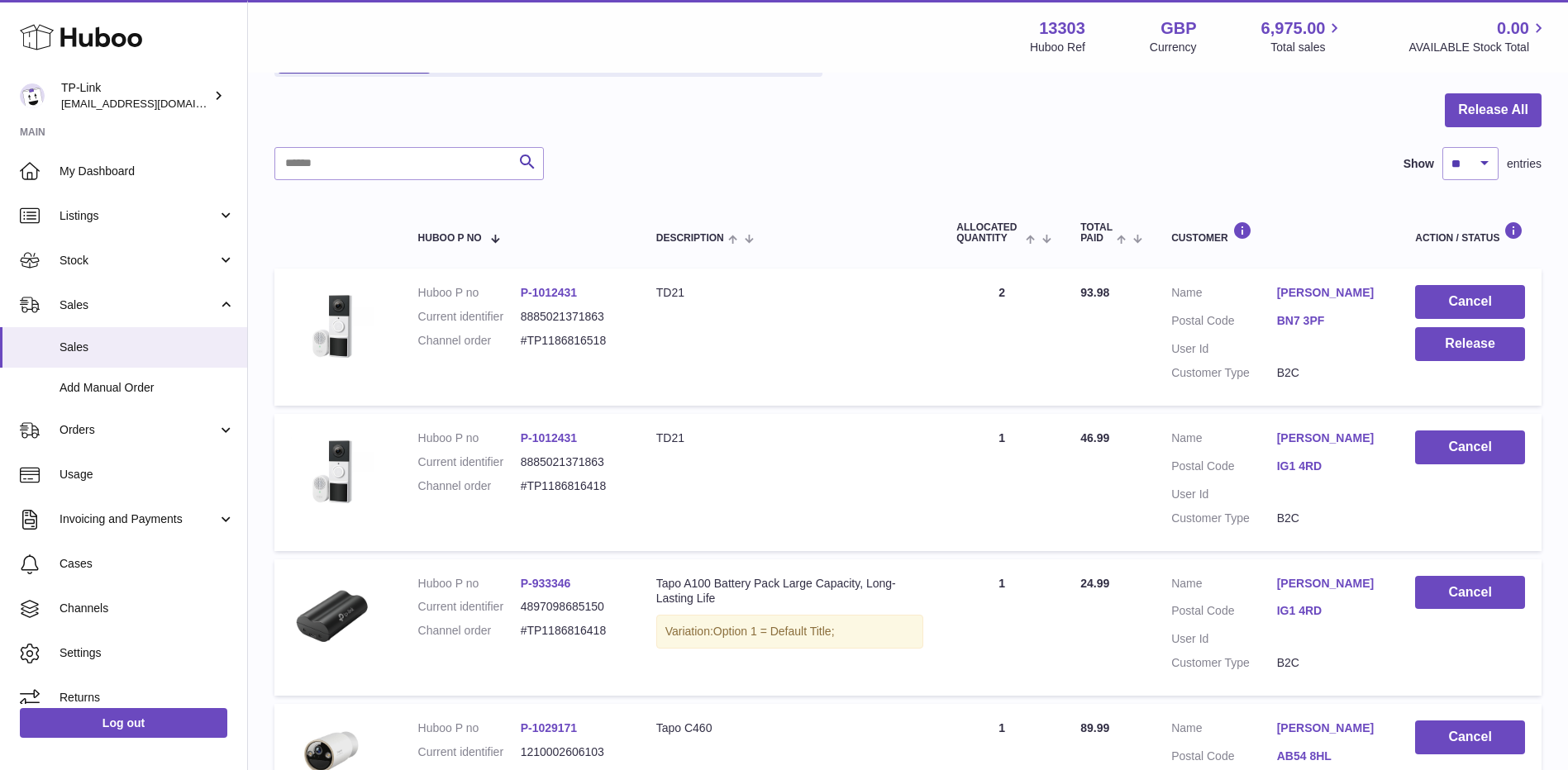
scroll to position [413, 0]
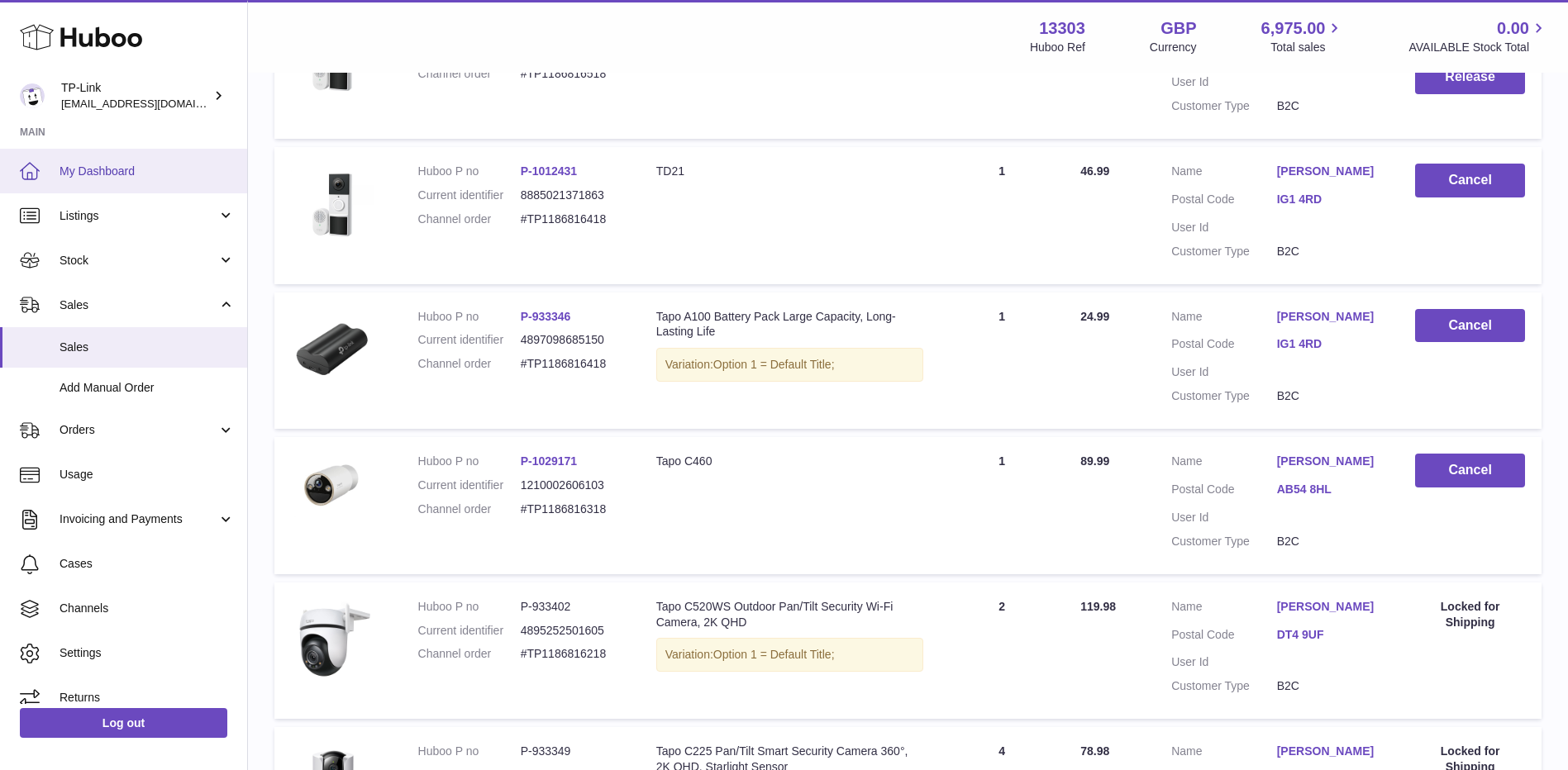
click at [142, 169] on span "My Dashboard" at bounding box center [146, 172] width 175 height 16
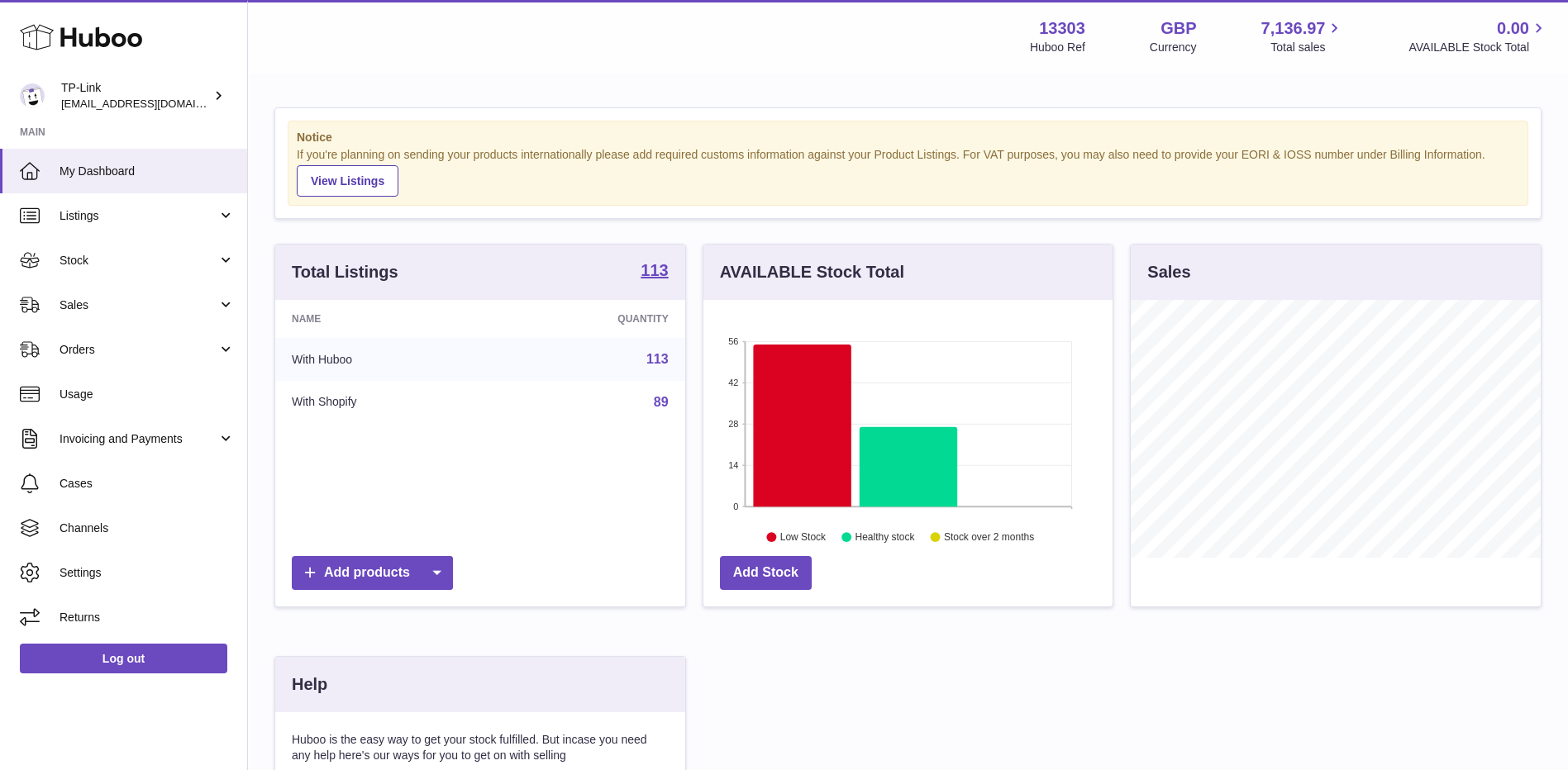
scroll to position [258, 409]
click at [183, 314] on link "Sales" at bounding box center [123, 304] width 247 height 45
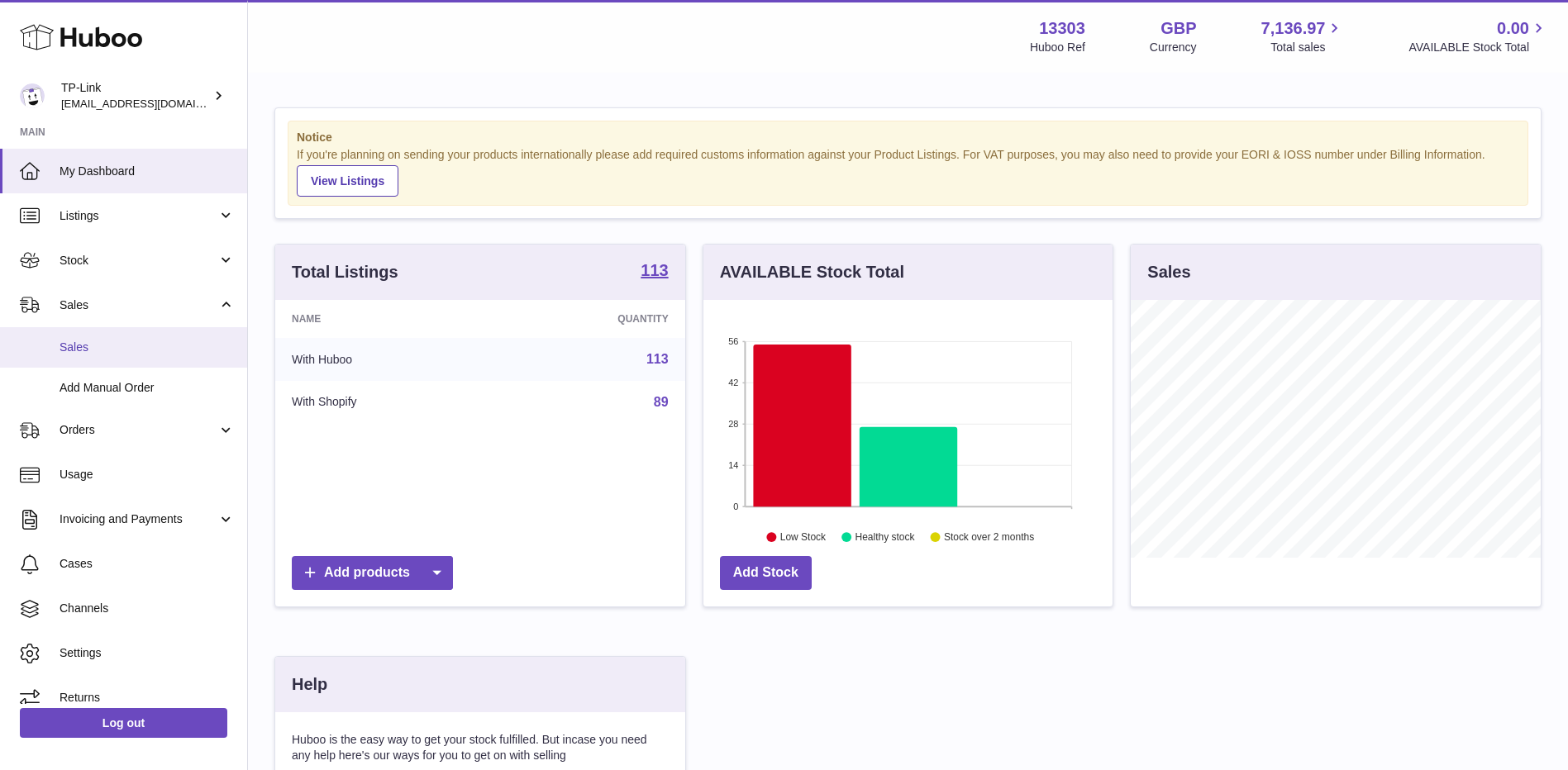
click at [164, 342] on span "Sales" at bounding box center [146, 347] width 175 height 16
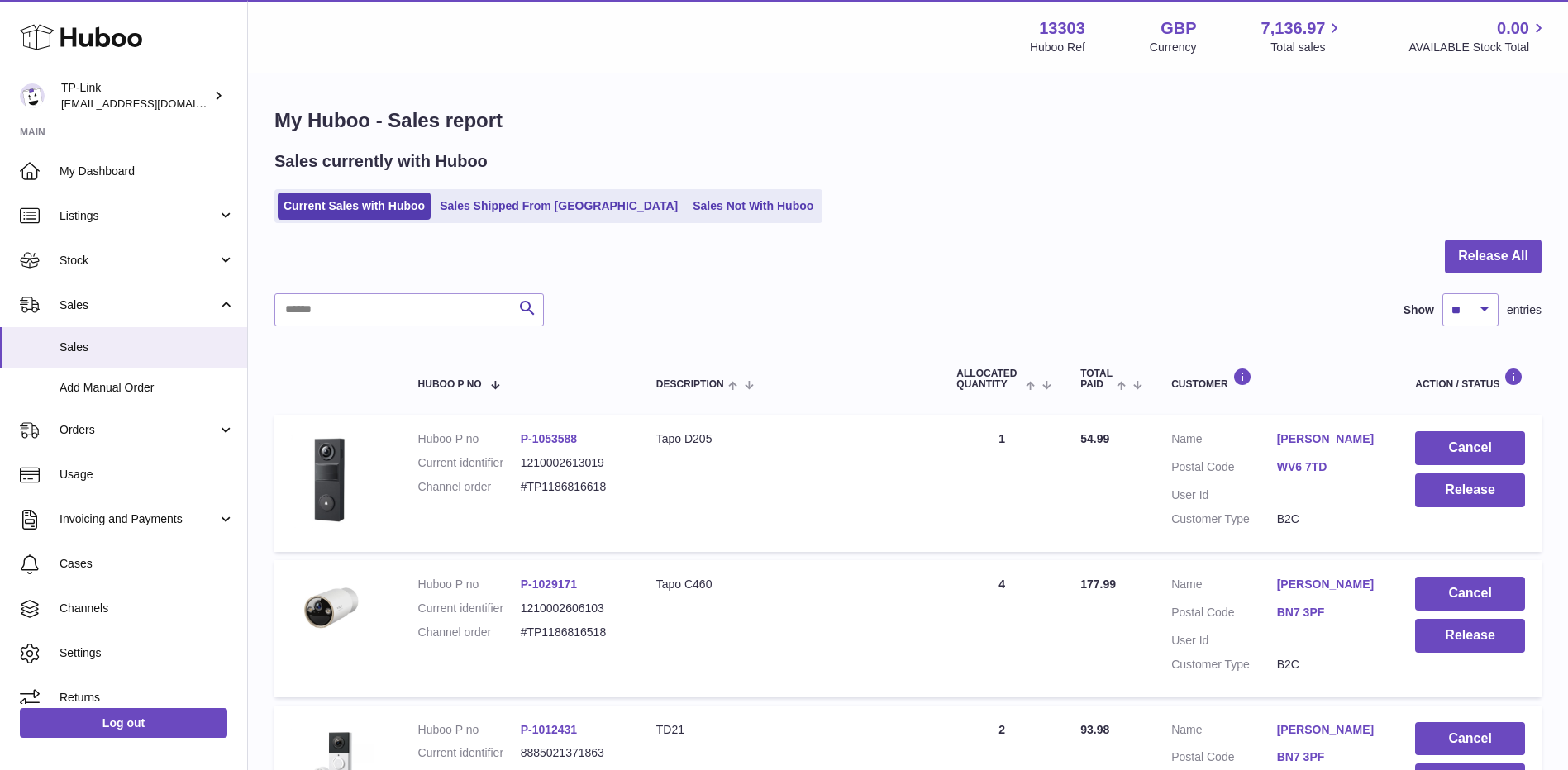
click at [880, 277] on div at bounding box center [908, 267] width 1267 height 54
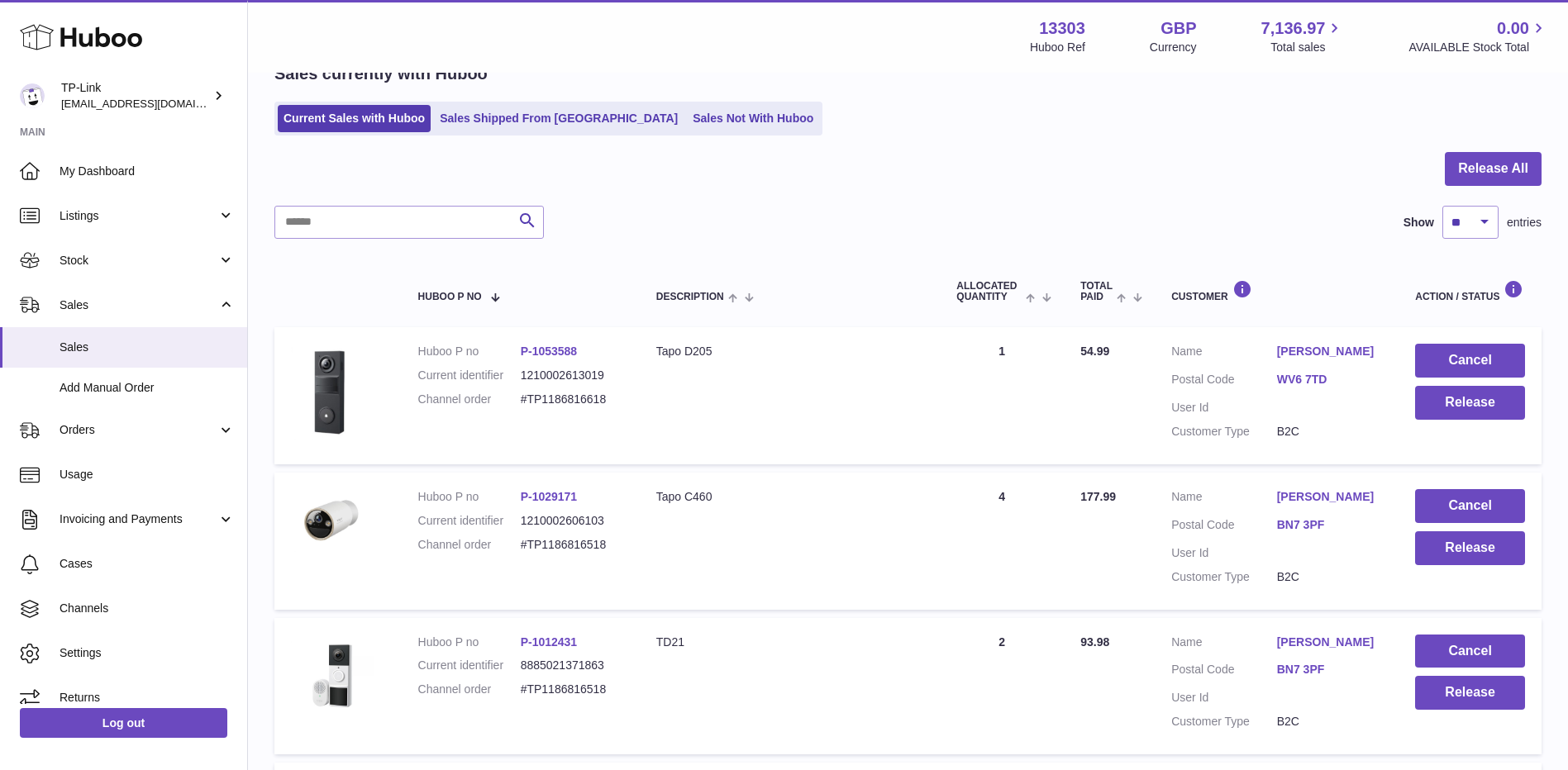
scroll to position [83, 0]
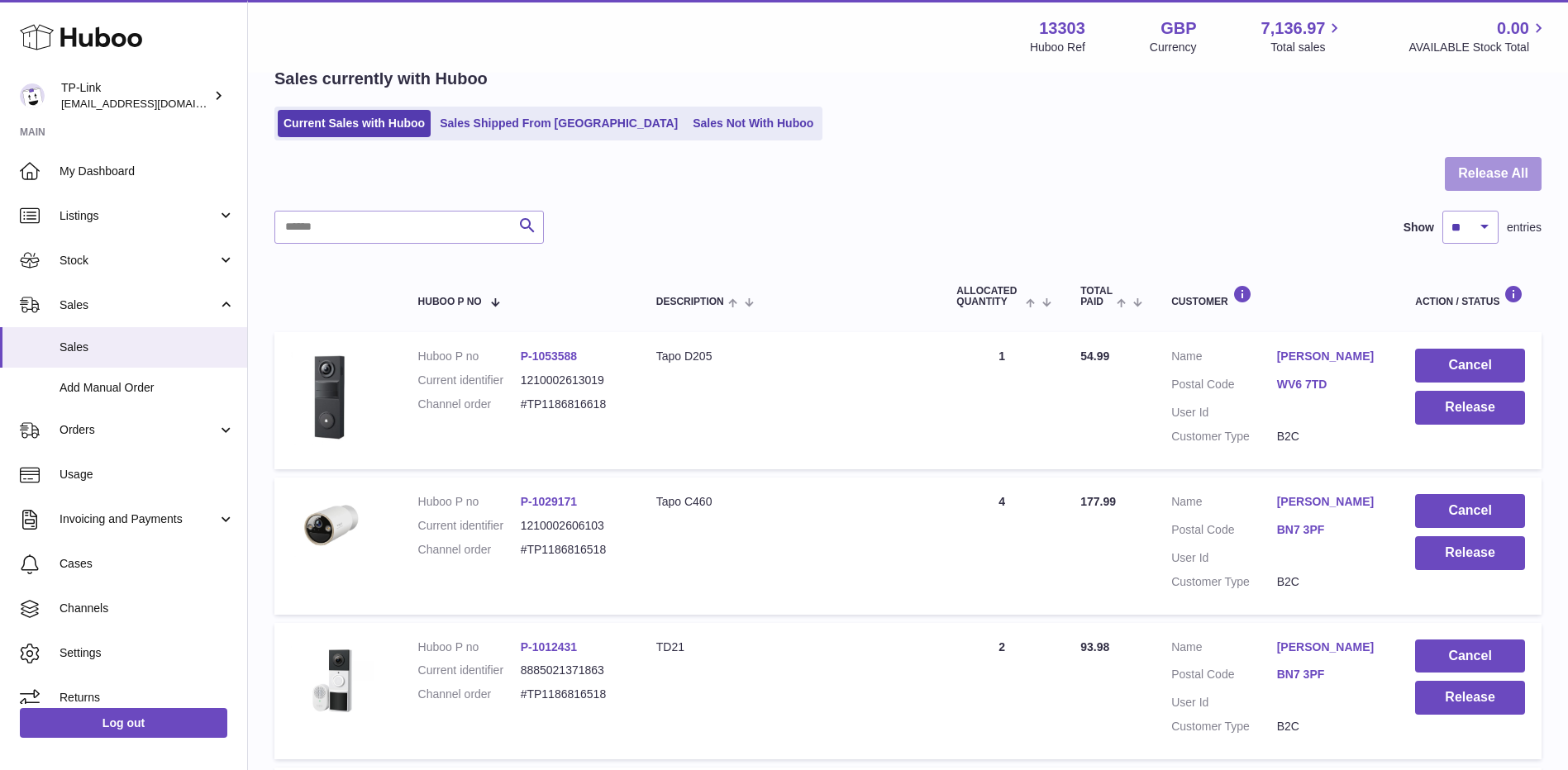
click at [1520, 171] on button "Release All" at bounding box center [1493, 174] width 96 height 34
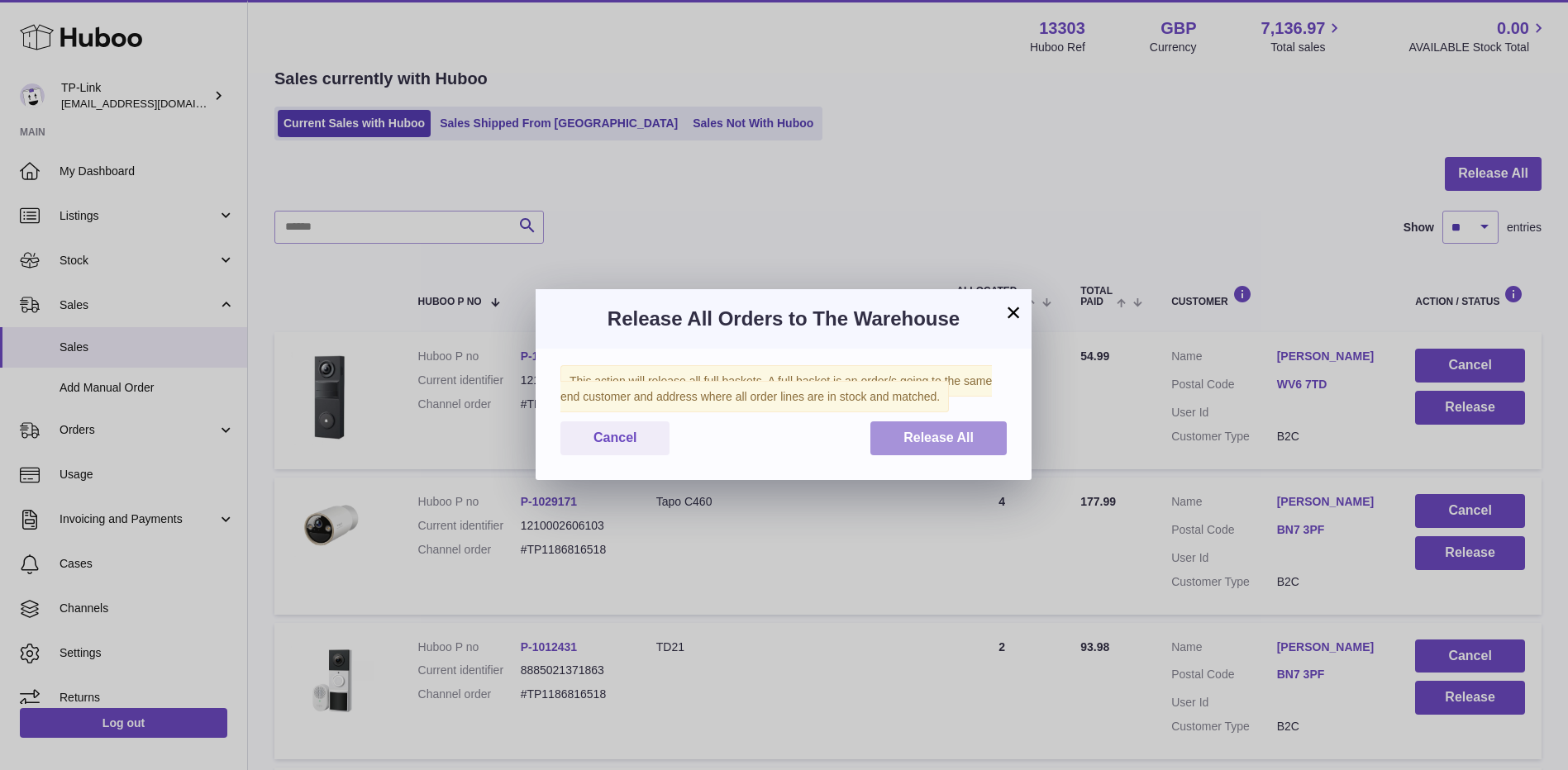
click at [927, 431] on span "Release All" at bounding box center [938, 437] width 70 height 14
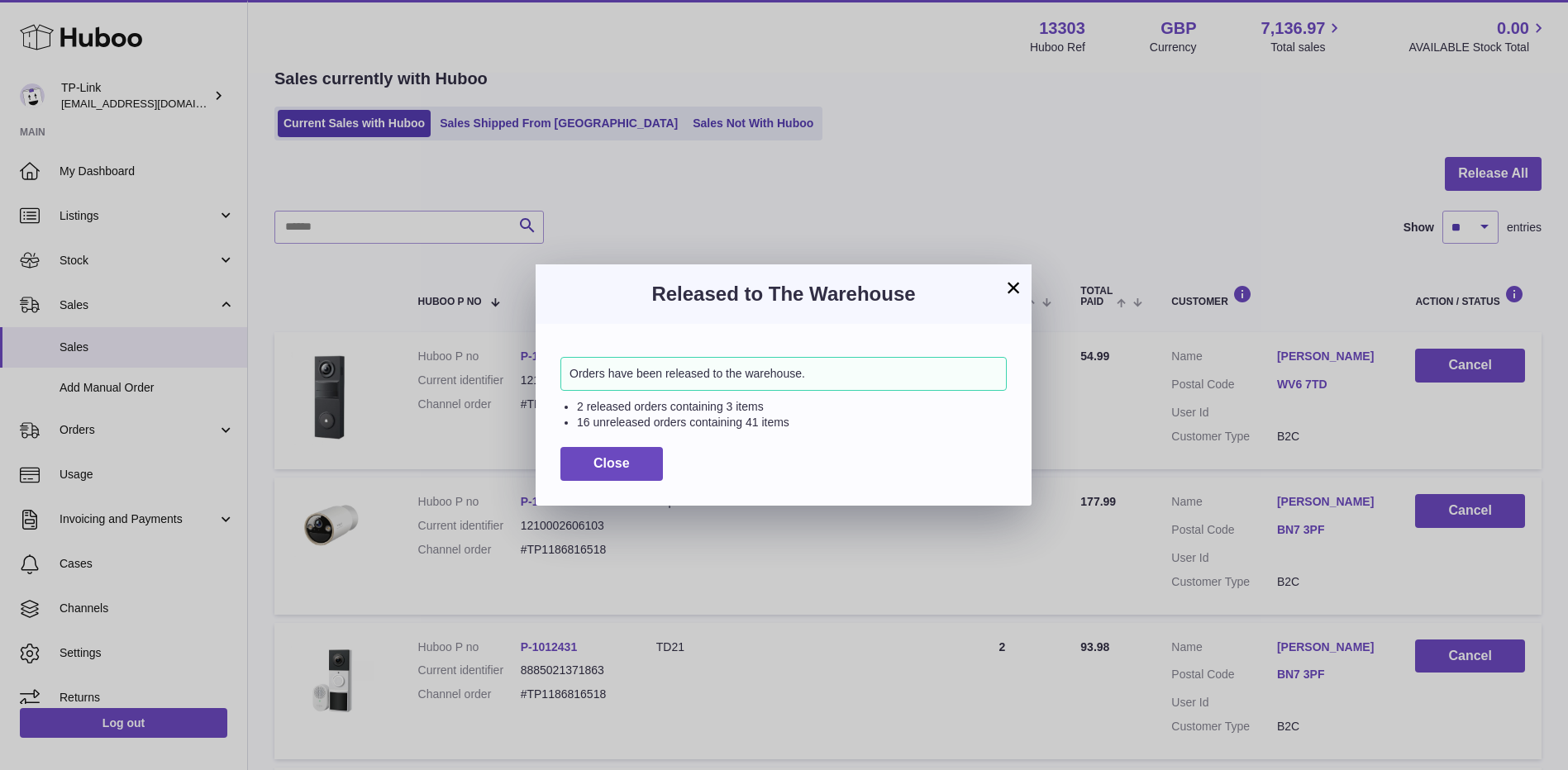
click at [1018, 284] on button "×" at bounding box center [1013, 287] width 19 height 19
